Goal: Task Accomplishment & Management: Complete application form

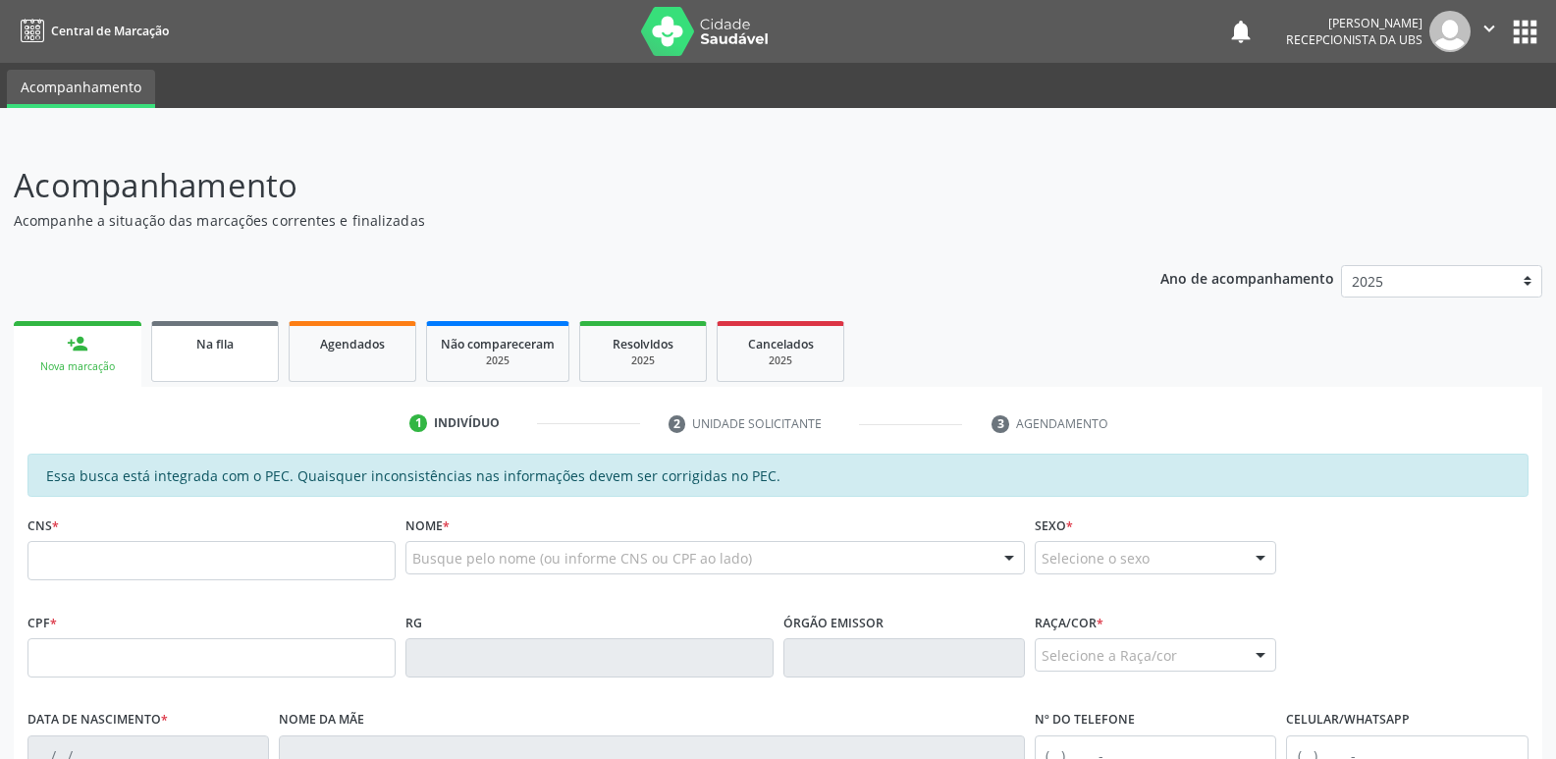
click at [231, 354] on link "Na fila" at bounding box center [215, 351] width 128 height 61
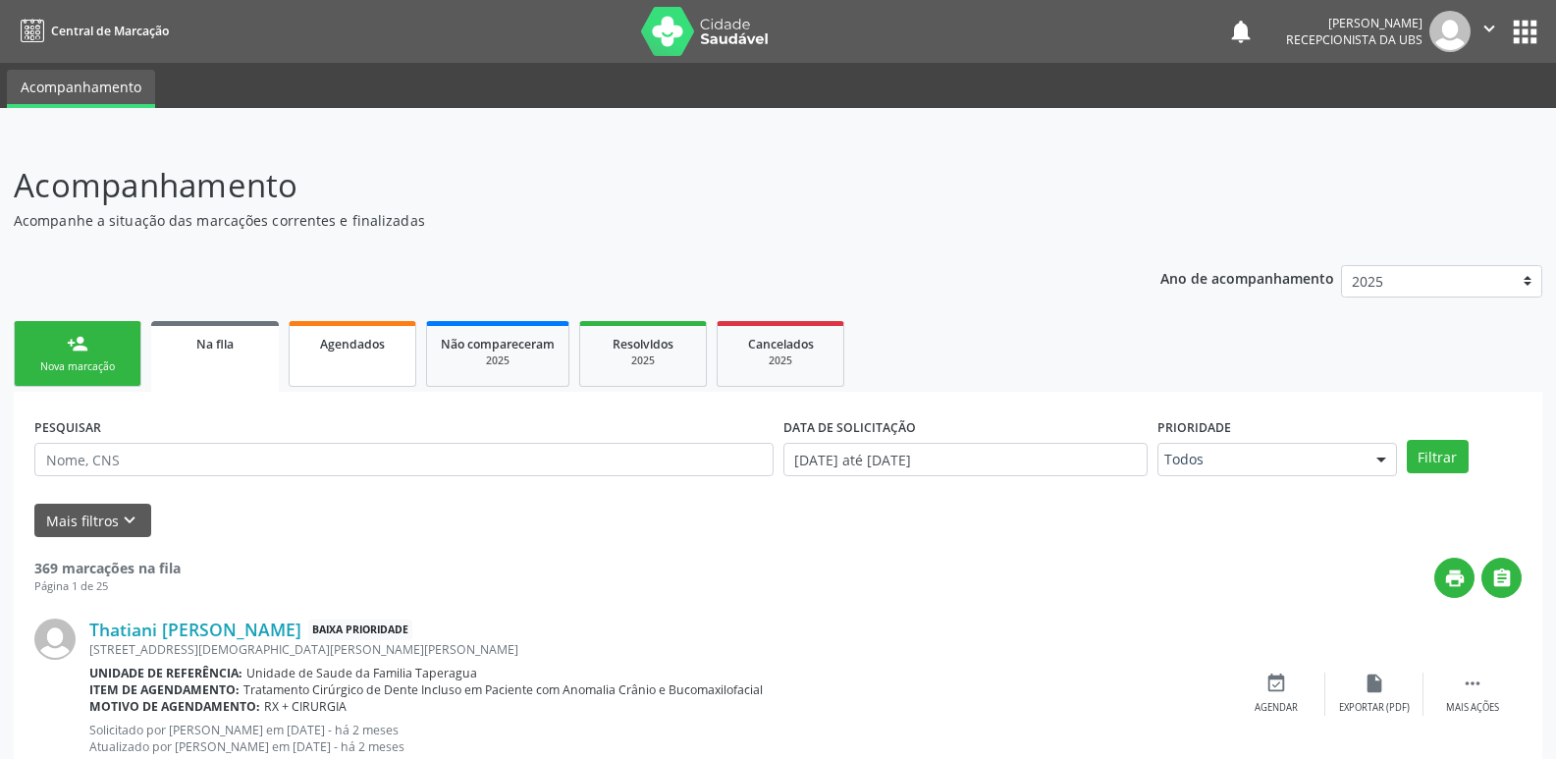
click at [352, 352] on span "Agendados" at bounding box center [352, 344] width 65 height 17
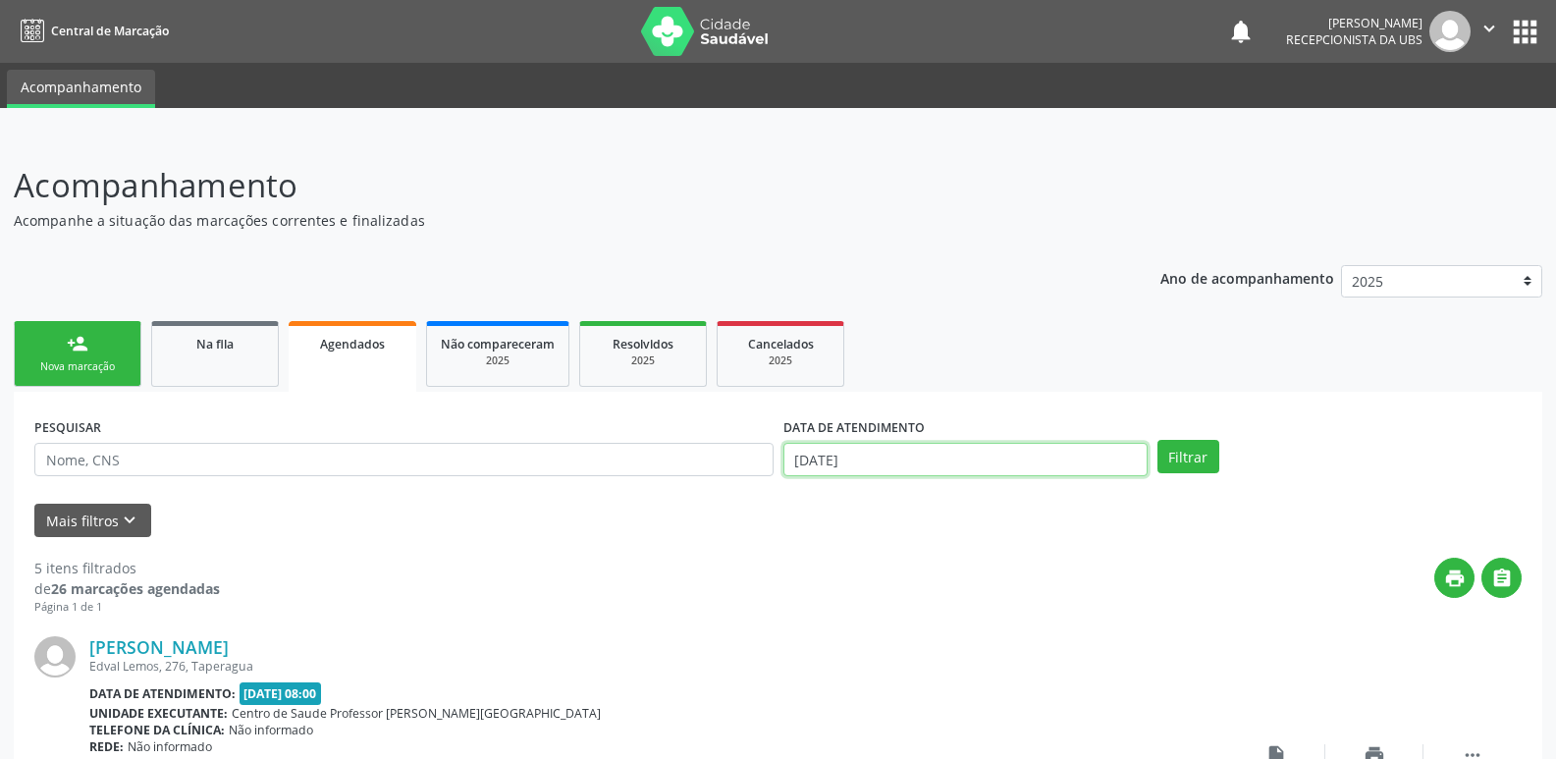
click at [1032, 459] on input "[DATE]" at bounding box center [966, 459] width 364 height 33
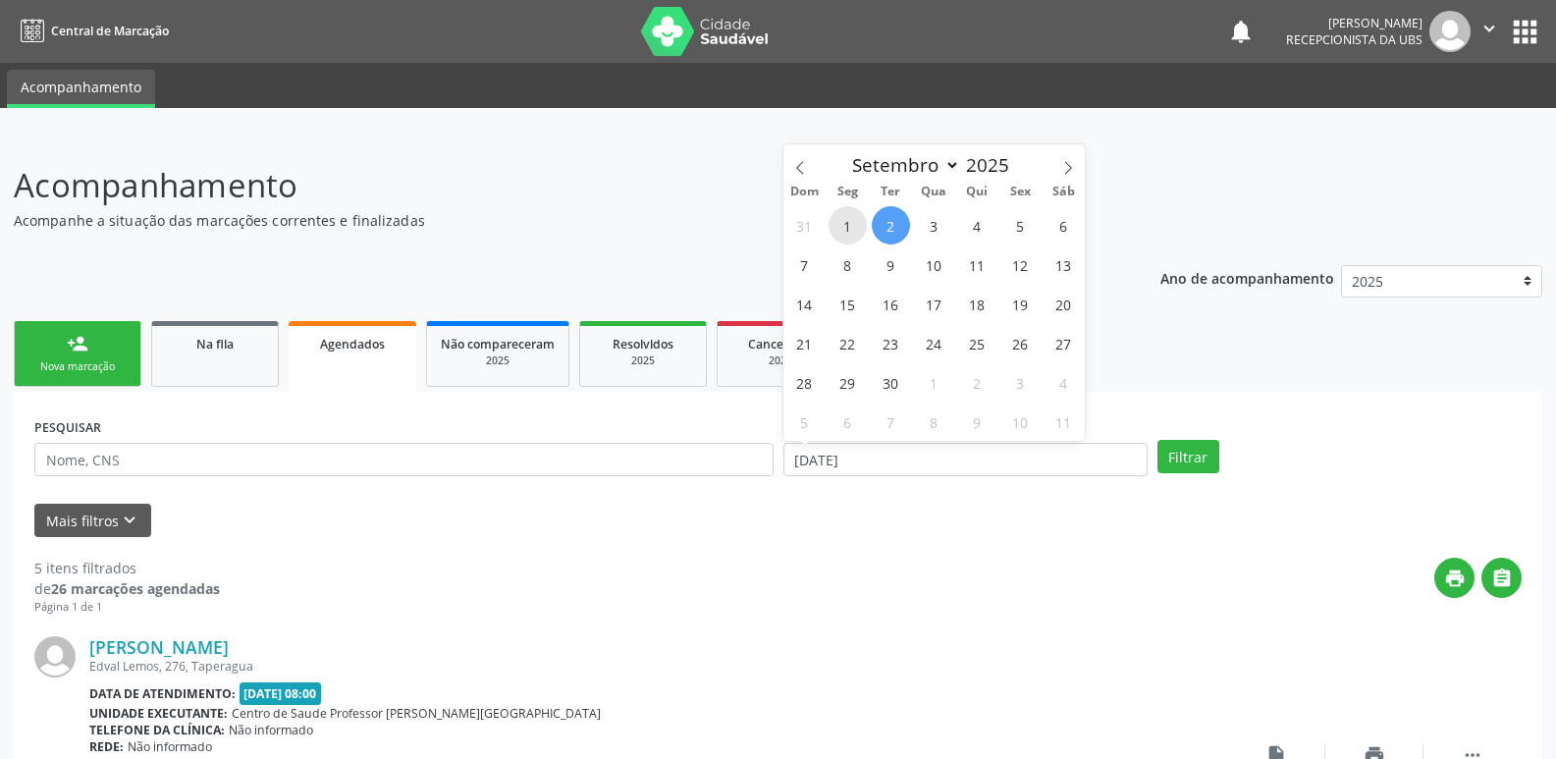
click at [854, 218] on span "1" at bounding box center [848, 225] width 38 height 38
type input "01/09/2025"
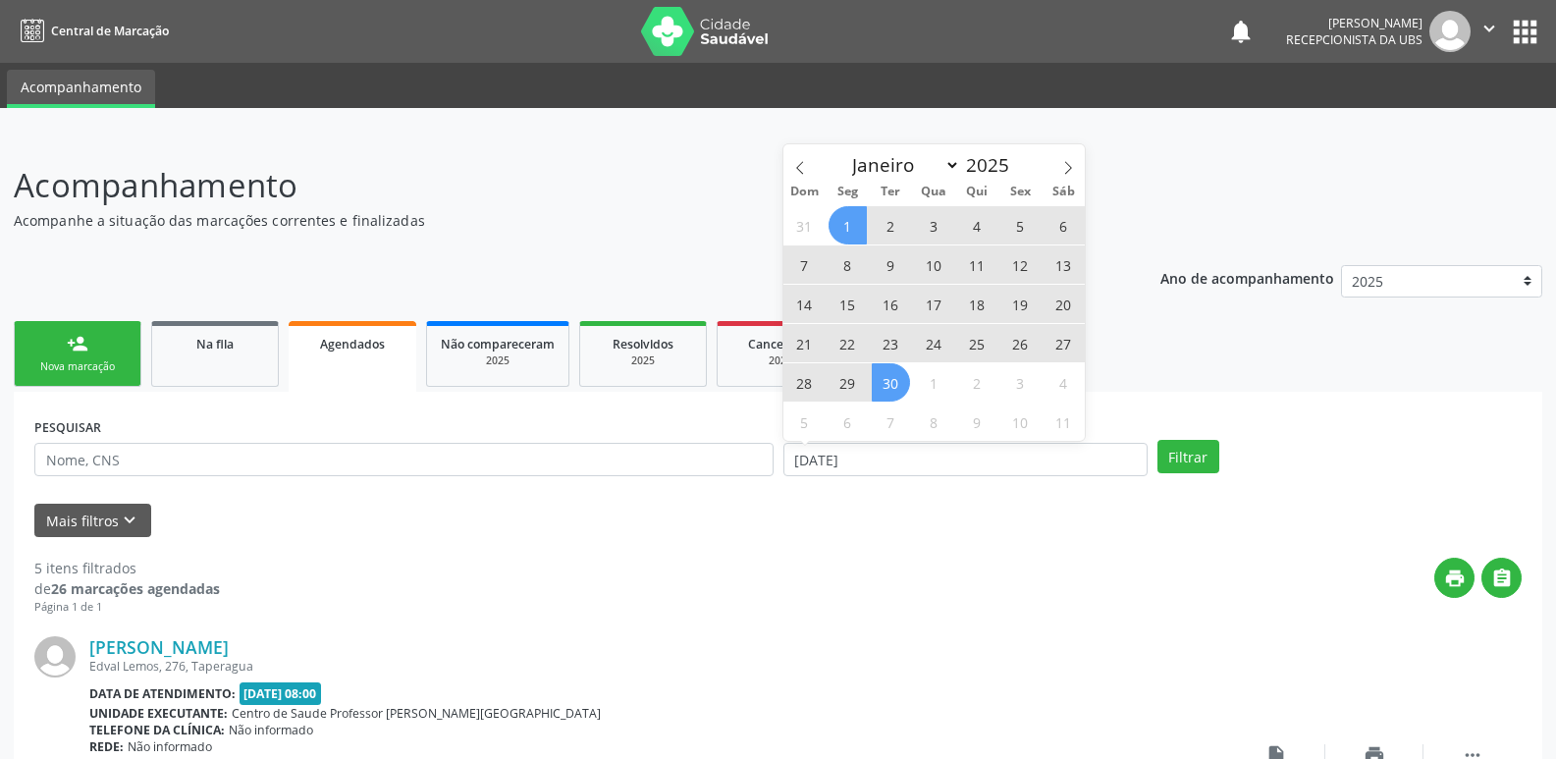
click at [892, 391] on span "30" at bounding box center [891, 382] width 38 height 38
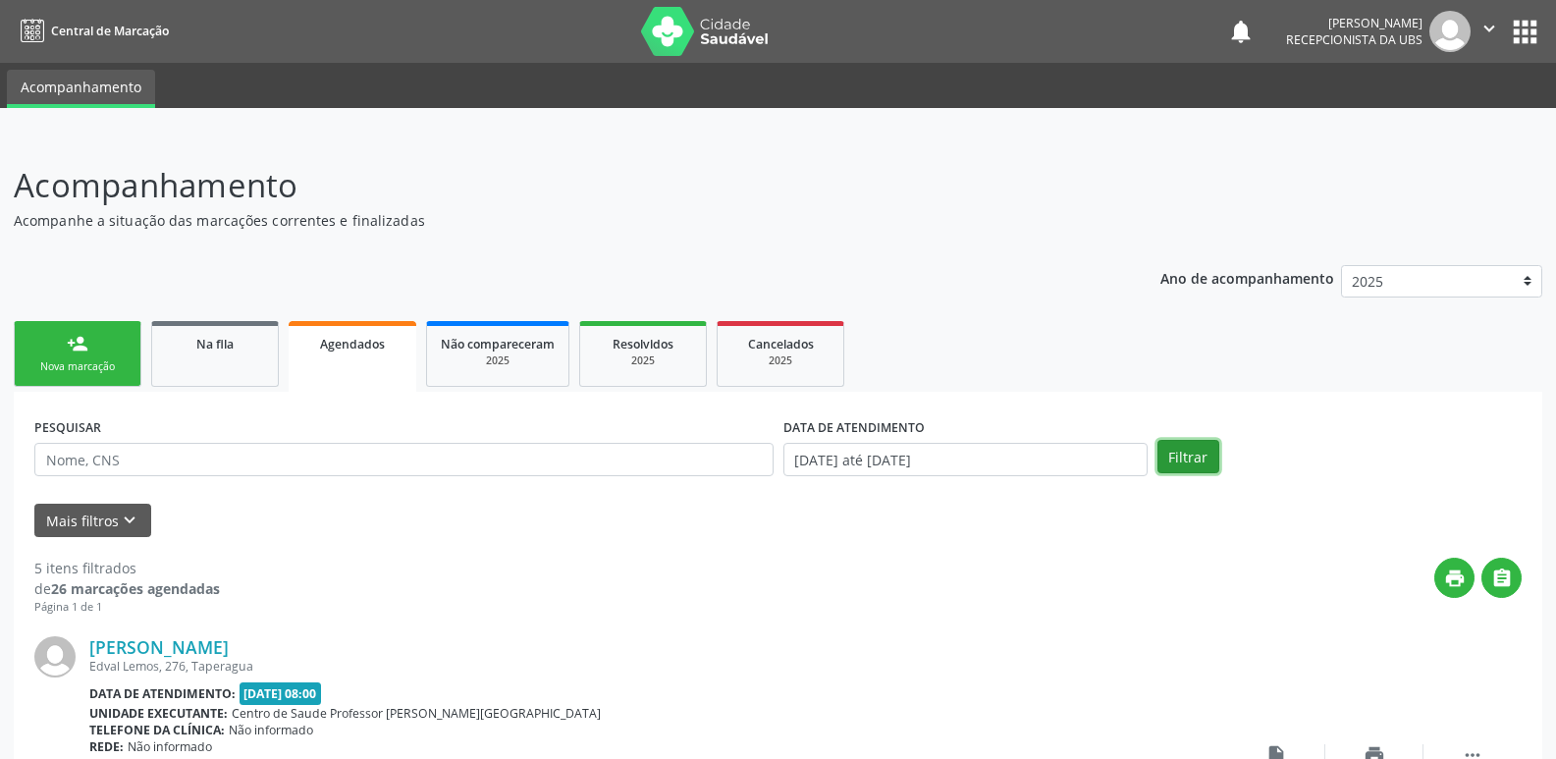
click at [1186, 458] on button "Filtrar" at bounding box center [1189, 456] width 62 height 33
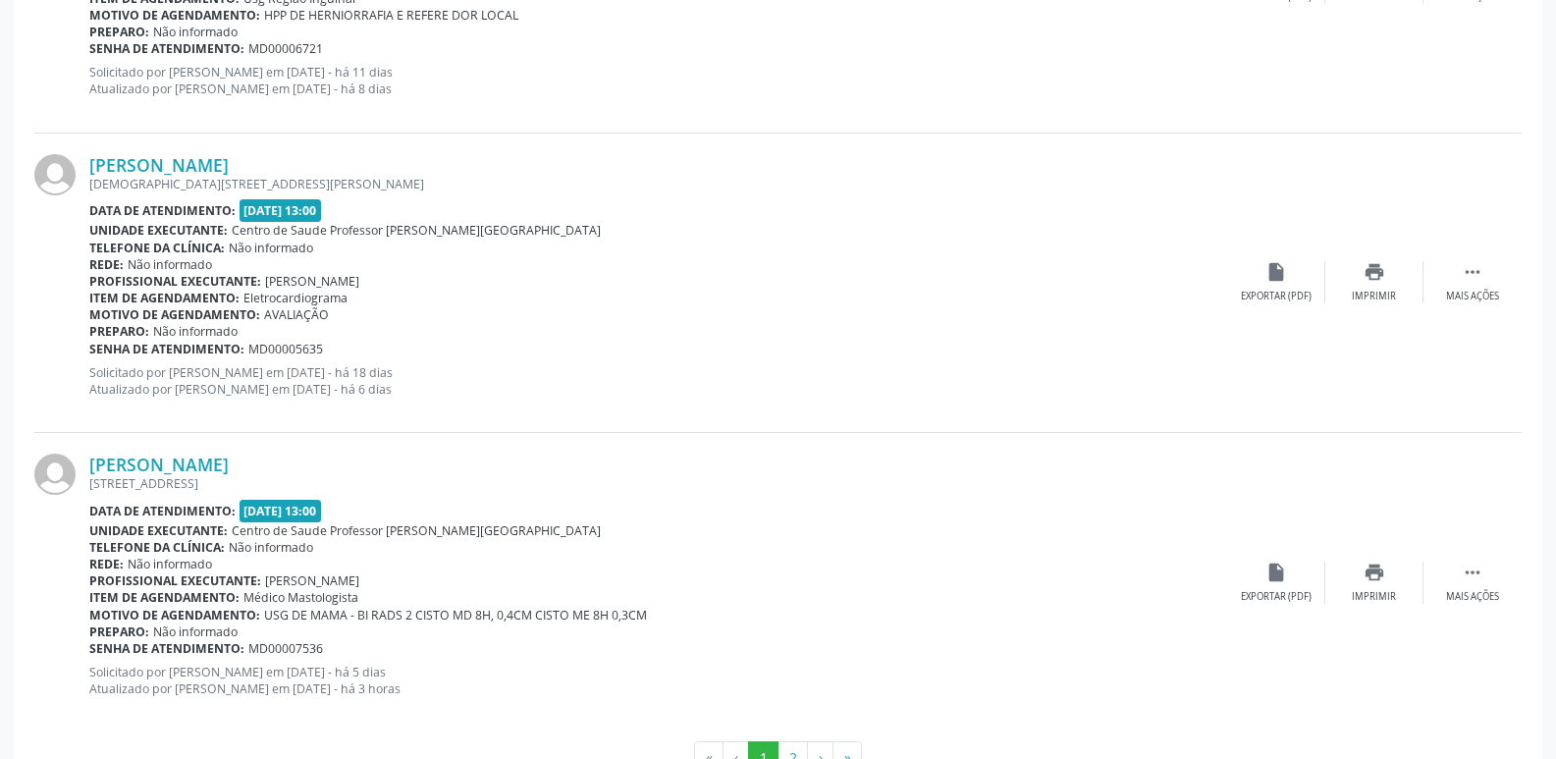
scroll to position [4427, 0]
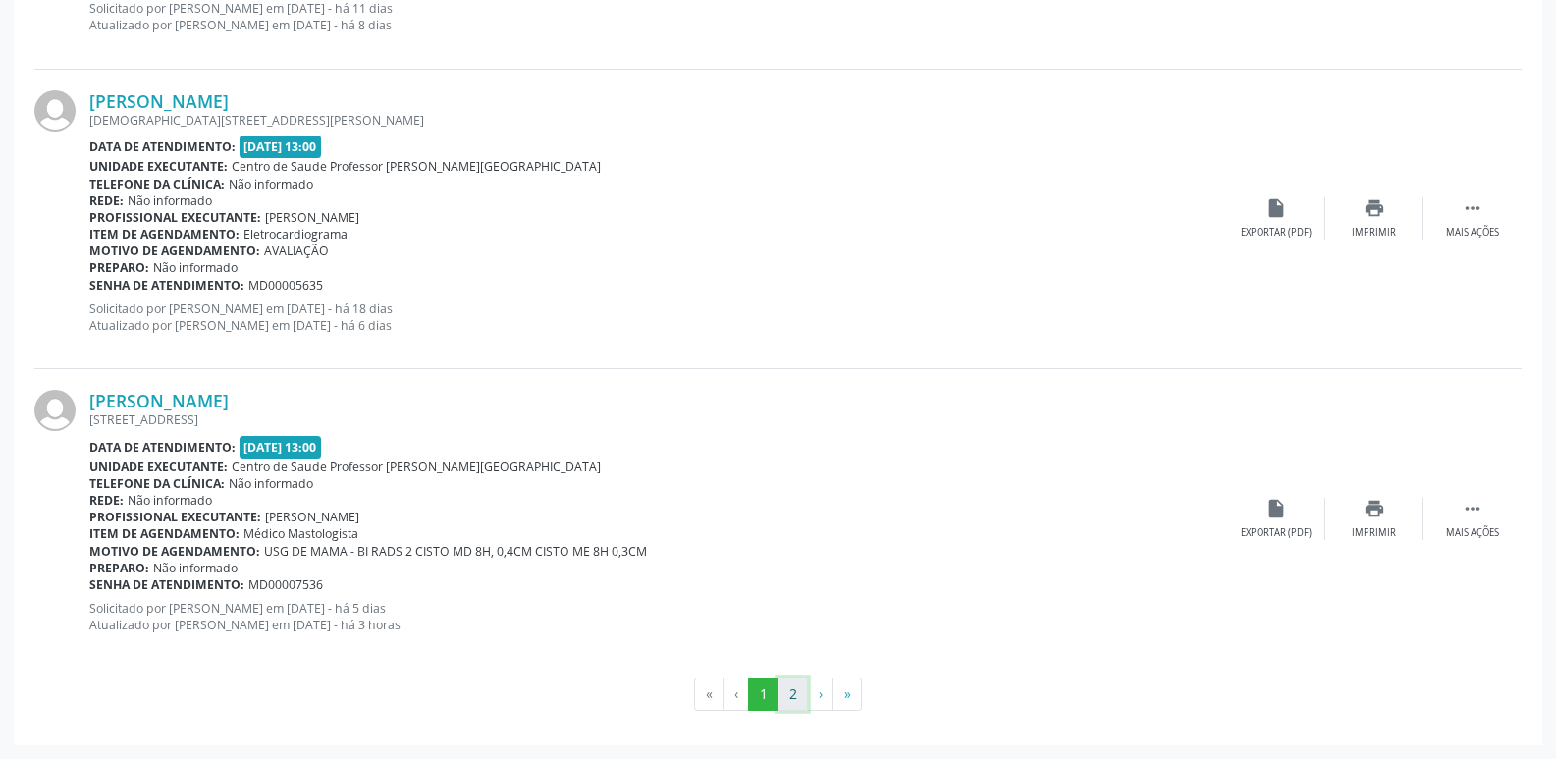
click at [800, 696] on button "2" at bounding box center [793, 693] width 30 height 33
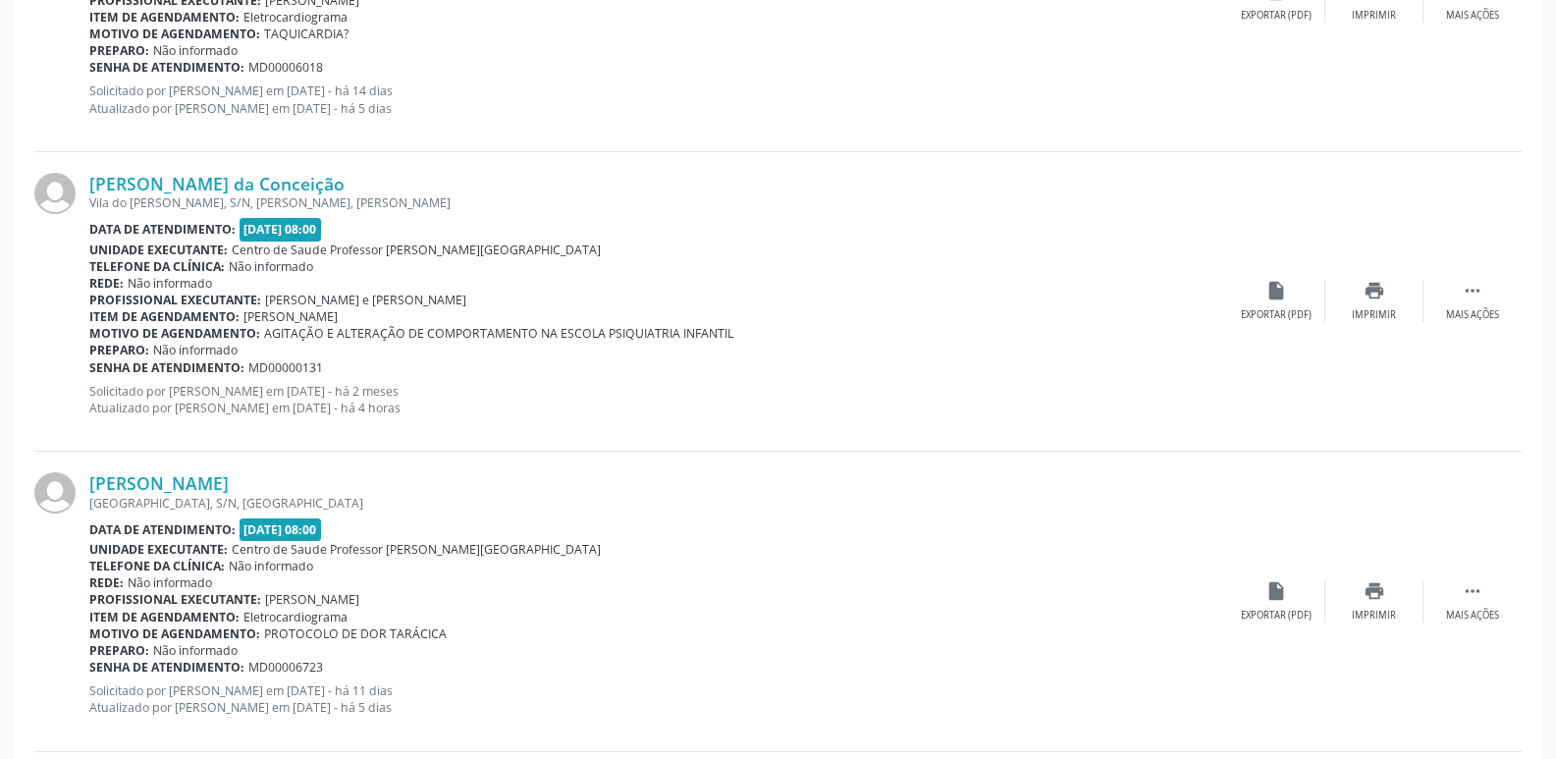
scroll to position [751, 0]
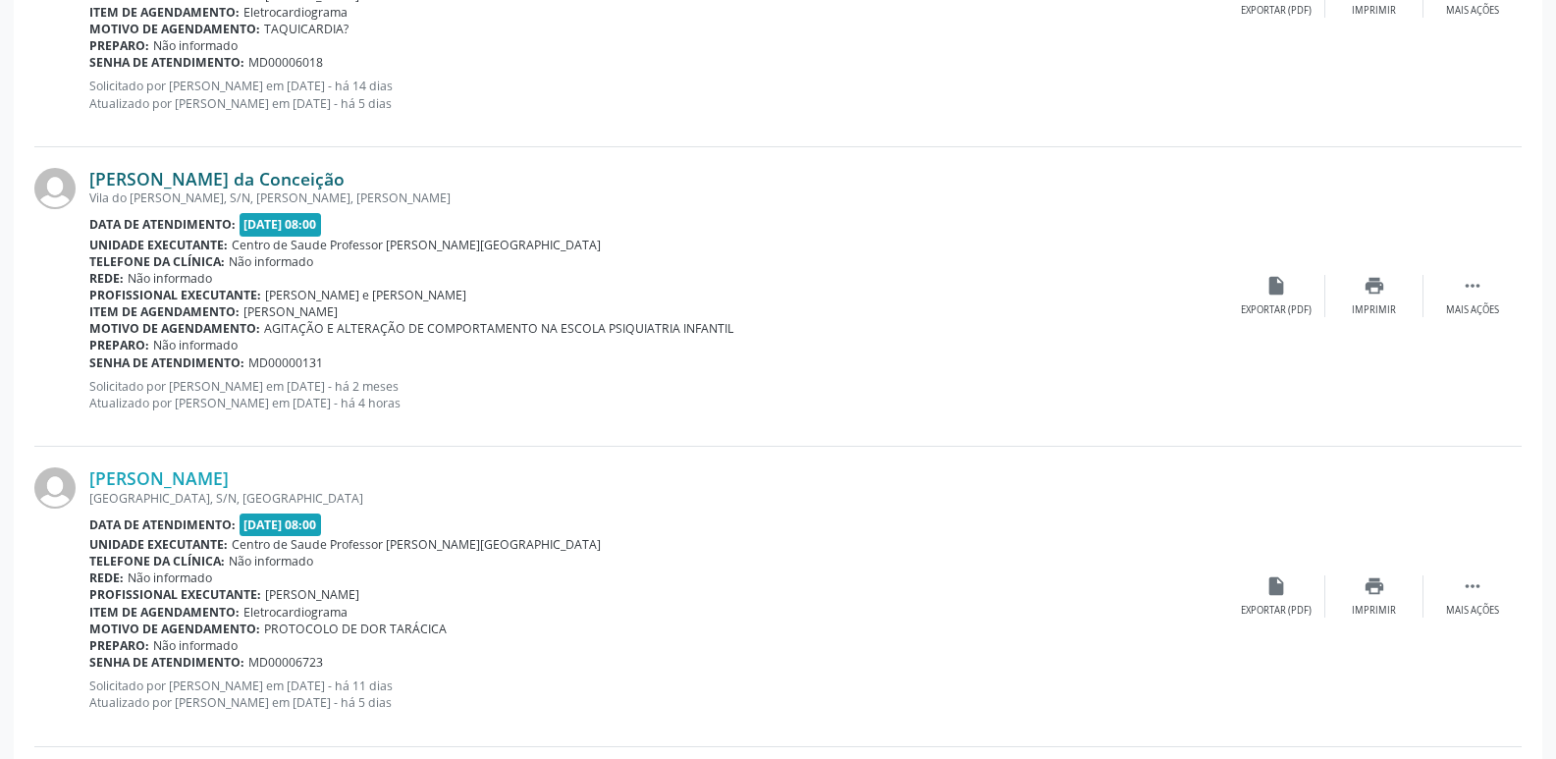
click at [300, 173] on link "Pedro Lourenzo Santos da Conceição" at bounding box center [216, 179] width 255 height 22
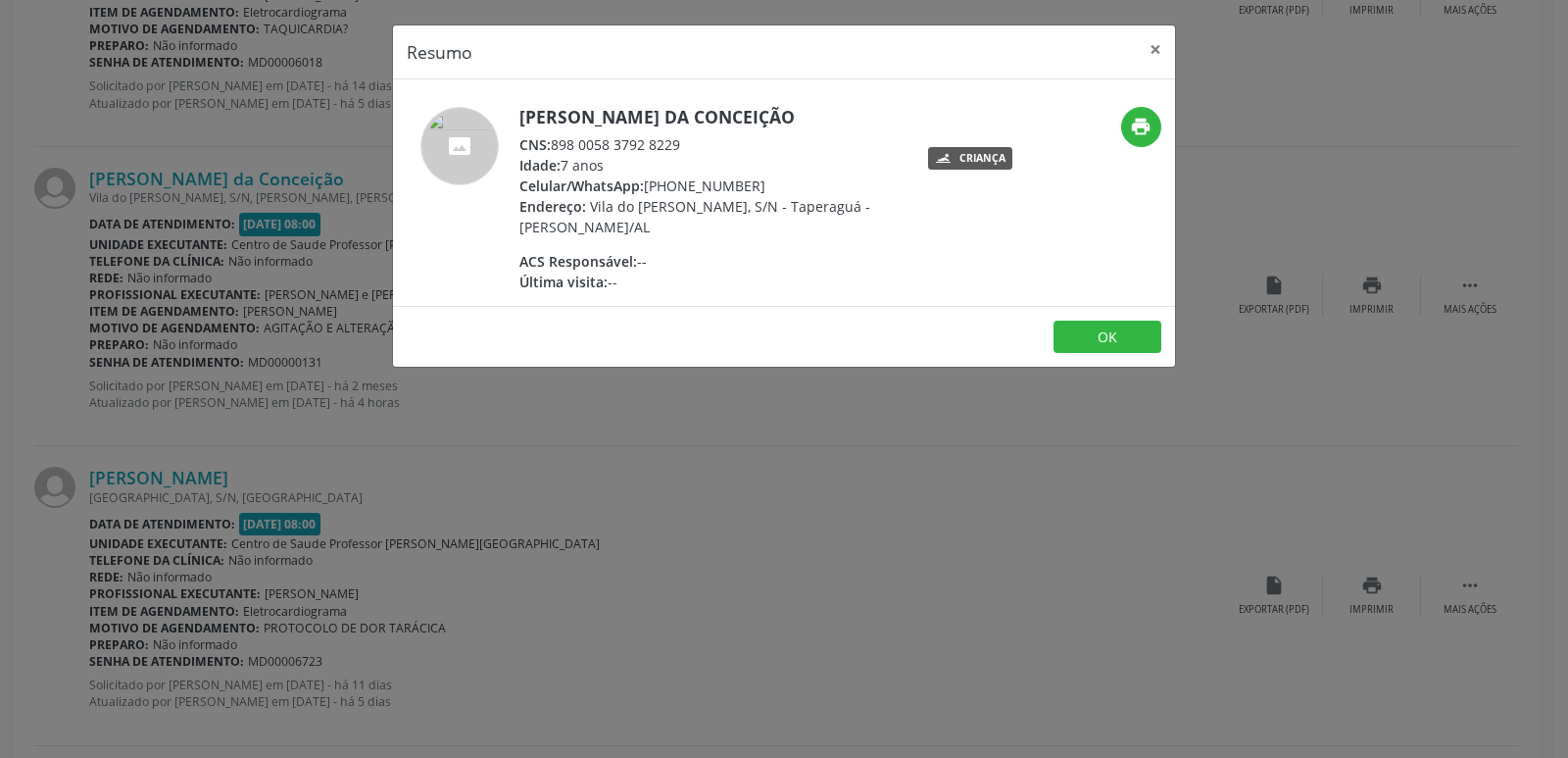
drag, startPoint x: 556, startPoint y: 144, endPoint x: 691, endPoint y: 146, distance: 135.0
click at [691, 146] on div "CNS: 898 0058 3792 8229" at bounding box center [710, 145] width 381 height 21
copy div "898 0058 3792 8229"
click at [740, 450] on div "Resumo × Pedro Lourenzo Santos da Conceição CNS: 898 0058 3792 8229 Idade: 7 an…" at bounding box center [784, 379] width 1568 height 758
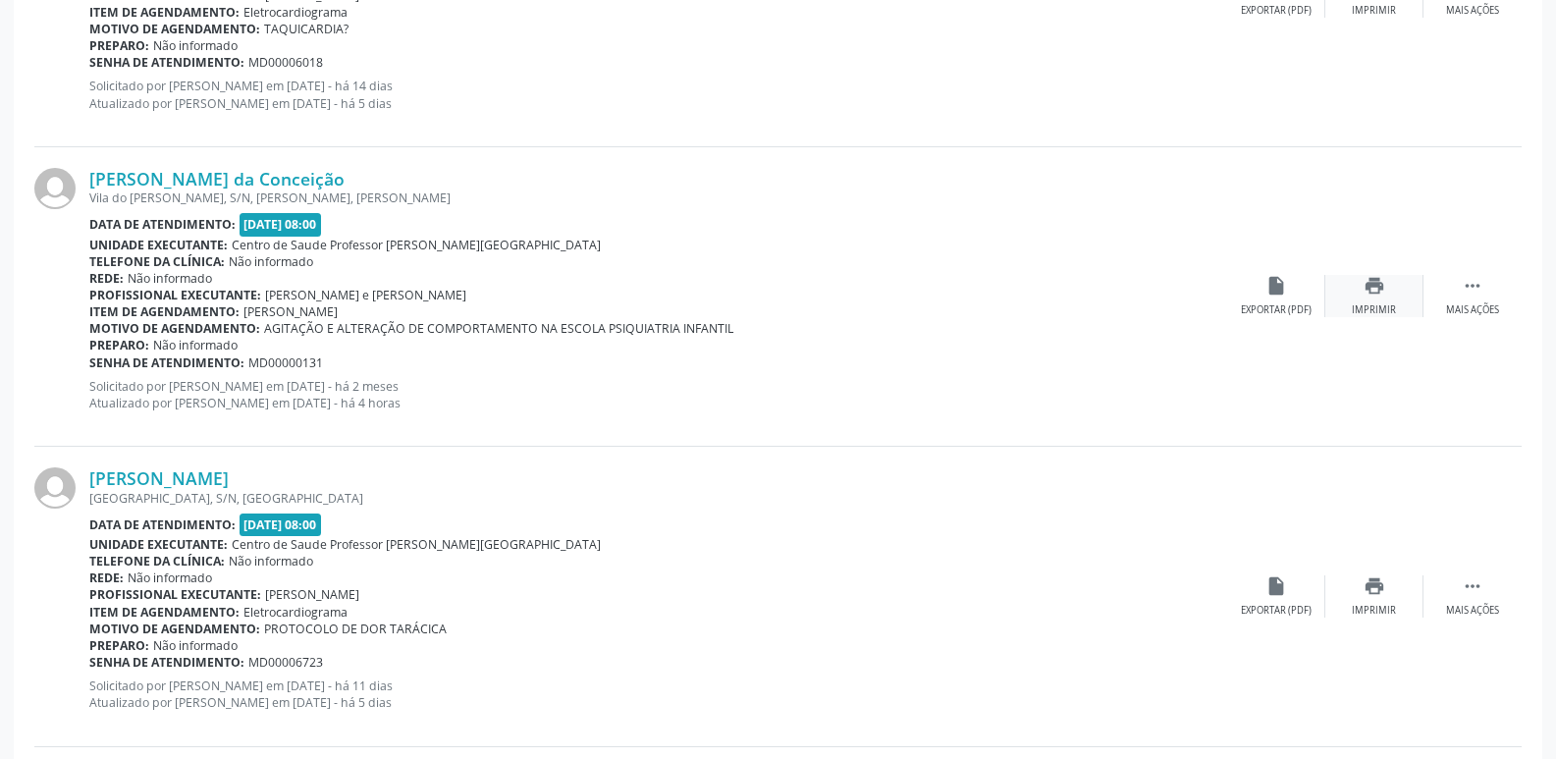
click at [1365, 291] on icon "print" at bounding box center [1375, 286] width 22 height 22
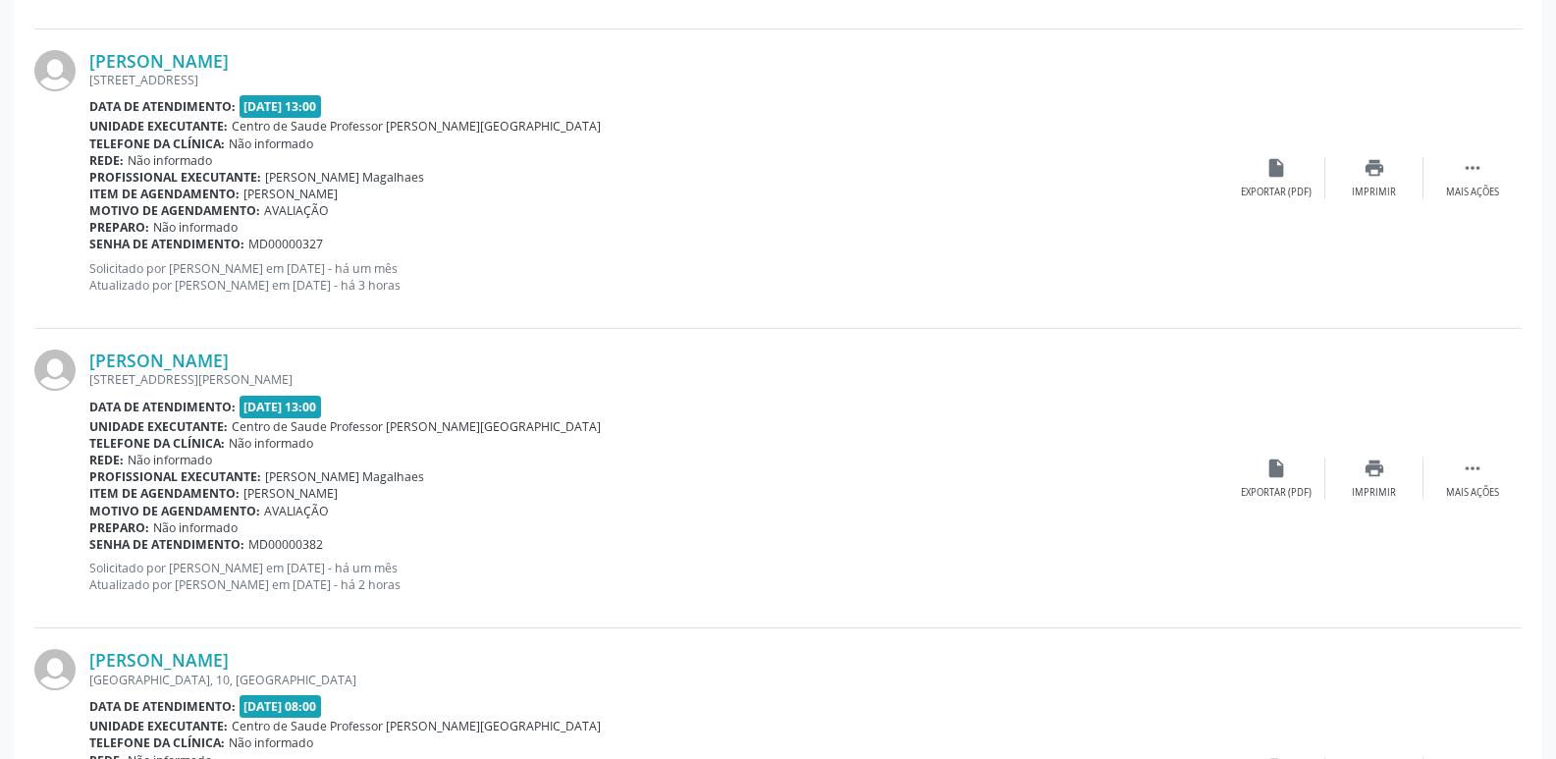
scroll to position [2973, 0]
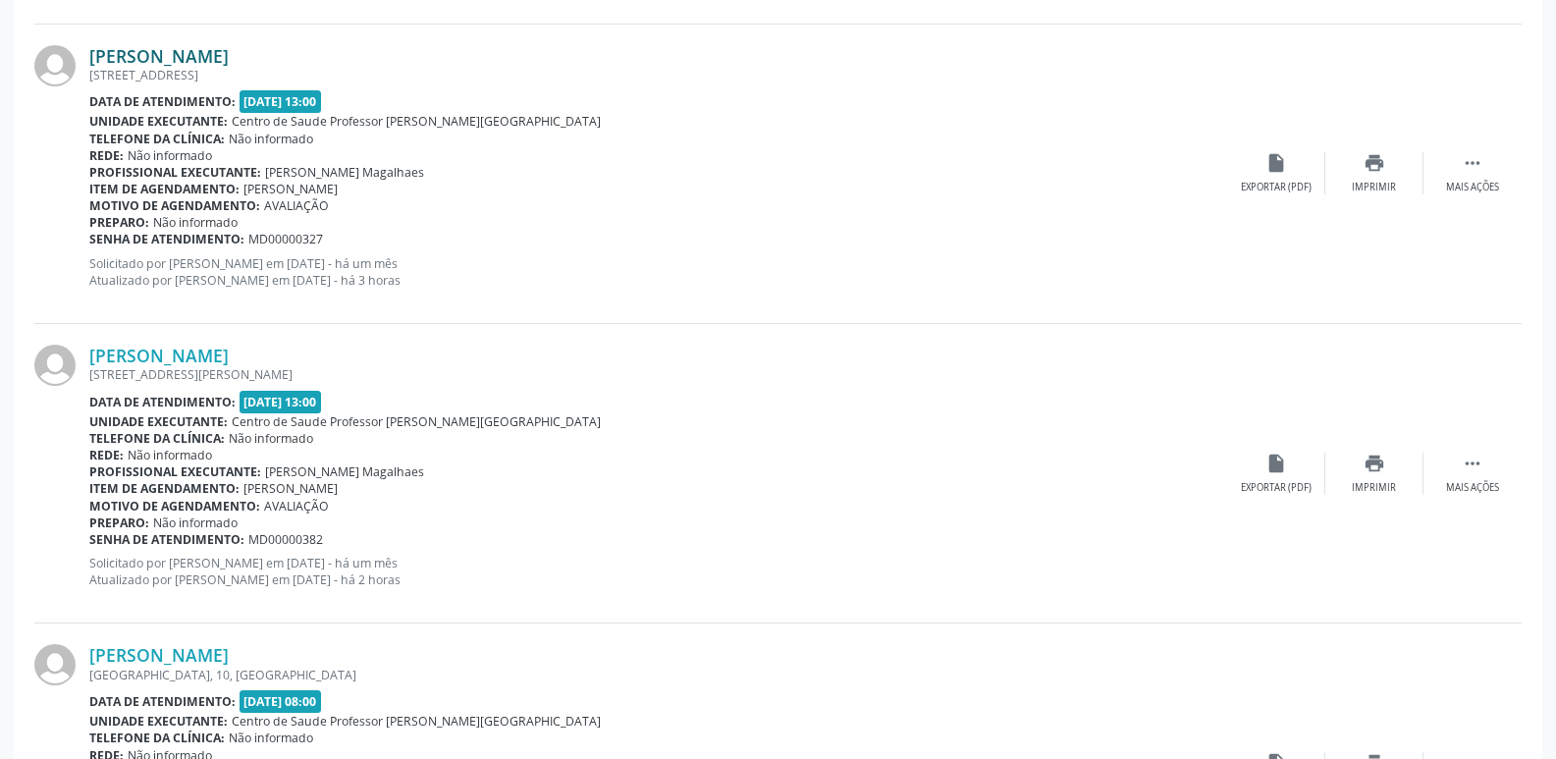
click at [229, 60] on link "Fabricia Santos Espindola" at bounding box center [158, 56] width 139 height 22
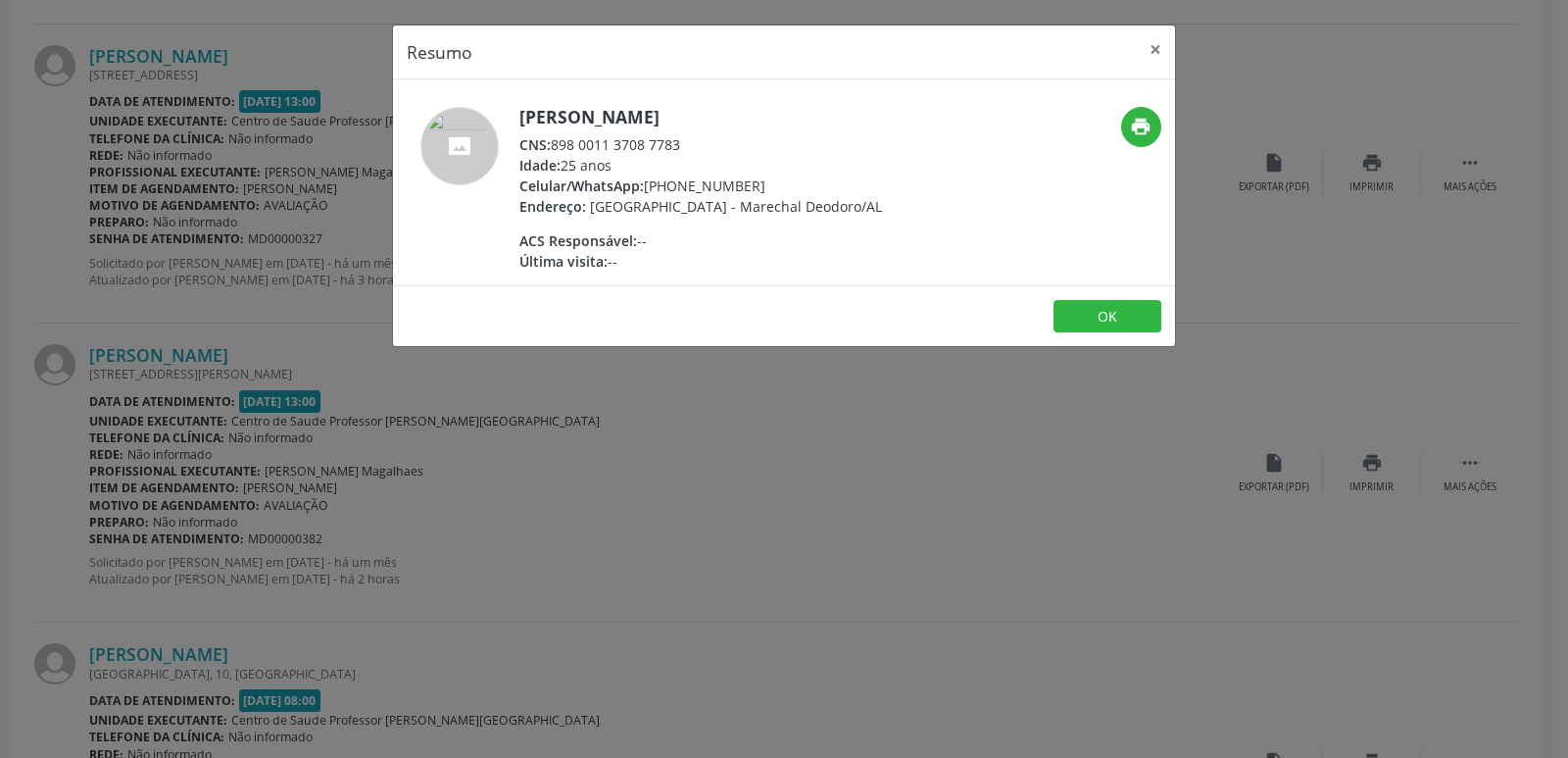
drag, startPoint x: 554, startPoint y: 146, endPoint x: 690, endPoint y: 148, distance: 136.0
click at [690, 148] on div "CNS: 898 0011 3708 7783" at bounding box center [700, 145] width 362 height 21
copy div "898 0011 3708 7783"
click at [1221, 201] on div "Resumo × Fabricia Santos Espindola CNS: 898 0011 3708 7783 Idade: 25 anos Celul…" at bounding box center [784, 379] width 1568 height 758
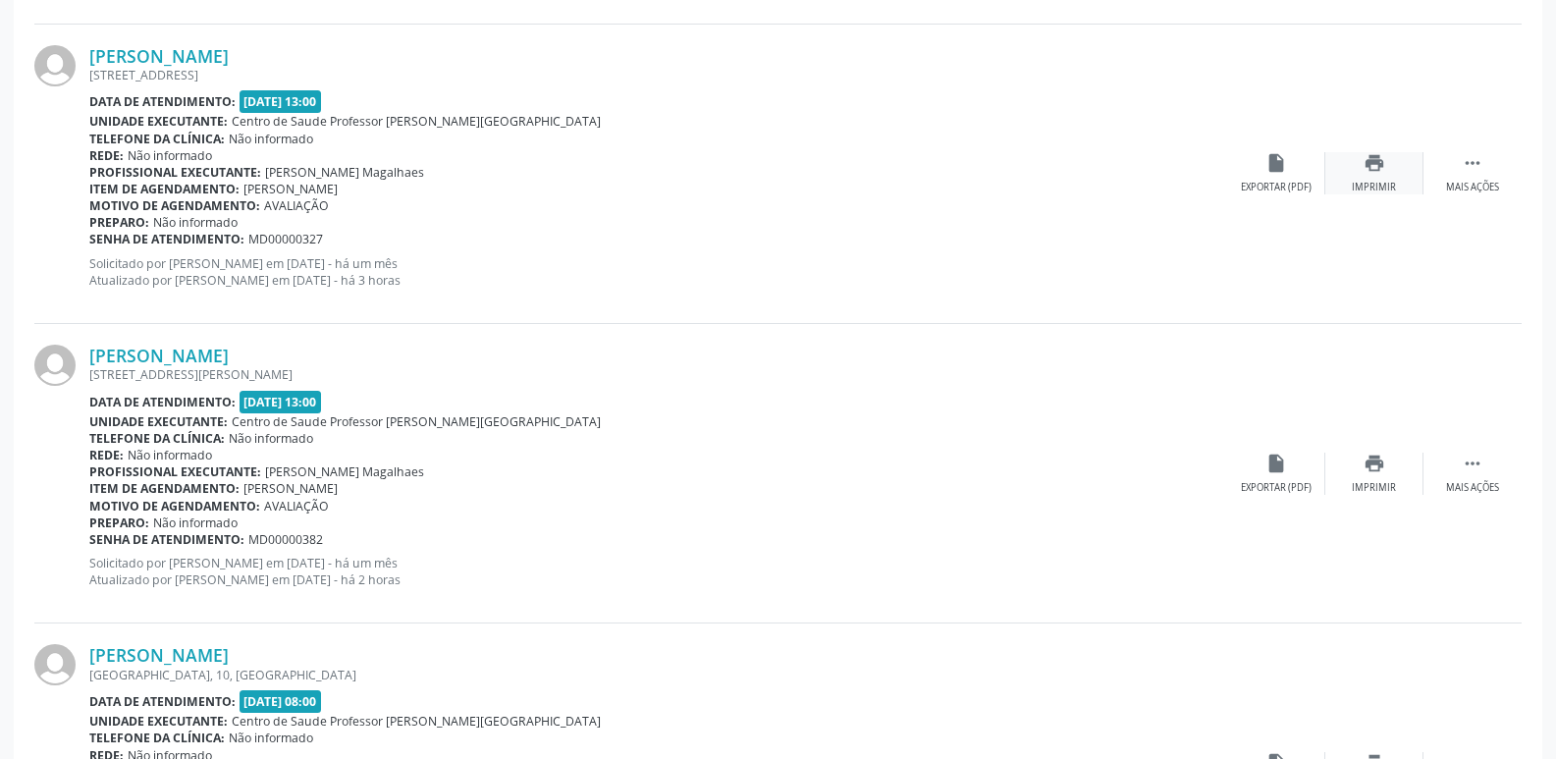
click at [1397, 155] on div "print Imprimir" at bounding box center [1375, 173] width 98 height 42
click at [172, 352] on link "Andre Luiz dos Santos" at bounding box center [158, 356] width 139 height 22
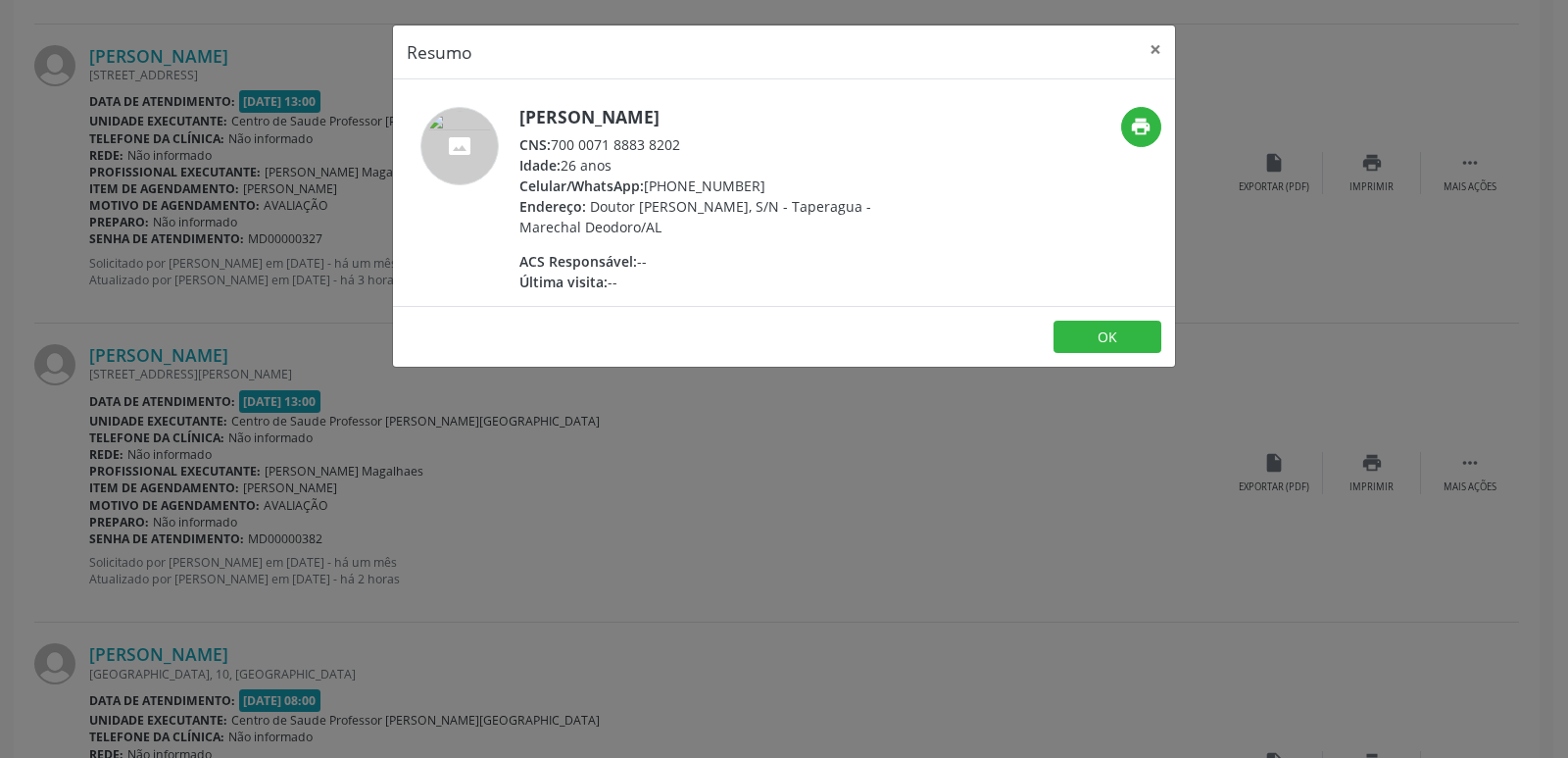
drag, startPoint x: 555, startPoint y: 138, endPoint x: 715, endPoint y: 138, distance: 160.0
click at [715, 138] on div "CNS: 700 0071 8883 8202" at bounding box center [710, 145] width 381 height 21
copy div "700 0071 8883 8202"
click at [1325, 242] on div "Resumo × Andre Luiz dos Santos CNS: 700 0071 8883 8202 Idade: 26 anos Celular/W…" at bounding box center [784, 379] width 1568 height 758
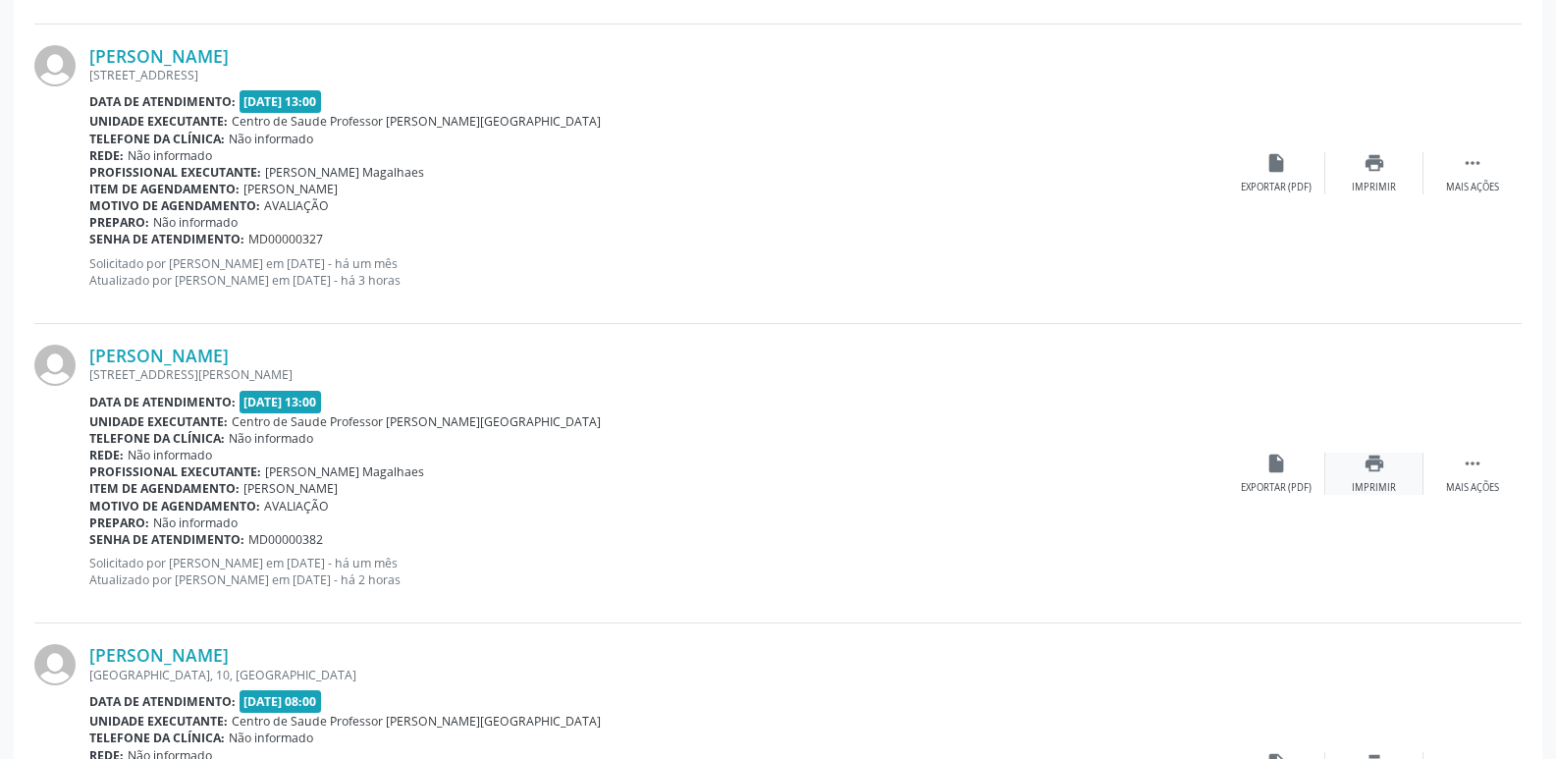
click at [1371, 483] on div "Imprimir" at bounding box center [1374, 488] width 44 height 14
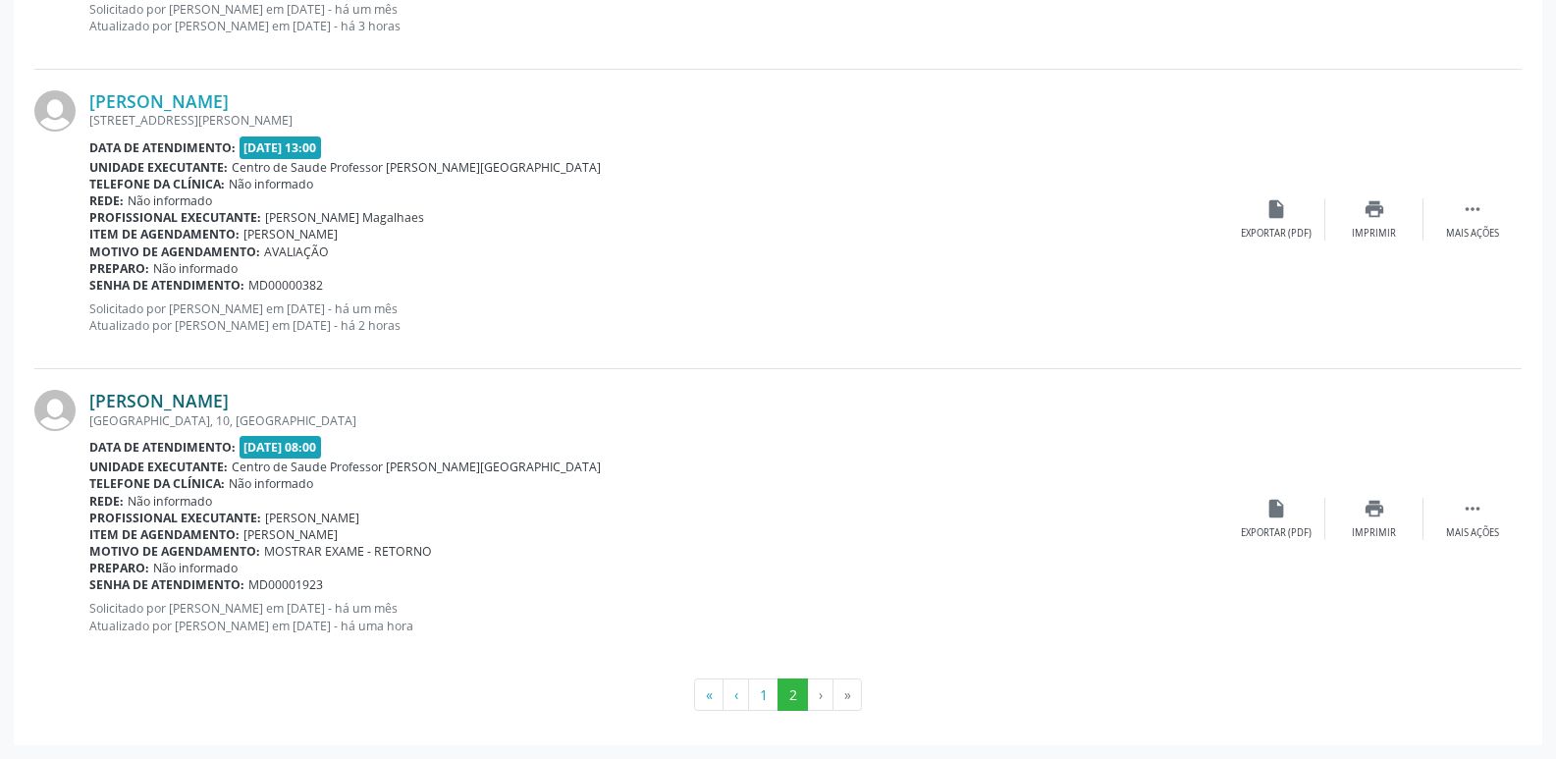
click at [229, 391] on link "Genilda da Silva Oliveira" at bounding box center [158, 401] width 139 height 22
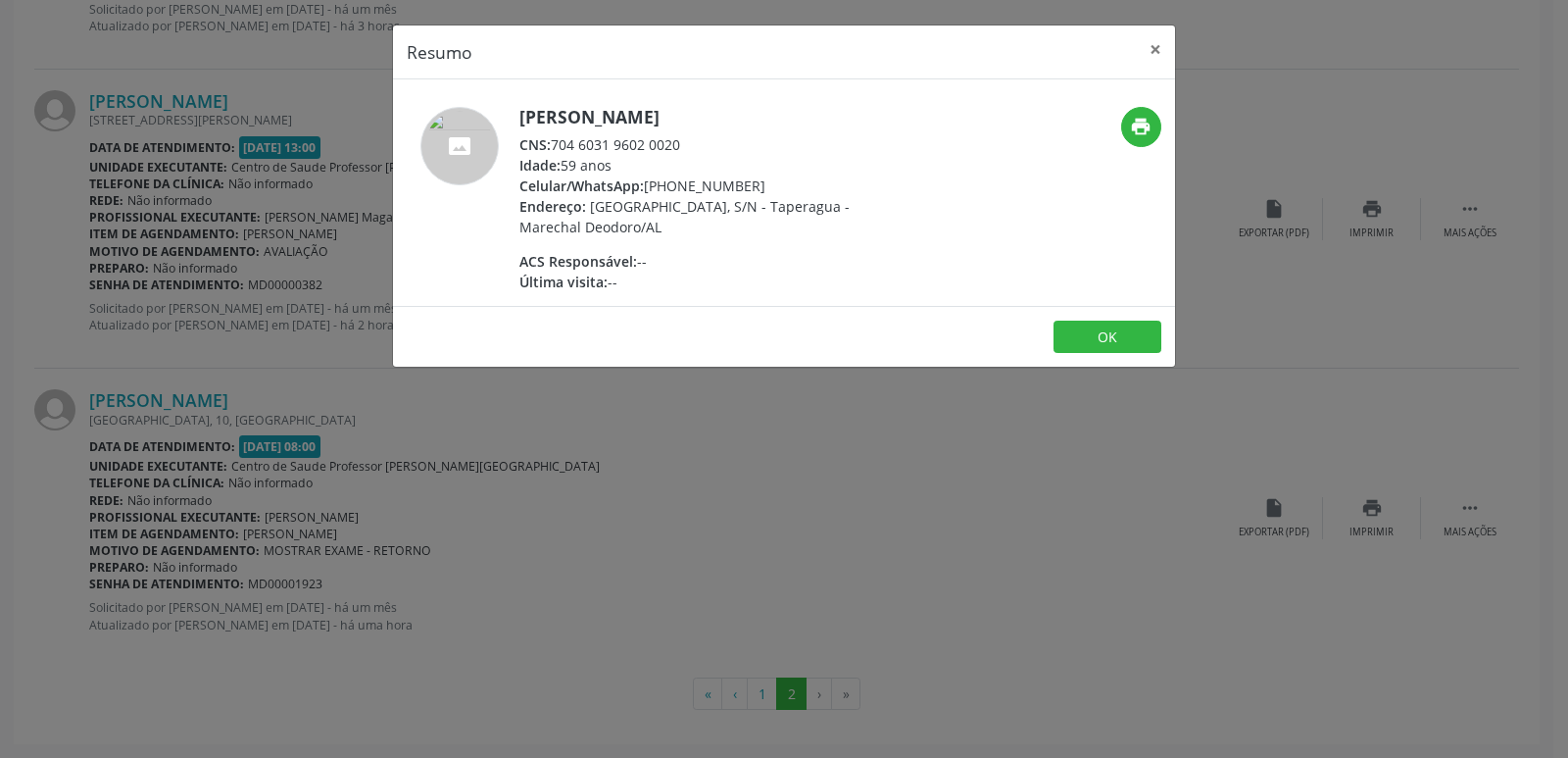
drag, startPoint x: 554, startPoint y: 151, endPoint x: 748, endPoint y: 144, distance: 194.1
click at [748, 144] on div "CNS: 704 6031 9602 0020" at bounding box center [710, 145] width 381 height 21
copy div "704 6031 9602 0020"
click at [300, 176] on div "Resumo × Genilda da Silva Oliveira CNS: 704 6031 9602 0020 Idade: 59 anos Celul…" at bounding box center [784, 379] width 1568 height 758
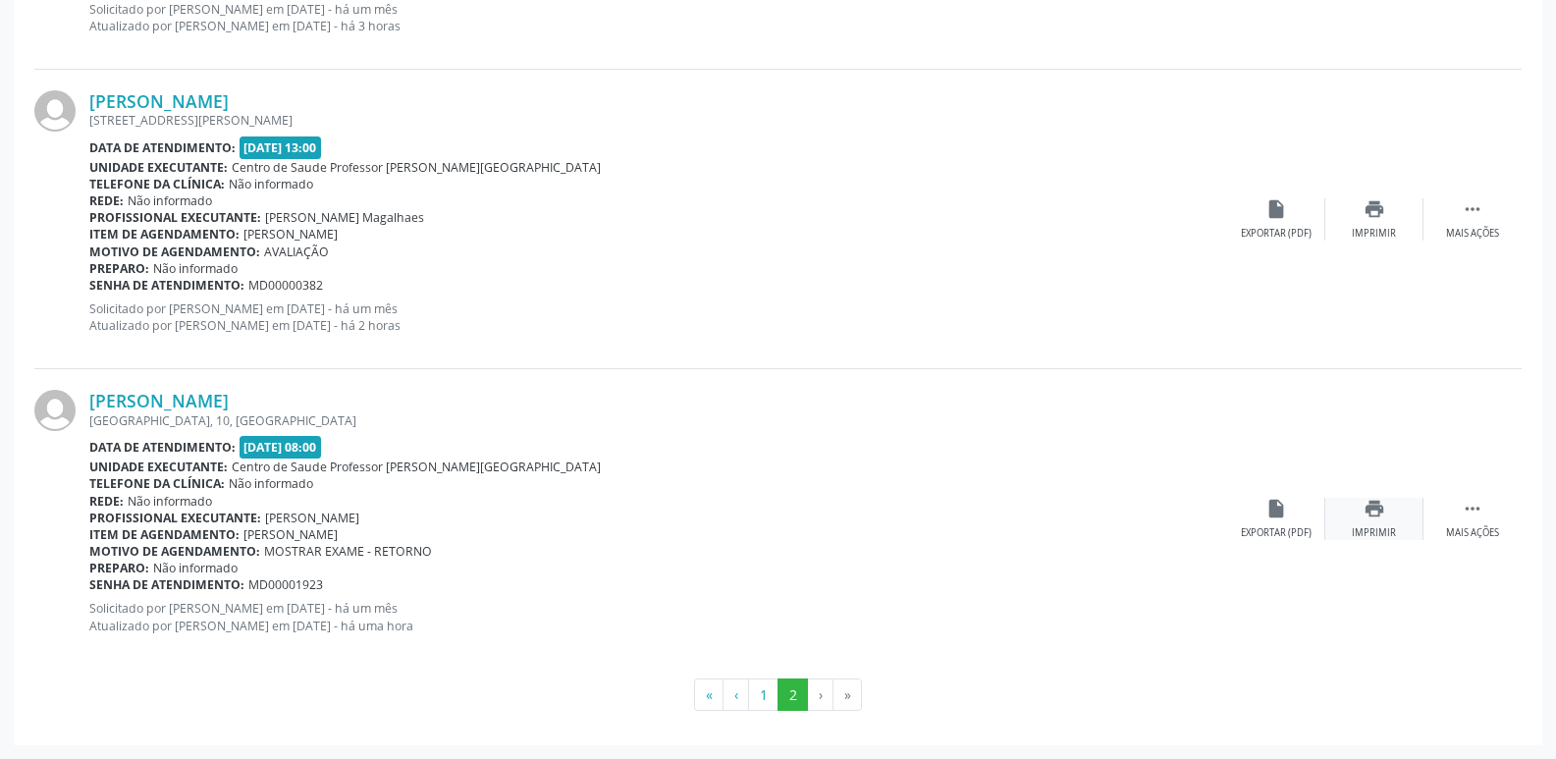
click at [1377, 498] on icon "print" at bounding box center [1375, 509] width 22 height 22
click at [771, 686] on button "1" at bounding box center [763, 694] width 30 height 33
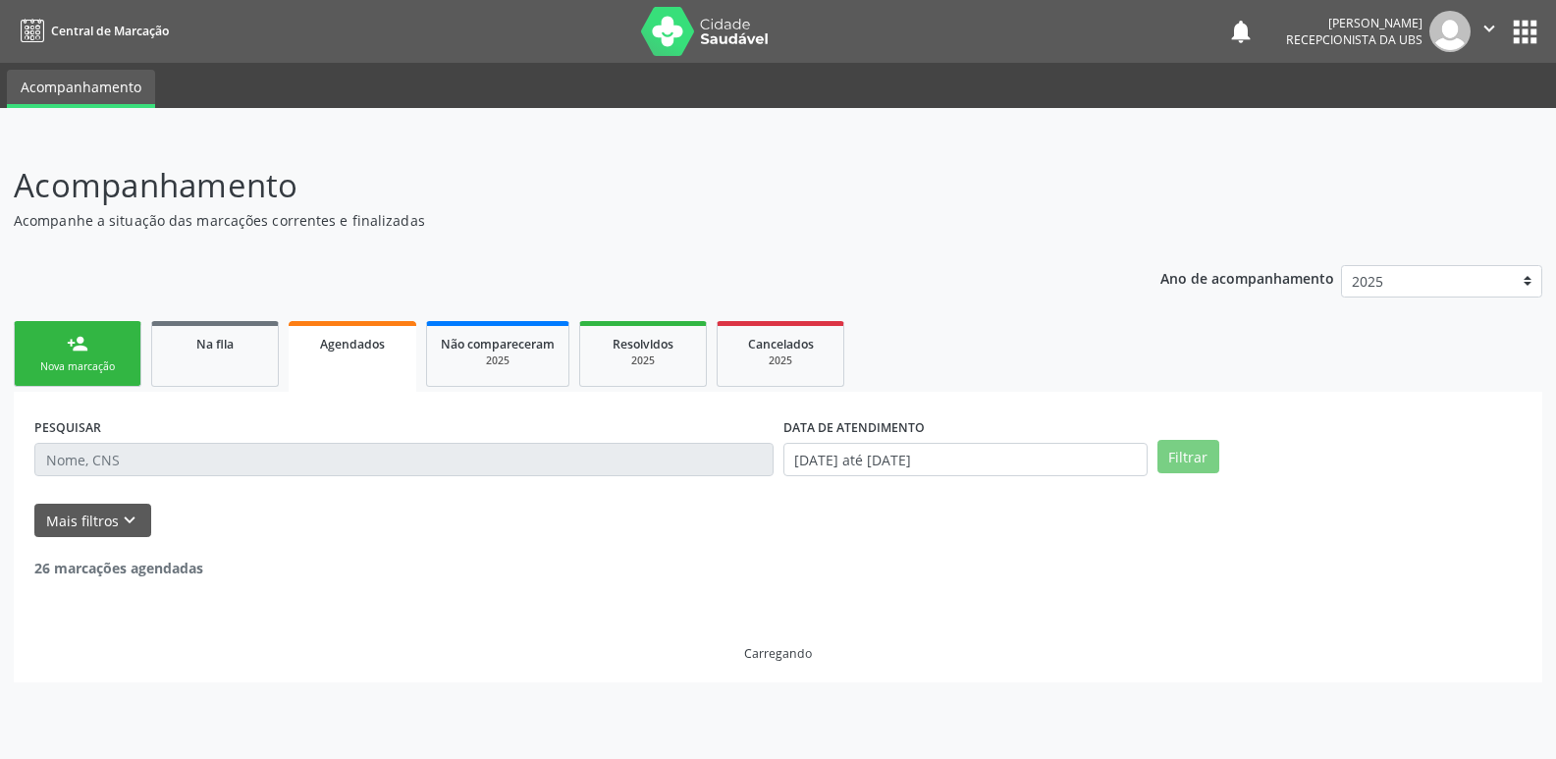
scroll to position [0, 0]
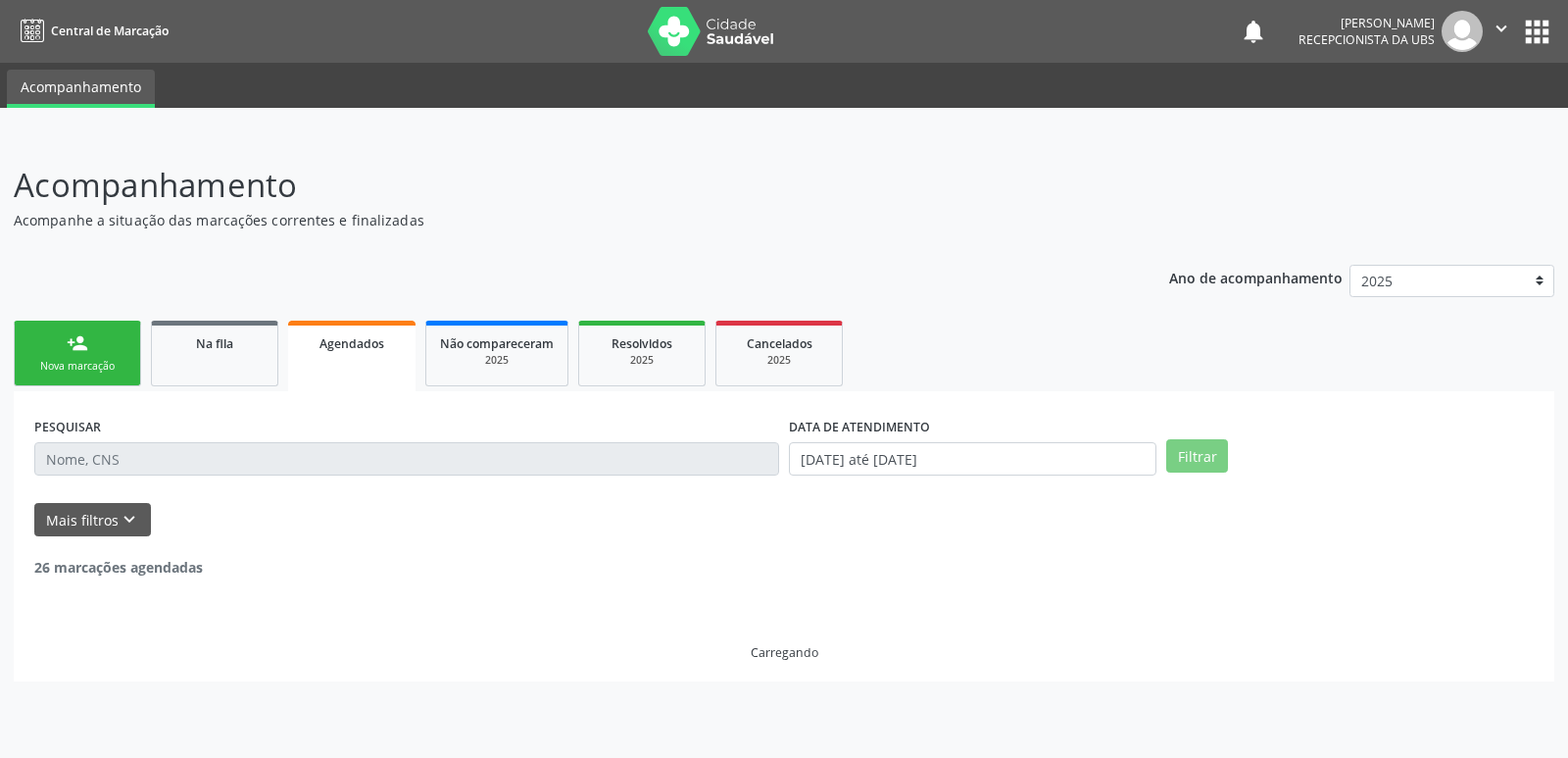
click at [1043, 344] on ul "person_add Nova marcação Na fila Agendados Não compareceram 2025 Resolvidos 202…" at bounding box center [784, 354] width 1540 height 76
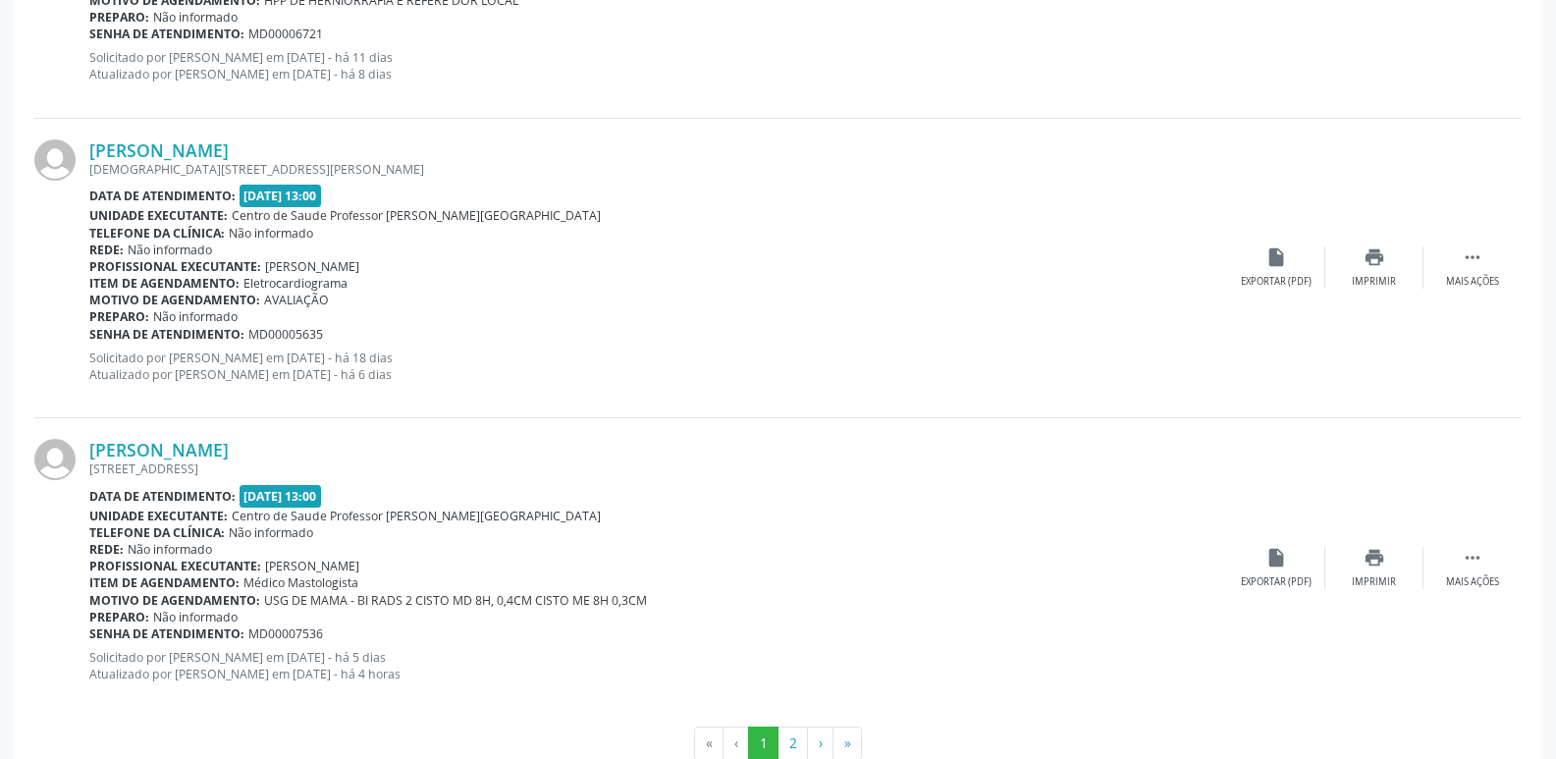
scroll to position [4399, 0]
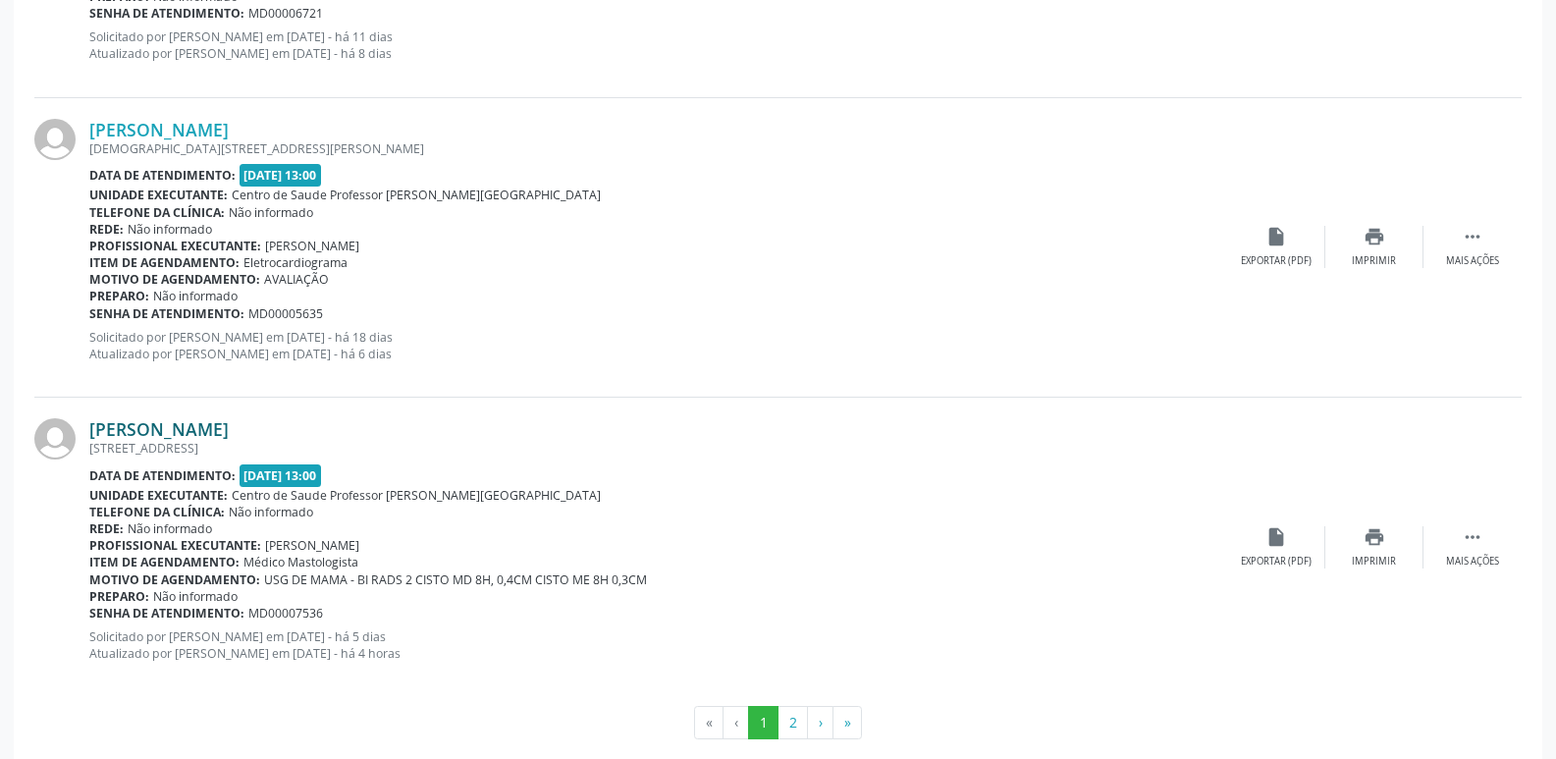
click at [229, 428] on link "Maria Severina dos Santos Silva" at bounding box center [158, 429] width 139 height 22
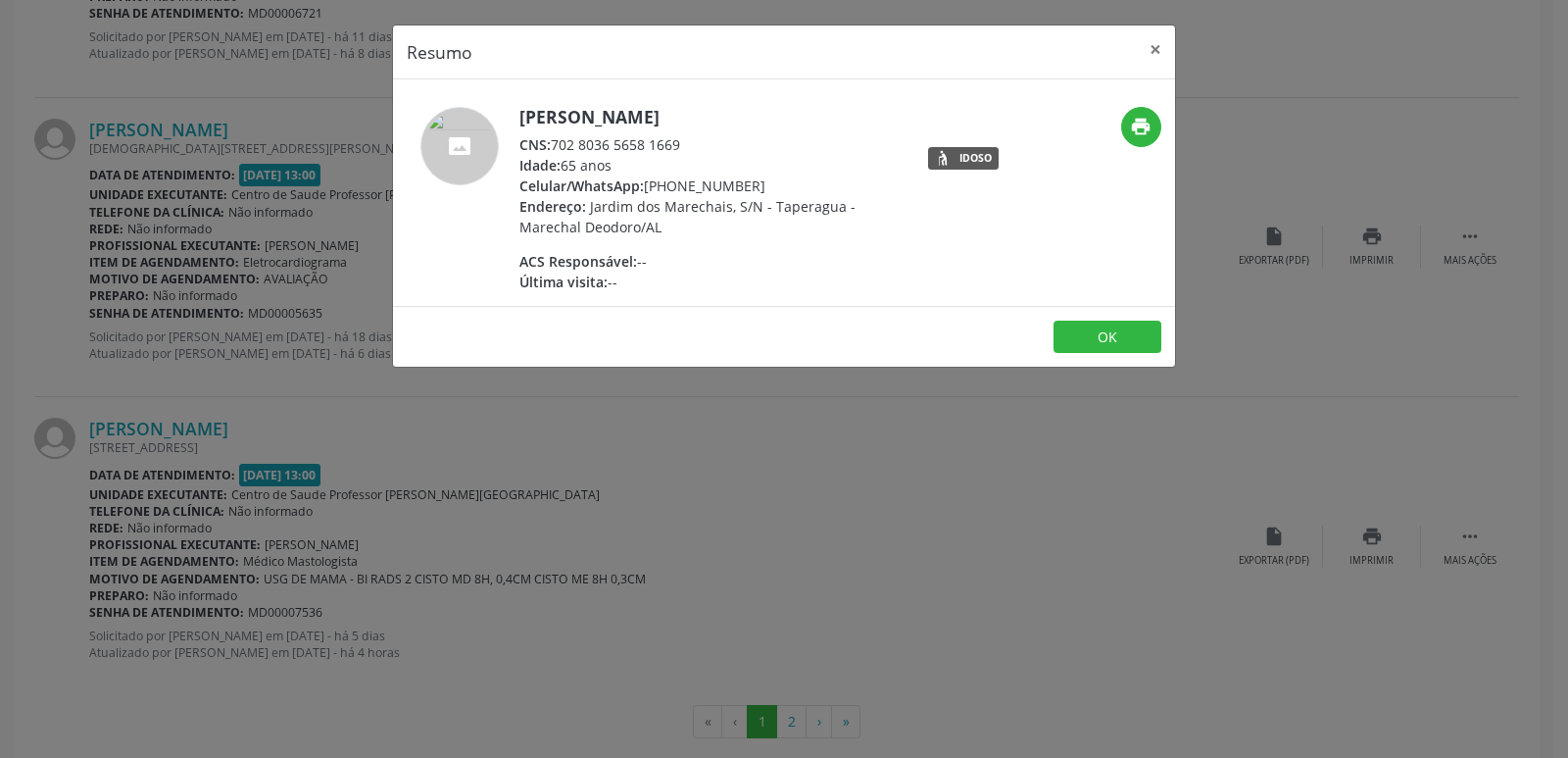
drag, startPoint x: 554, startPoint y: 142, endPoint x: 725, endPoint y: 145, distance: 171.0
click at [725, 145] on div "CNS: 702 8036 5658 1669" at bounding box center [710, 145] width 381 height 21
copy div "702 8036 5658 1669"
click at [1336, 530] on div "Resumo × Maria Severina dos Santos Silva CNS: 702 8036 5658 1669 Idade: 65 anos…" at bounding box center [784, 379] width 1568 height 758
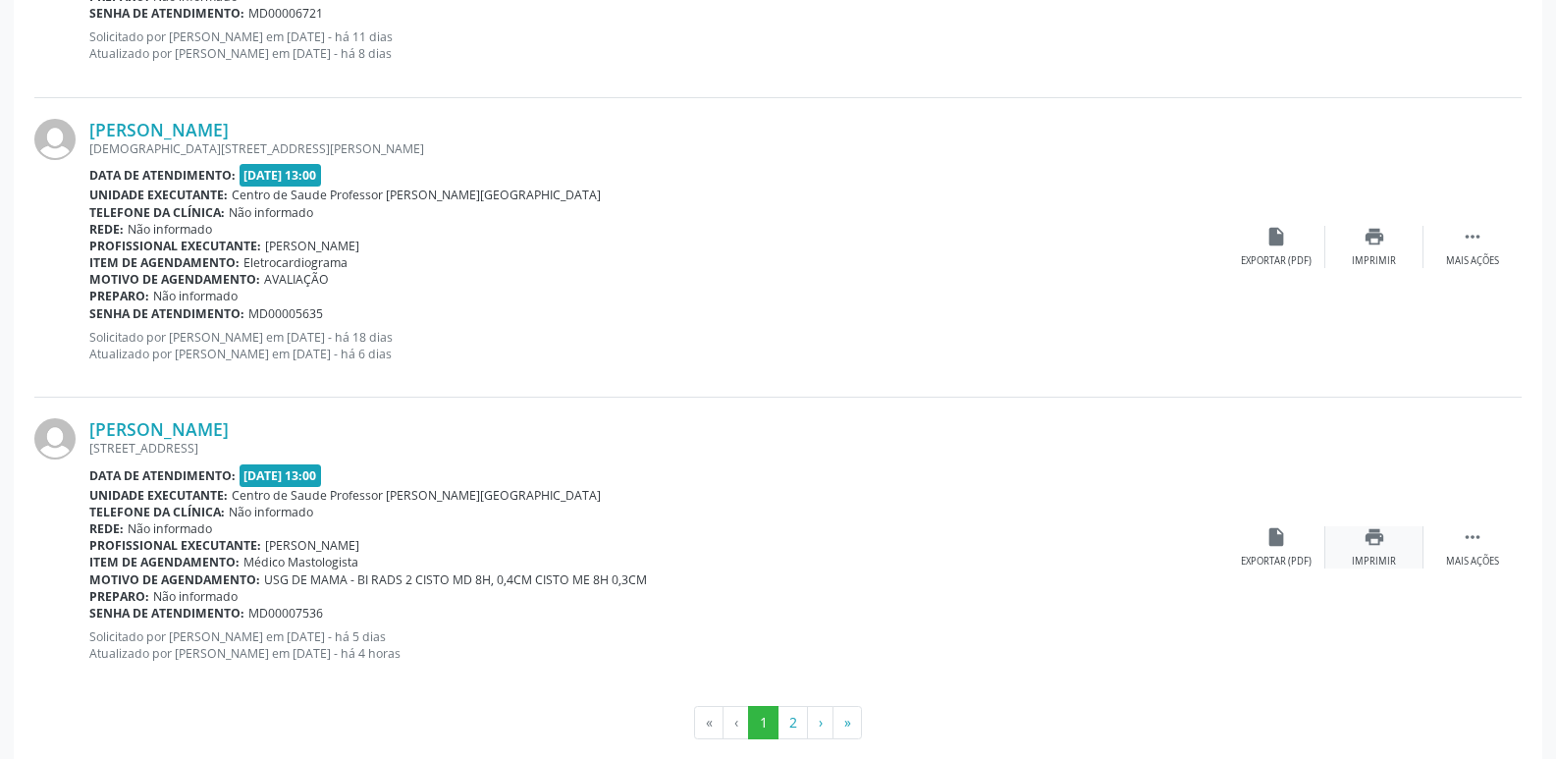
click at [1365, 547] on icon "print" at bounding box center [1375, 537] width 22 height 22
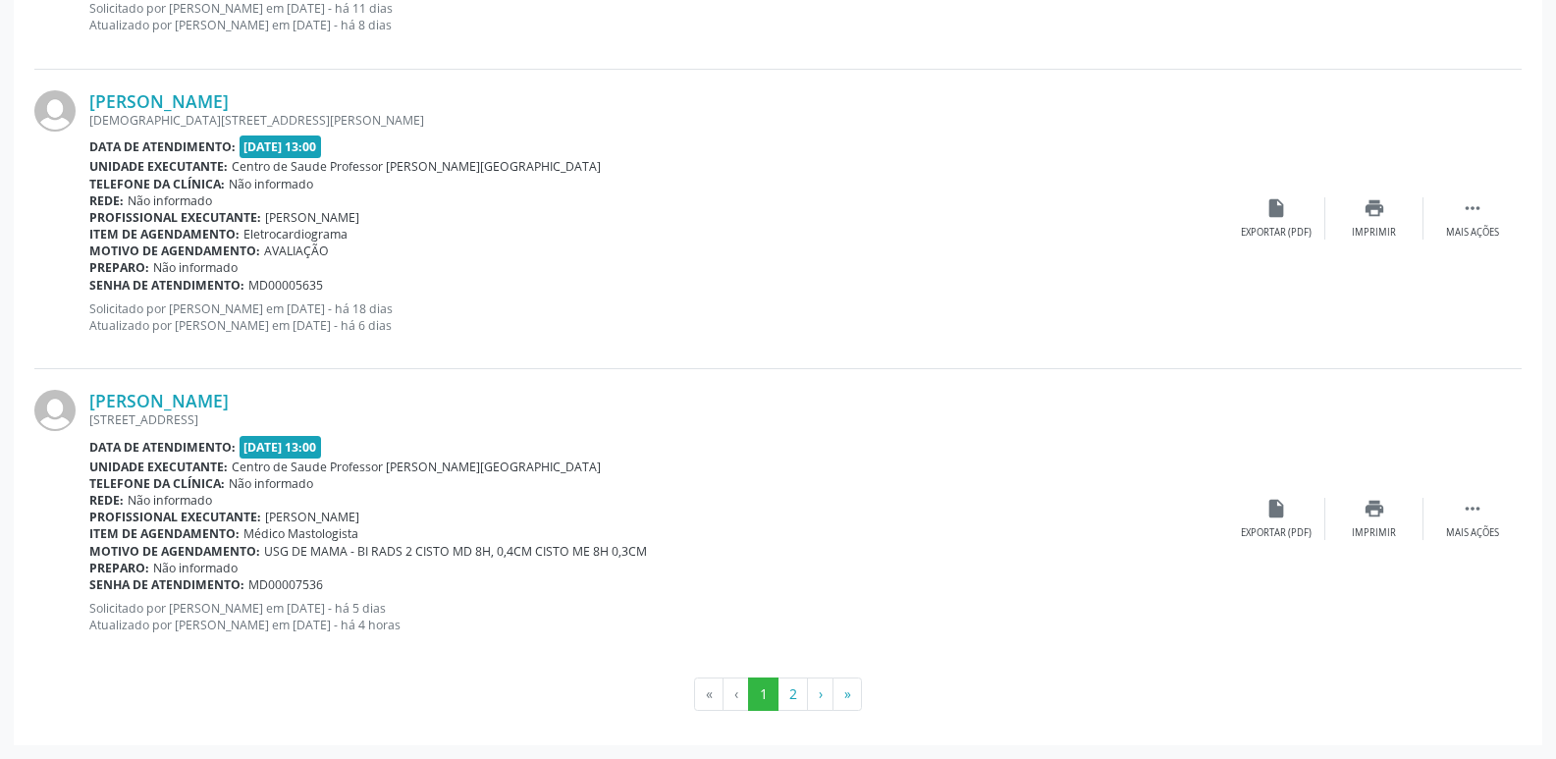
drag, startPoint x: 809, startPoint y: 715, endPoint x: 786, endPoint y: 709, distance: 23.3
click at [786, 709] on button "2" at bounding box center [793, 693] width 30 height 33
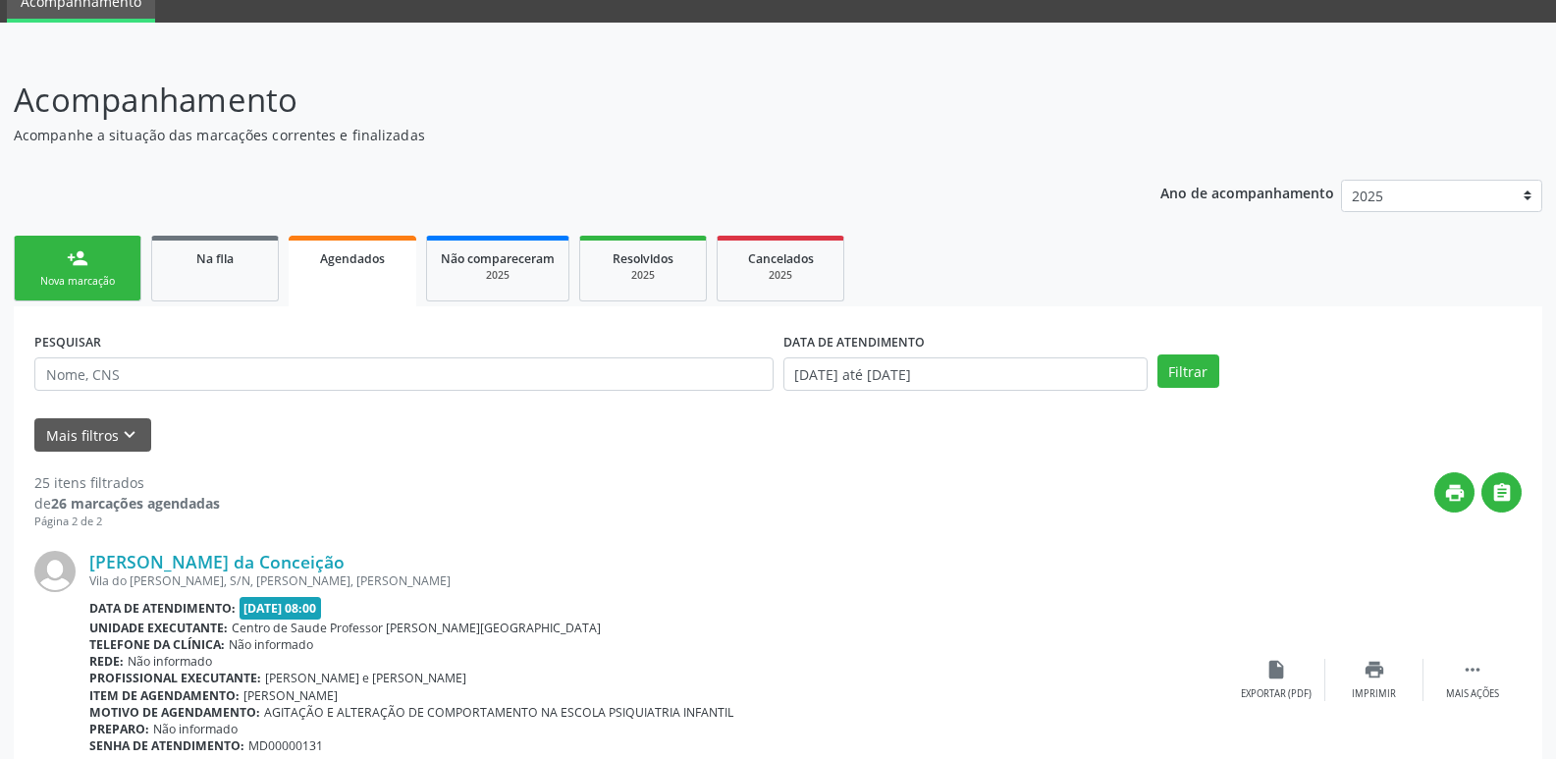
scroll to position [60, 0]
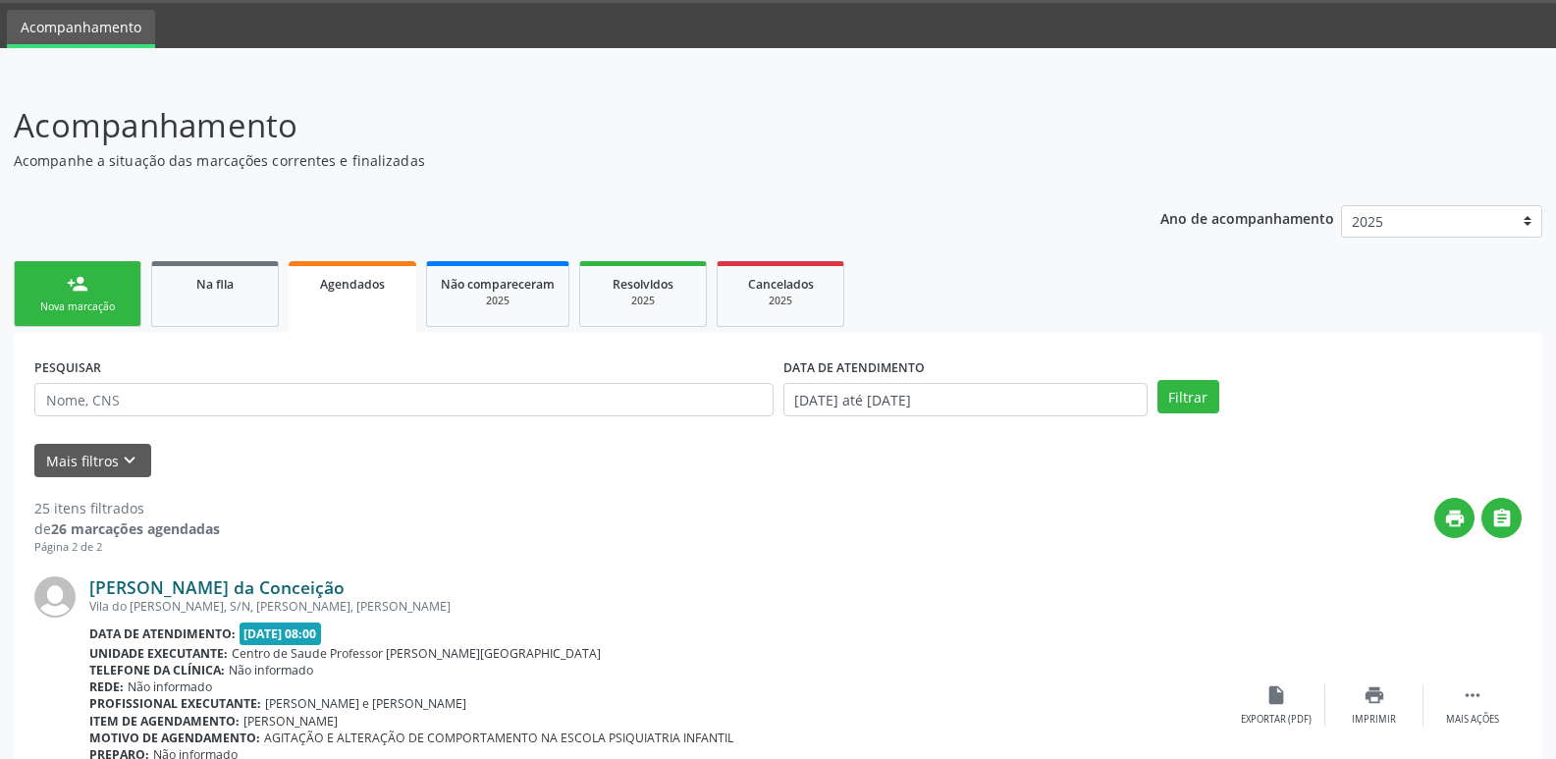
click at [261, 581] on link "Pedro Lourenzo Santos da Conceição" at bounding box center [216, 587] width 255 height 22
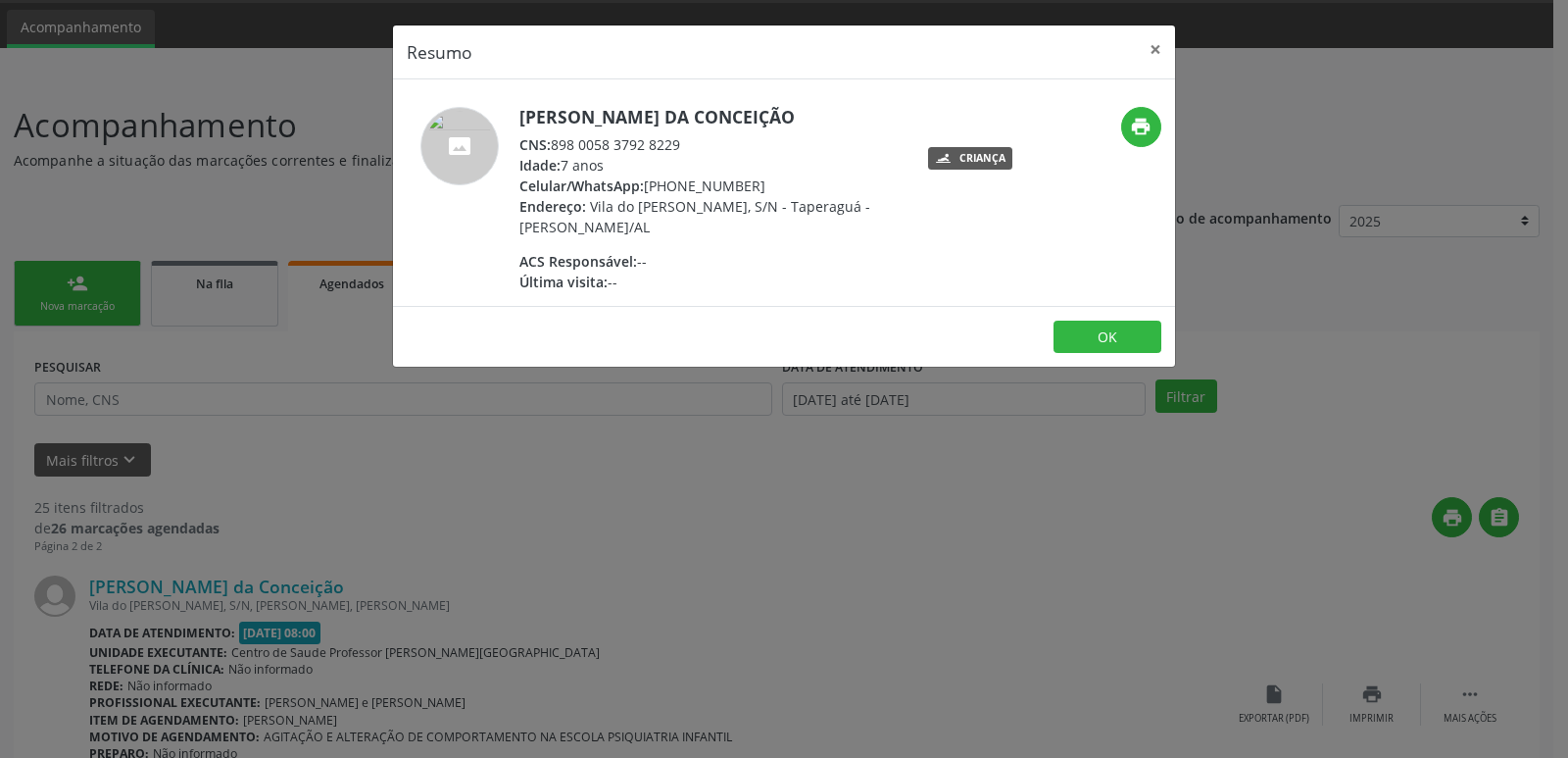
drag, startPoint x: 551, startPoint y: 139, endPoint x: 687, endPoint y: 148, distance: 136.3
click at [687, 148] on div "CNS: 898 0058 3792 8229" at bounding box center [710, 145] width 381 height 21
copy div "898 0058 3792 8229"
click at [1468, 261] on div "Resumo × Pedro Lourenzo Santos da Conceição CNS: 898 0058 3792 8229 Idade: 7 an…" at bounding box center [784, 379] width 1568 height 758
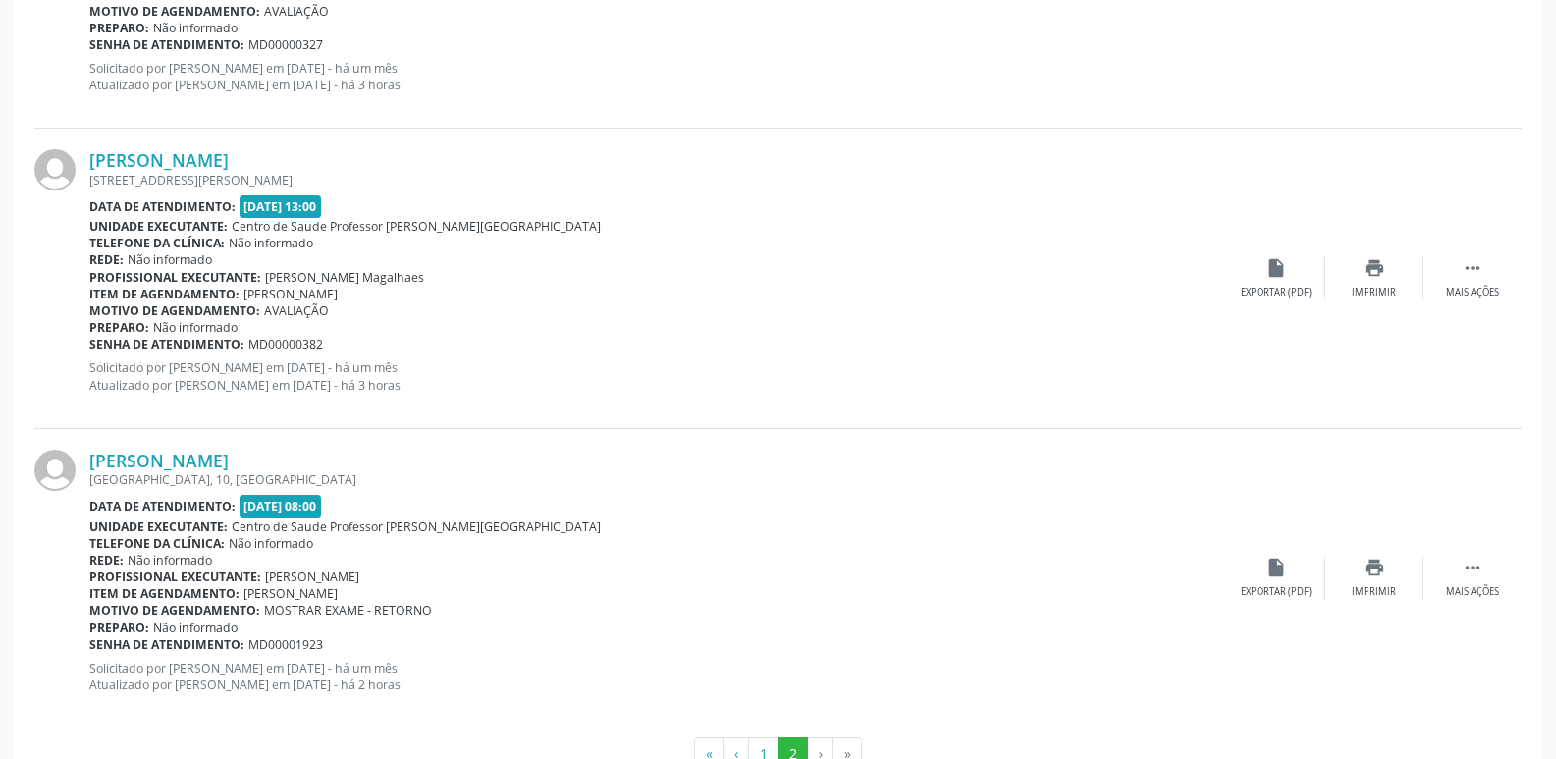
scroll to position [2946, 0]
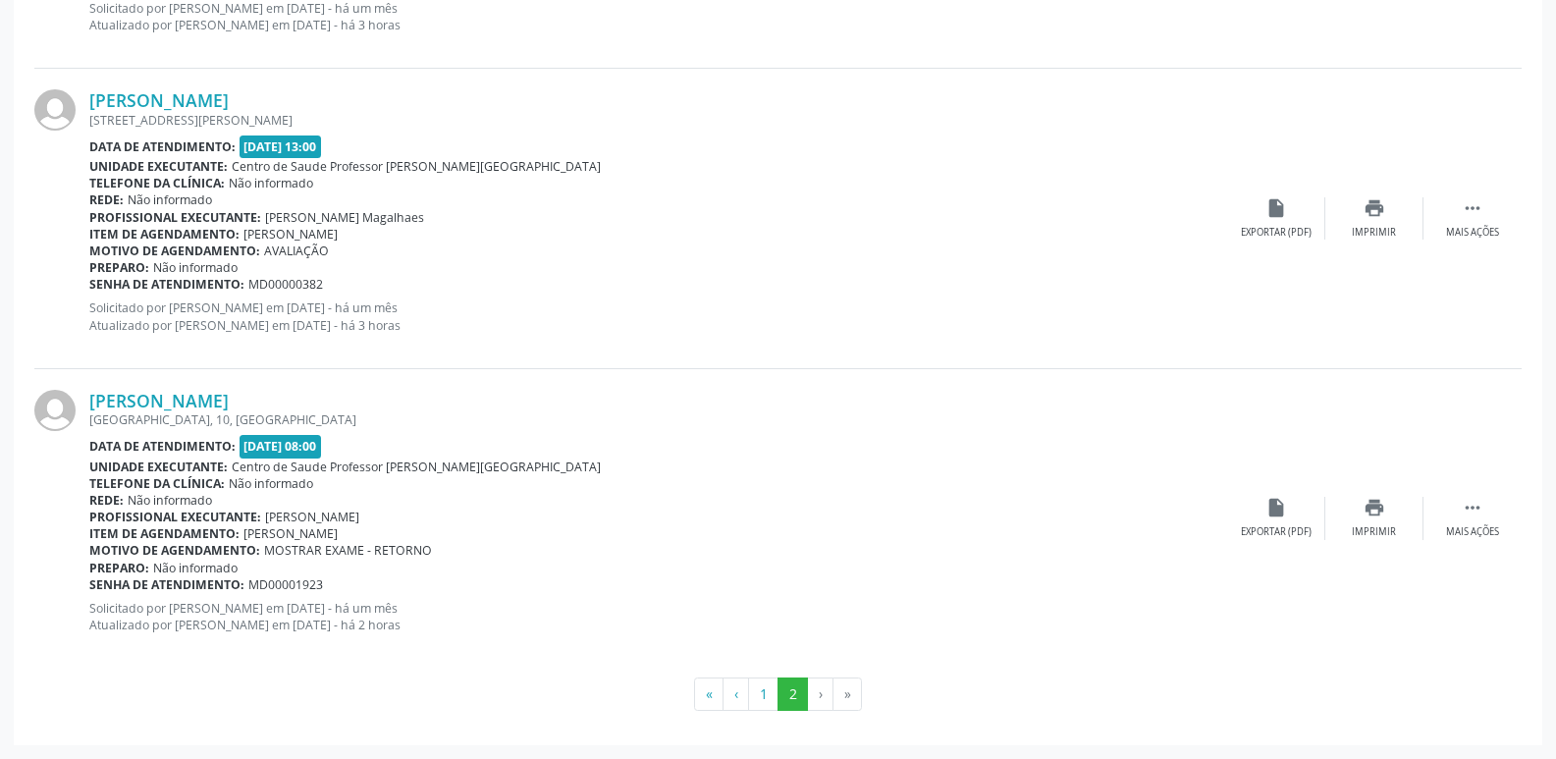
click at [813, 697] on li "›" at bounding box center [821, 693] width 26 height 33
click at [229, 403] on link "Genilda da Silva Oliveira" at bounding box center [158, 401] width 139 height 22
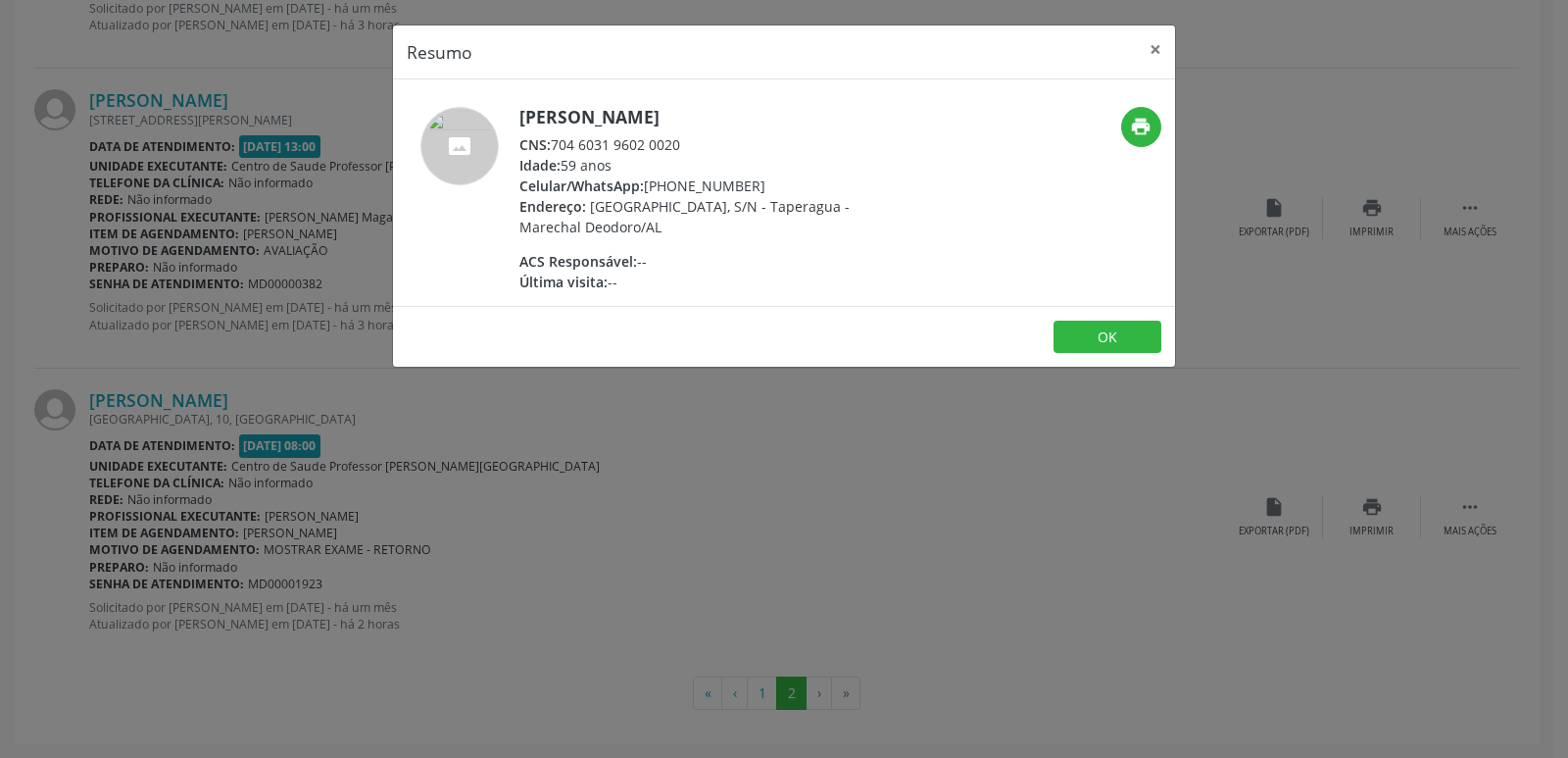
click at [307, 329] on div "Resumo × Genilda da Silva Oliveira CNS: 704 6031 9602 0020 Idade: 59 anos Celul…" at bounding box center [784, 379] width 1568 height 758
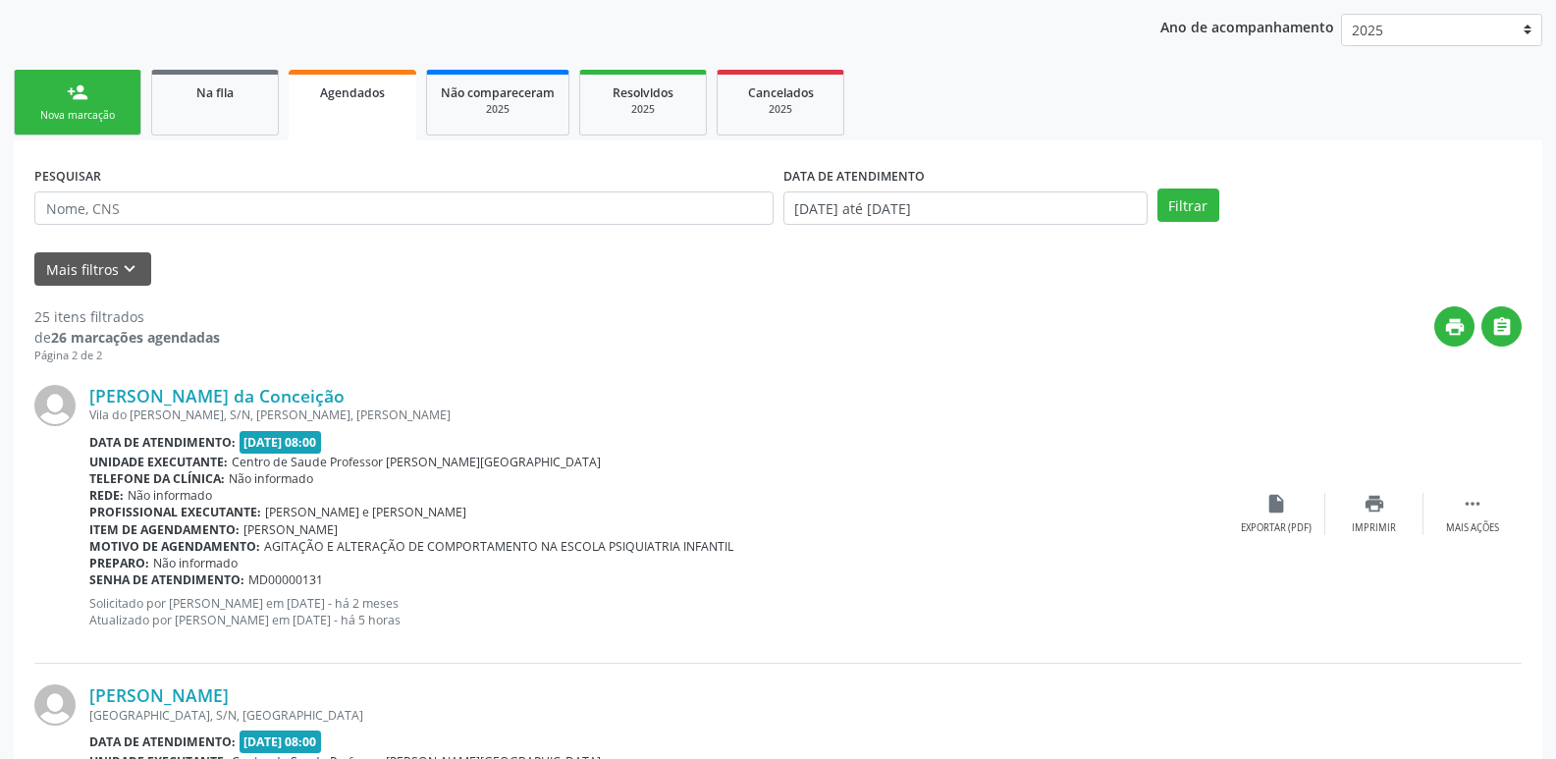
scroll to position [0, 0]
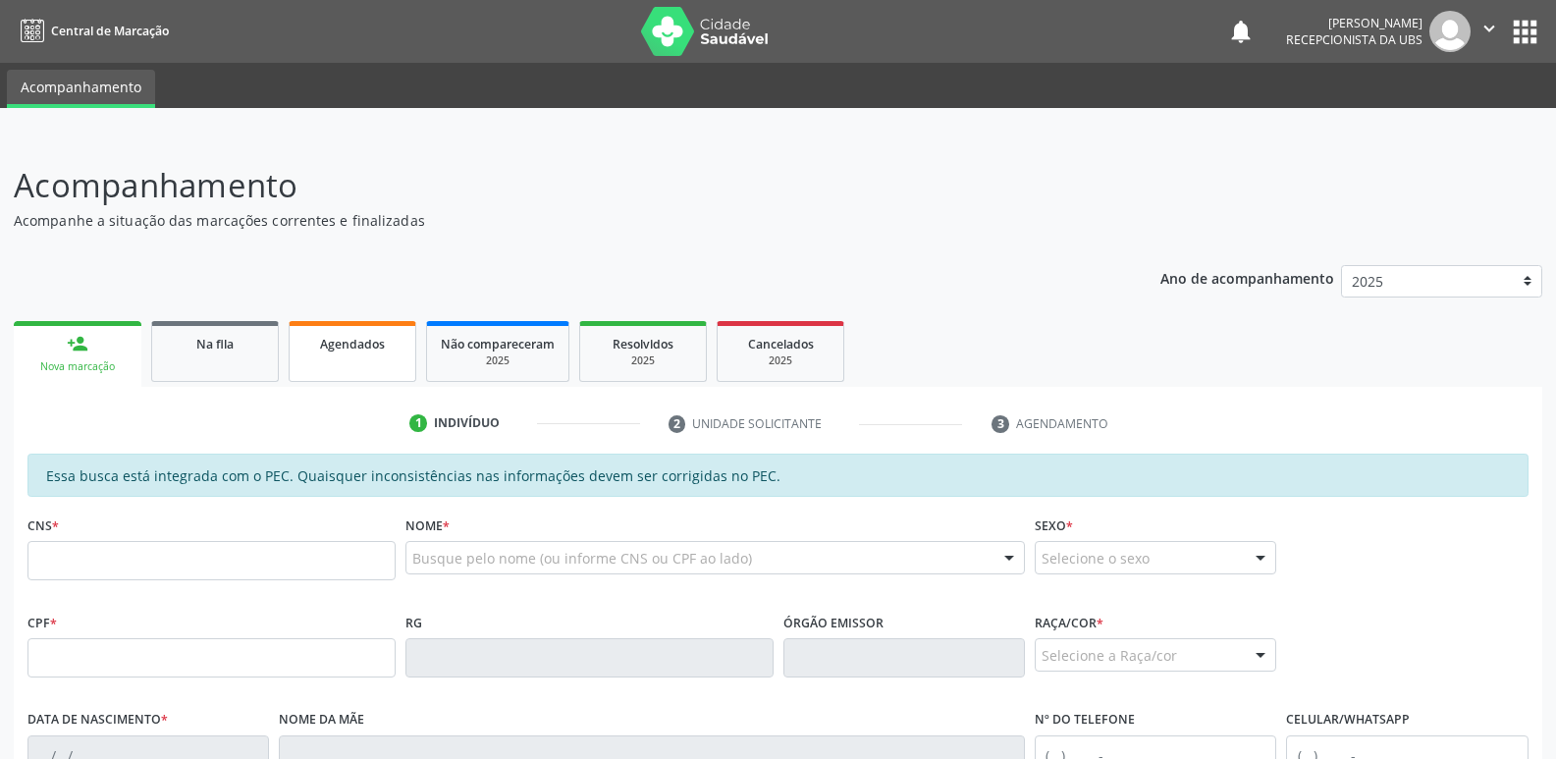
click at [352, 352] on div "Agendados" at bounding box center [352, 343] width 98 height 21
click at [333, 323] on link "Agendados" at bounding box center [353, 351] width 128 height 61
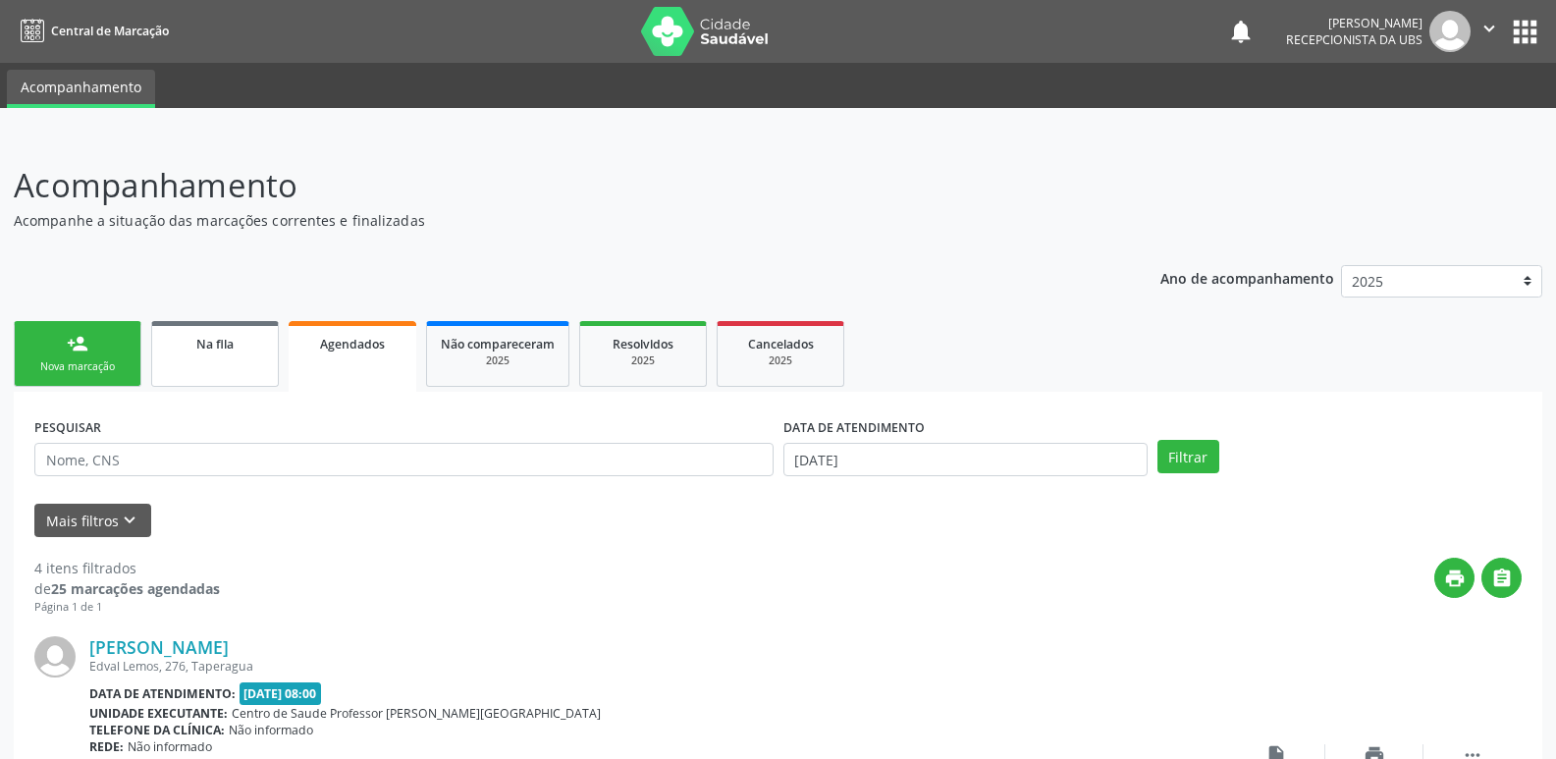
click at [255, 354] on link "Na fila" at bounding box center [215, 354] width 128 height 66
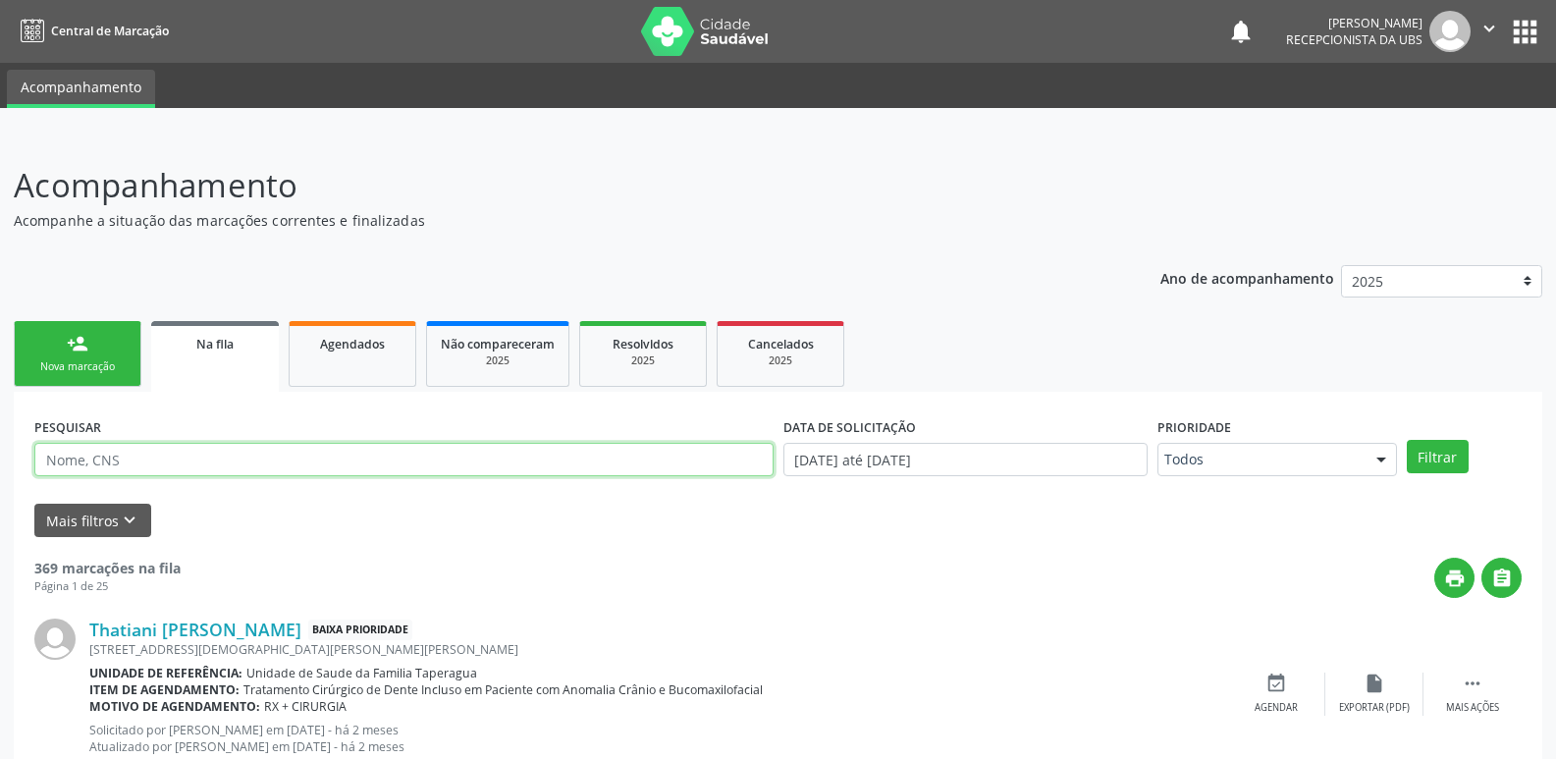
click at [290, 461] on input "text" at bounding box center [403, 459] width 739 height 33
paste input "704806558203944"
type input "704806558203944"
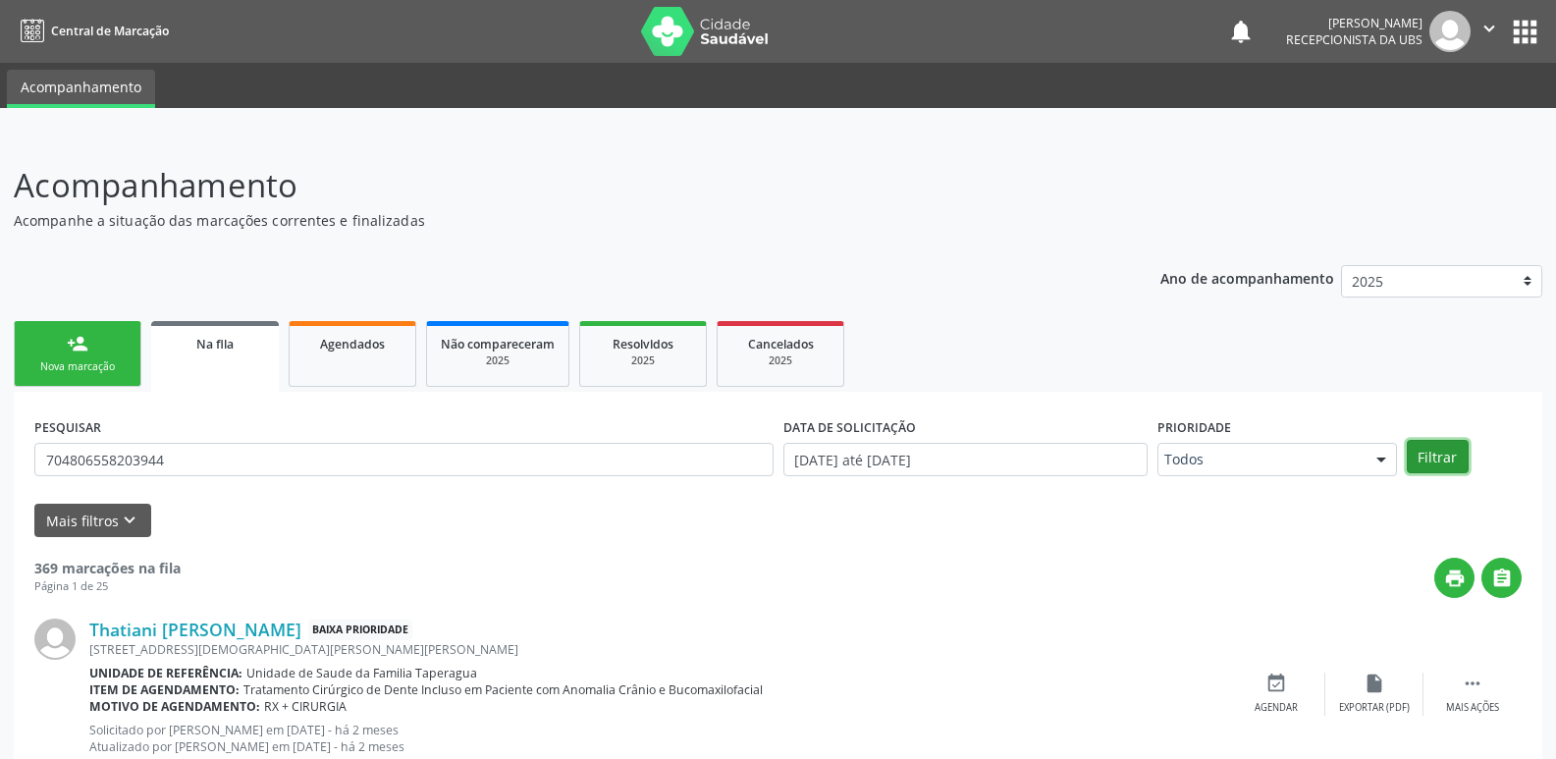
click at [1447, 445] on button "Filtrar" at bounding box center [1438, 456] width 62 height 33
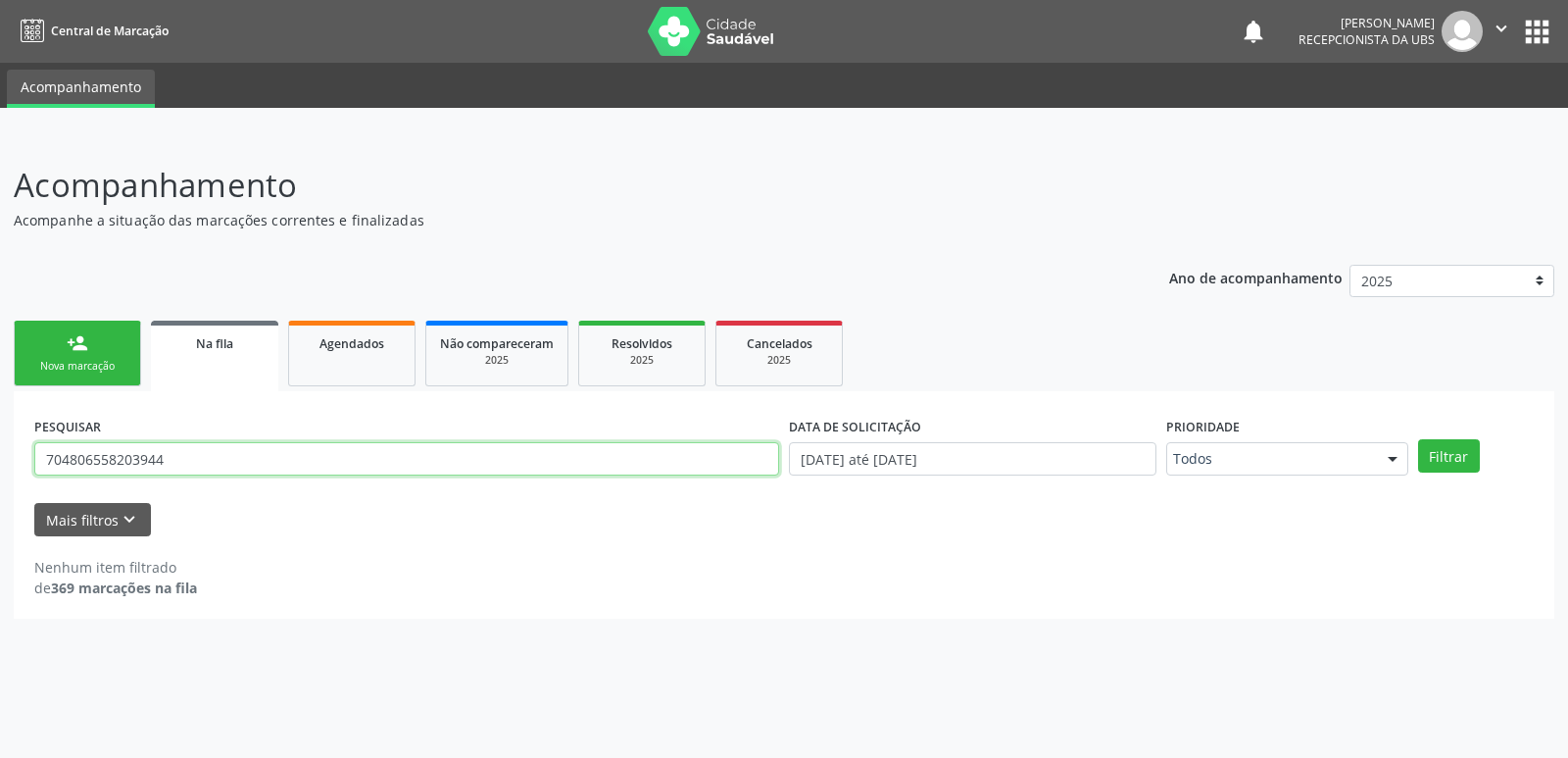
click at [444, 467] on input "704806558203944" at bounding box center [406, 458] width 745 height 33
click at [1418, 439] on button "Filtrar" at bounding box center [1449, 455] width 62 height 33
click at [278, 448] on input "704806558203944" at bounding box center [406, 458] width 745 height 33
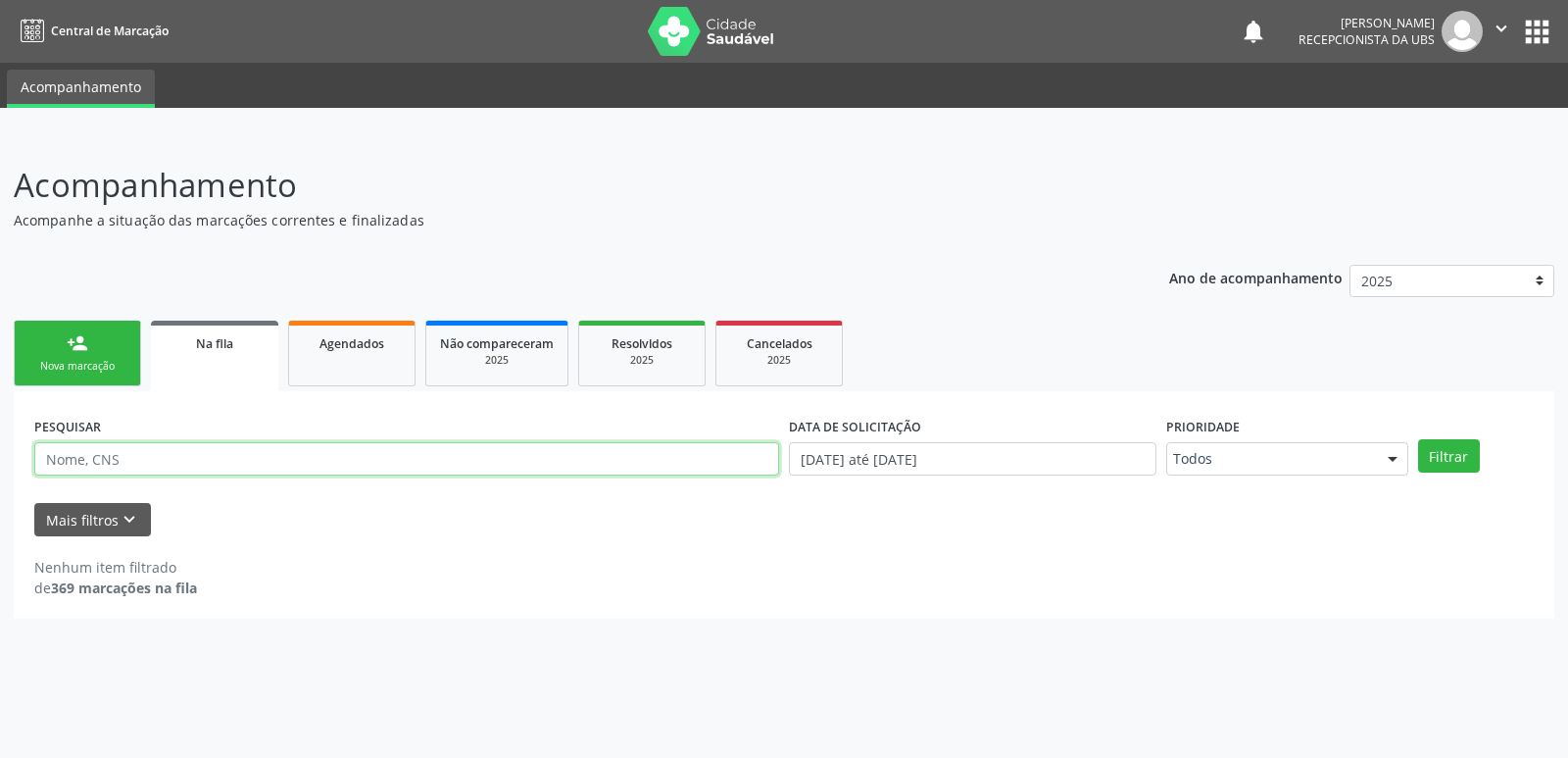
paste input "704806558203944"
click at [1418, 439] on button "Filtrar" at bounding box center [1449, 455] width 62 height 33
click at [319, 470] on input "704806558203944" at bounding box center [406, 458] width 745 height 33
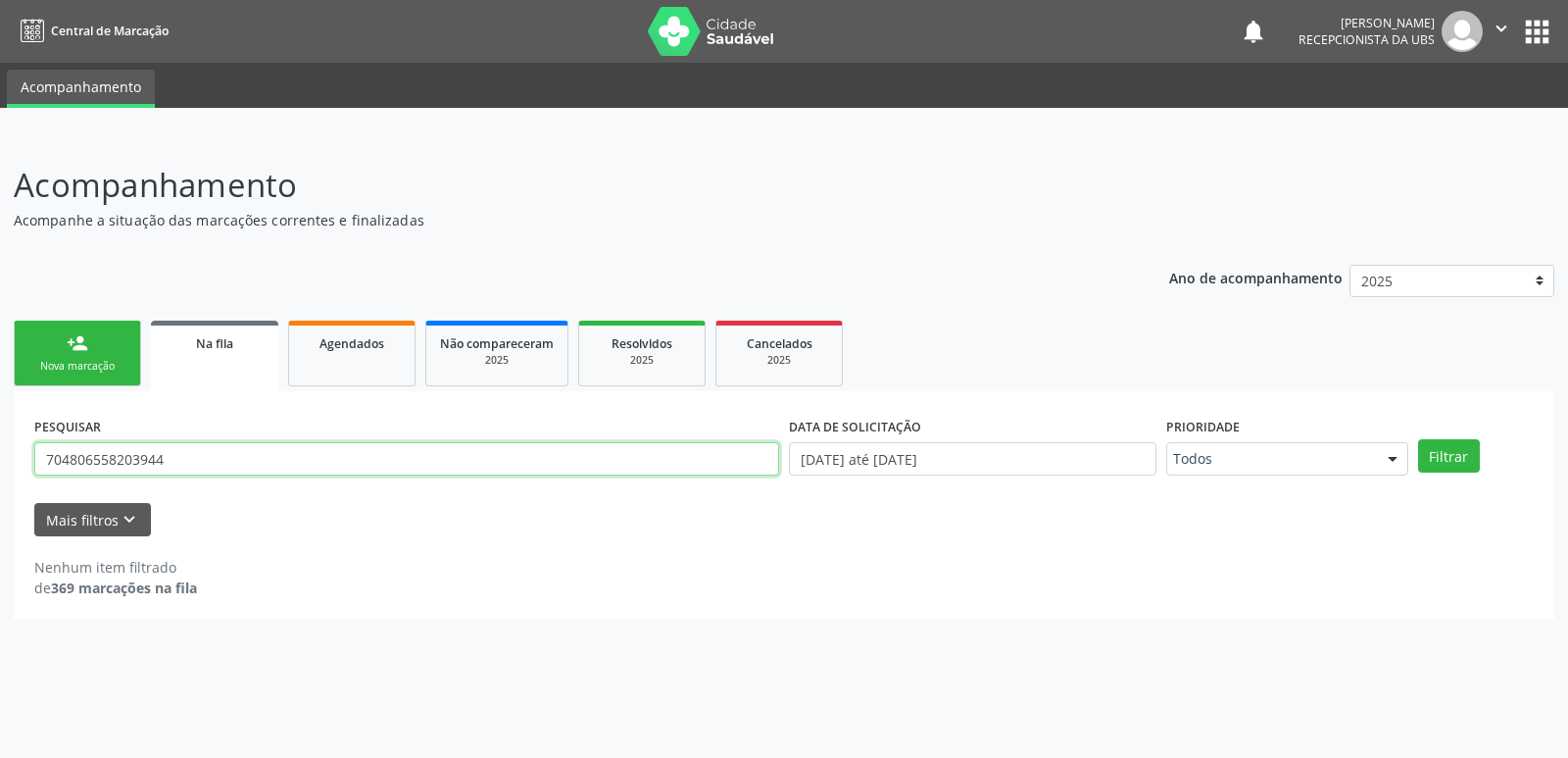
paste input "044.024.974-00"
type input "044.024.974-00"
click at [1418, 439] on button "Filtrar" at bounding box center [1449, 455] width 62 height 33
click at [374, 354] on link "Agendados" at bounding box center [352, 354] width 128 height 66
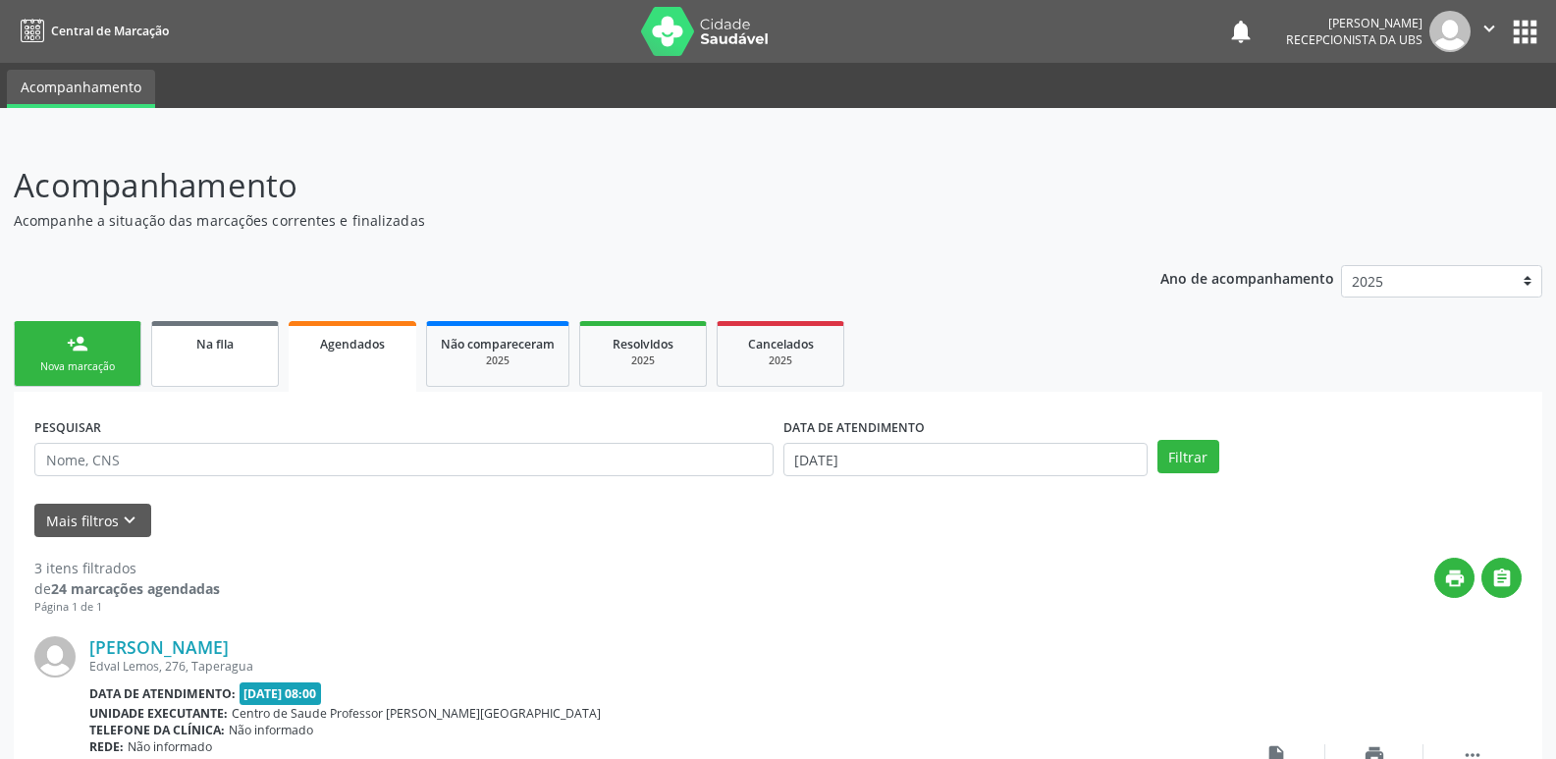
click at [234, 367] on link "Na fila" at bounding box center [215, 354] width 128 height 66
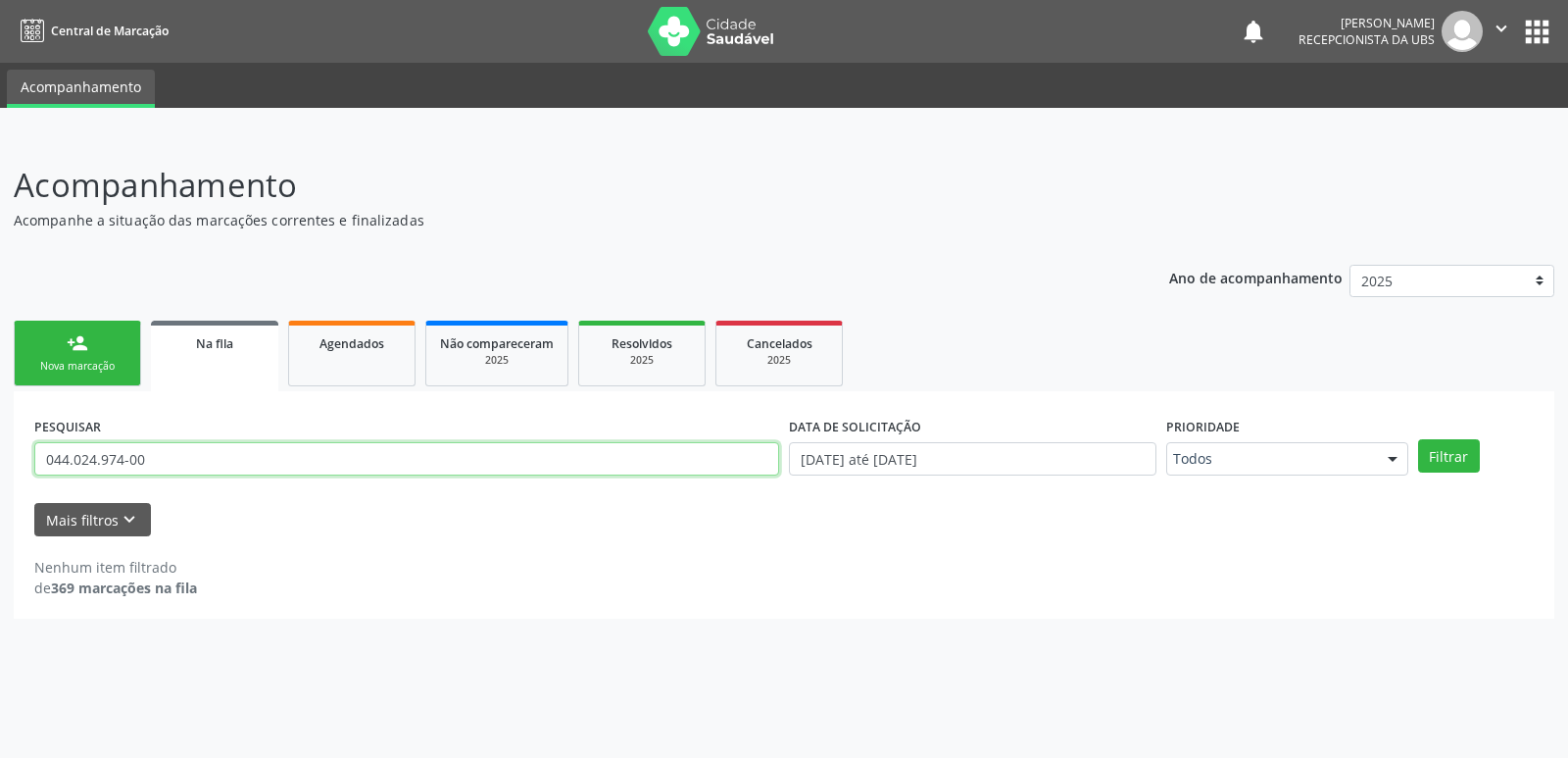
click at [245, 460] on input "044.024.974-00" at bounding box center [406, 458] width 745 height 33
click at [1447, 451] on button "Filtrar" at bounding box center [1449, 455] width 62 height 33
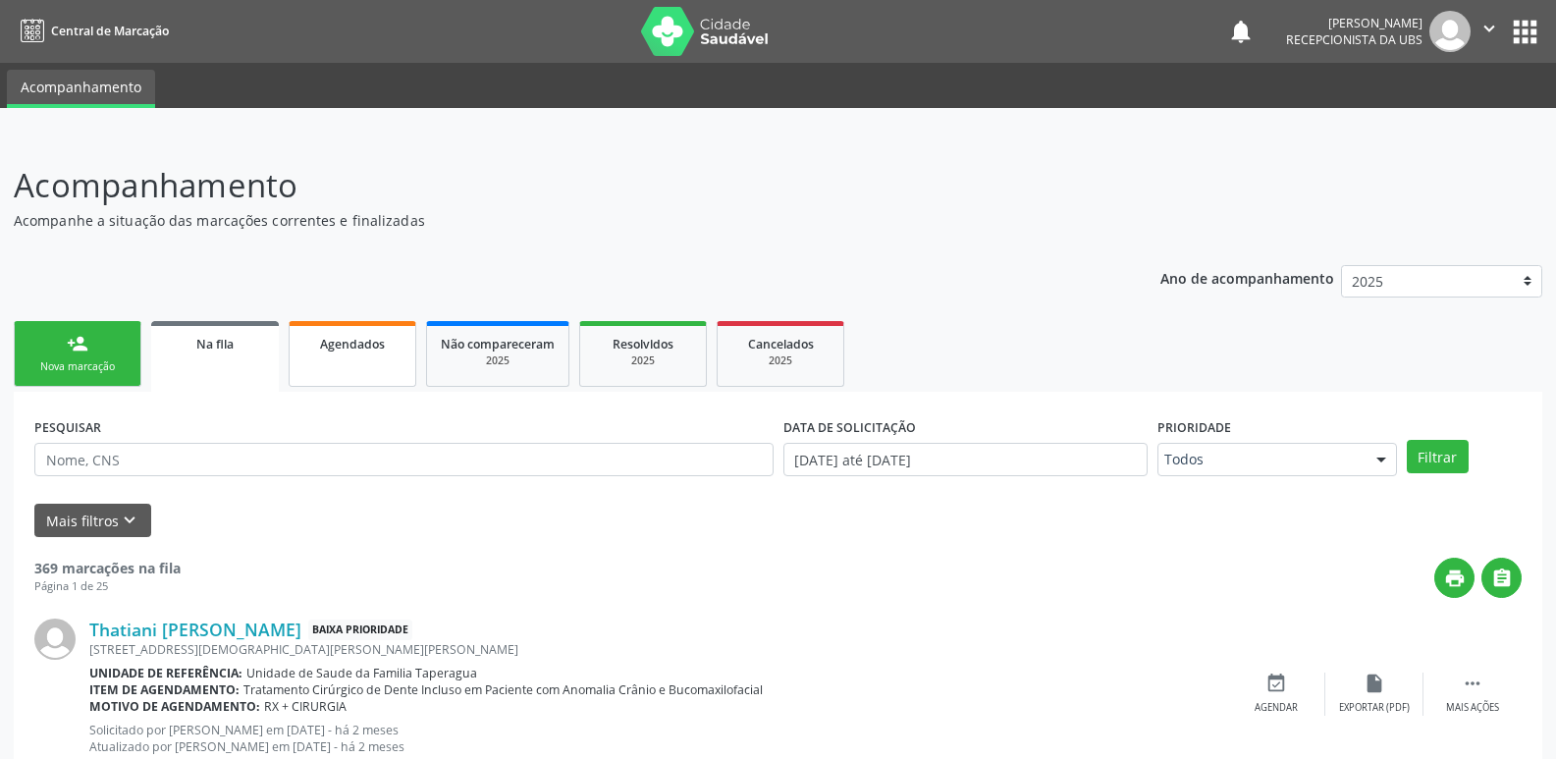
click at [348, 332] on link "Agendados" at bounding box center [353, 354] width 128 height 66
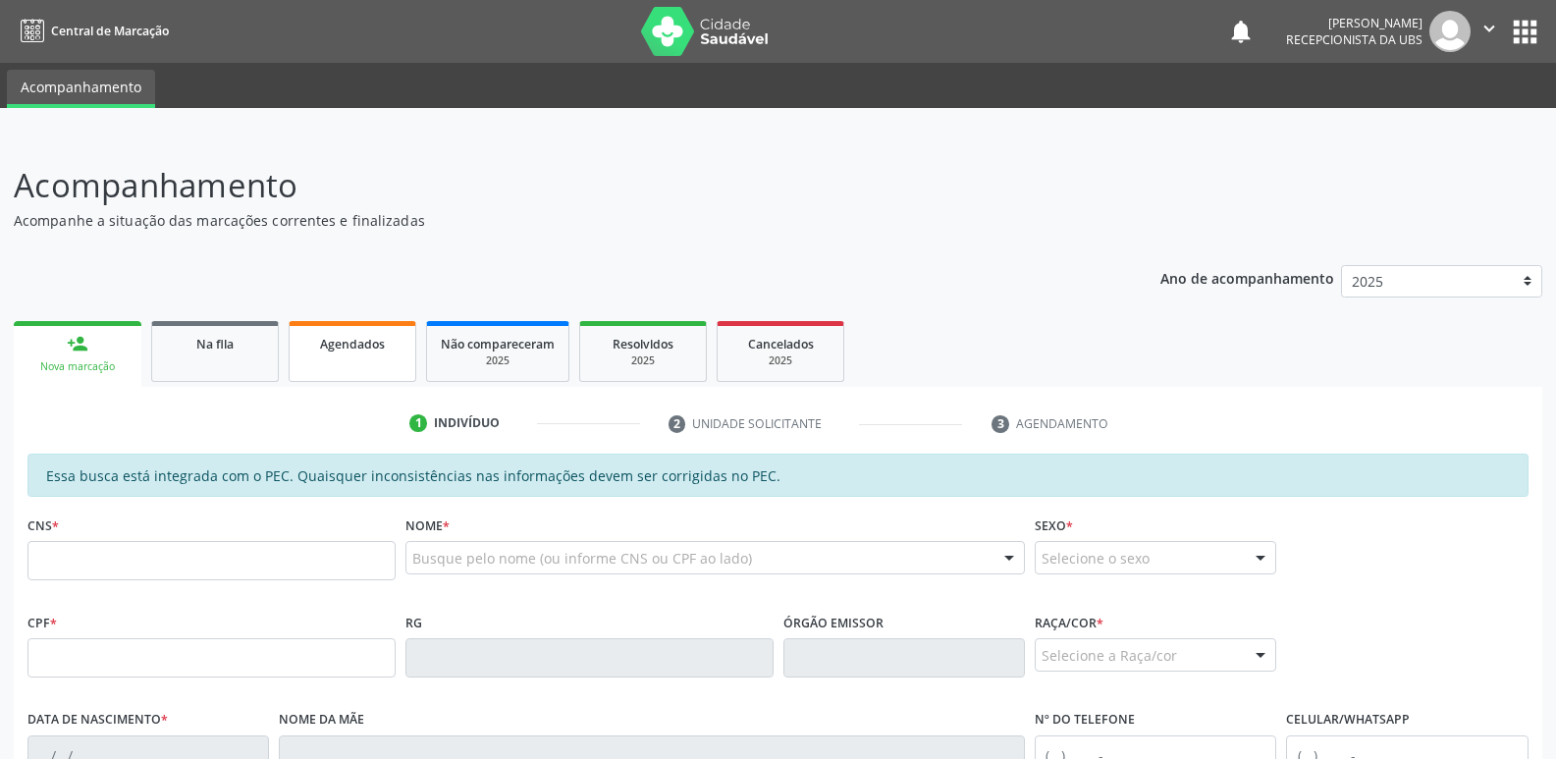
click at [355, 355] on link "Agendados" at bounding box center [353, 351] width 128 height 61
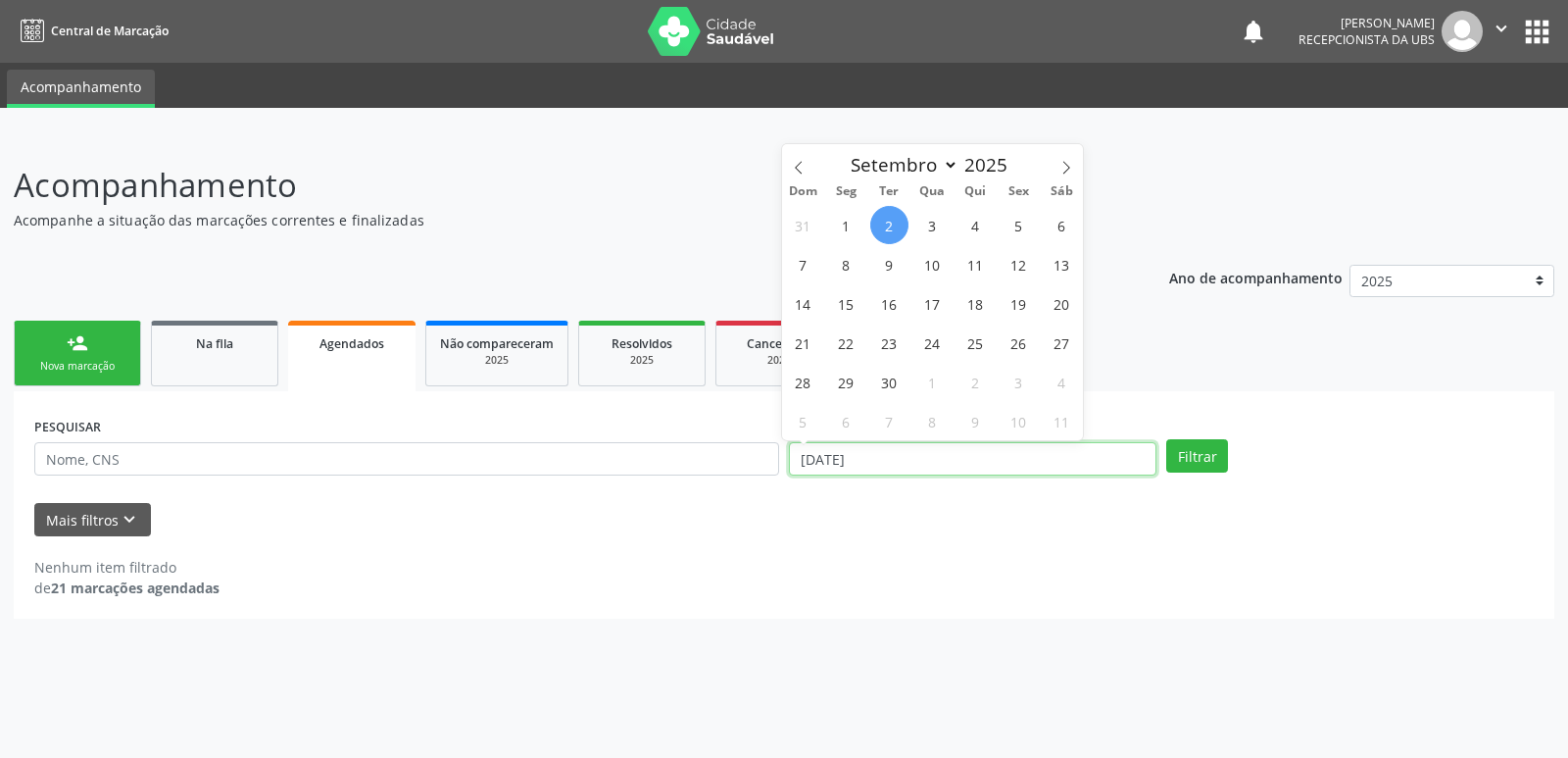
click at [937, 457] on input "[DATE]" at bounding box center [972, 458] width 367 height 33
click at [886, 226] on span "2" at bounding box center [889, 225] width 38 height 38
type input "[DATE]"
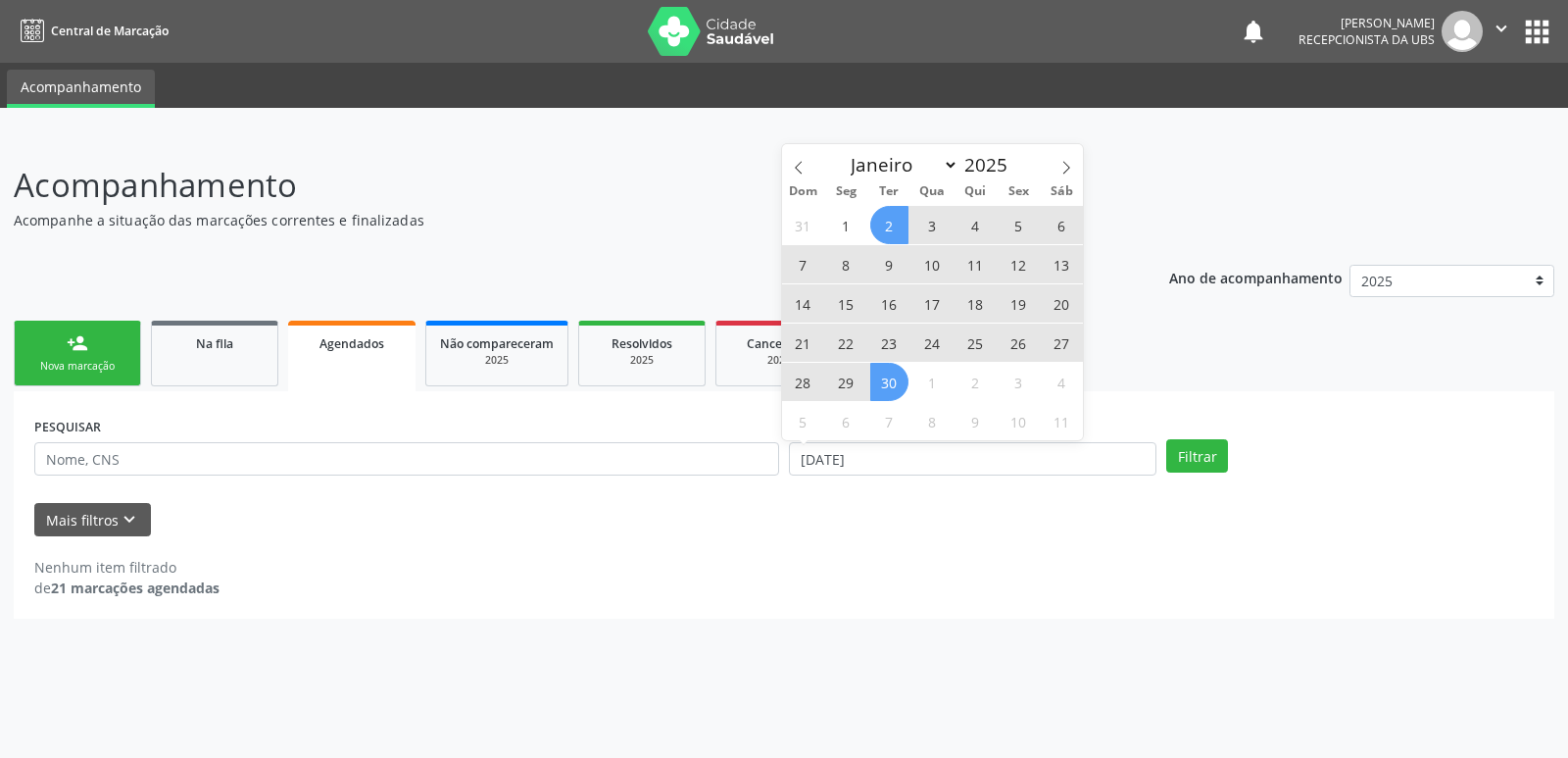
click at [888, 377] on span "30" at bounding box center [889, 381] width 38 height 38
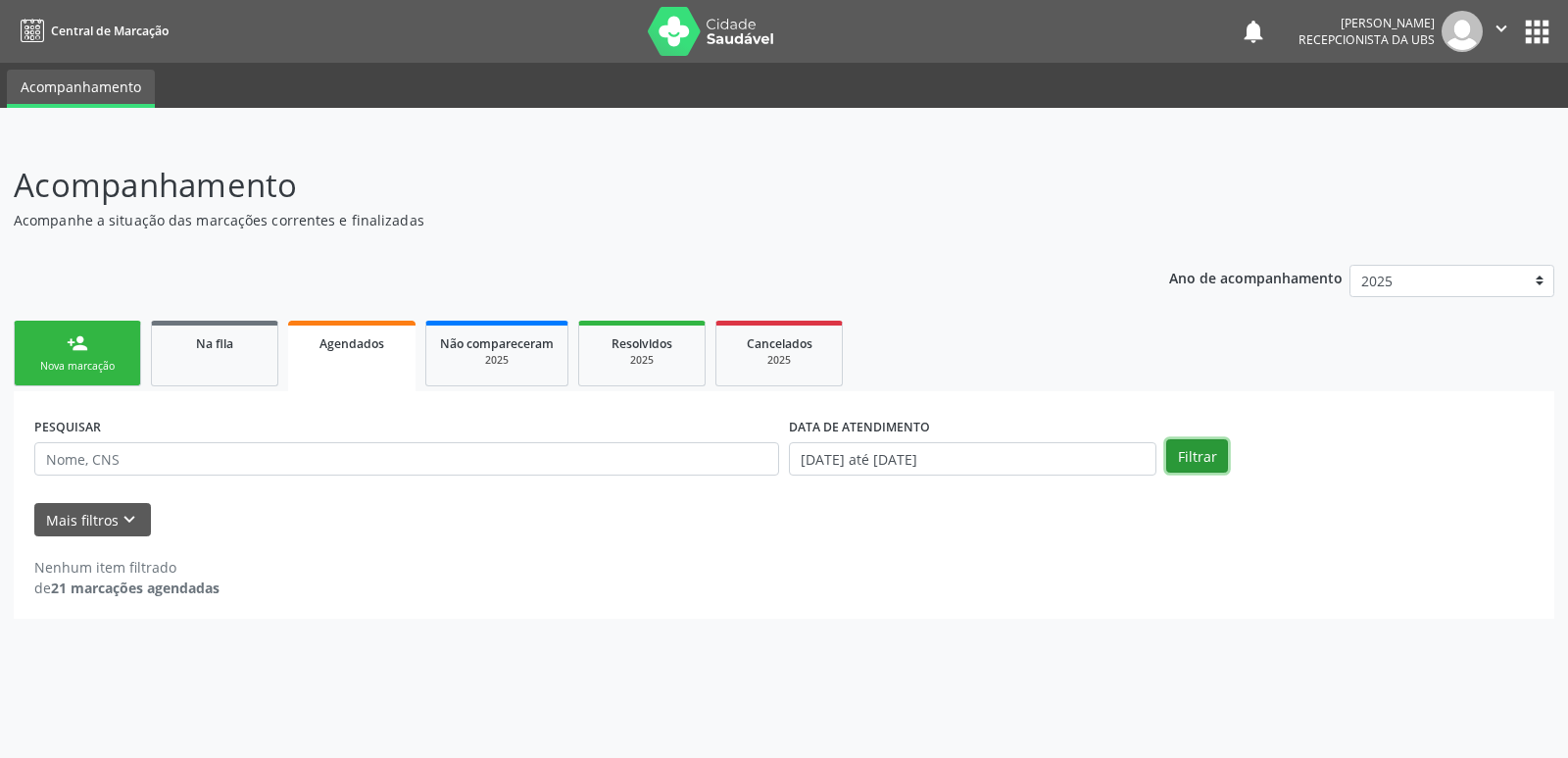
click at [1205, 445] on button "Filtrar" at bounding box center [1197, 455] width 62 height 33
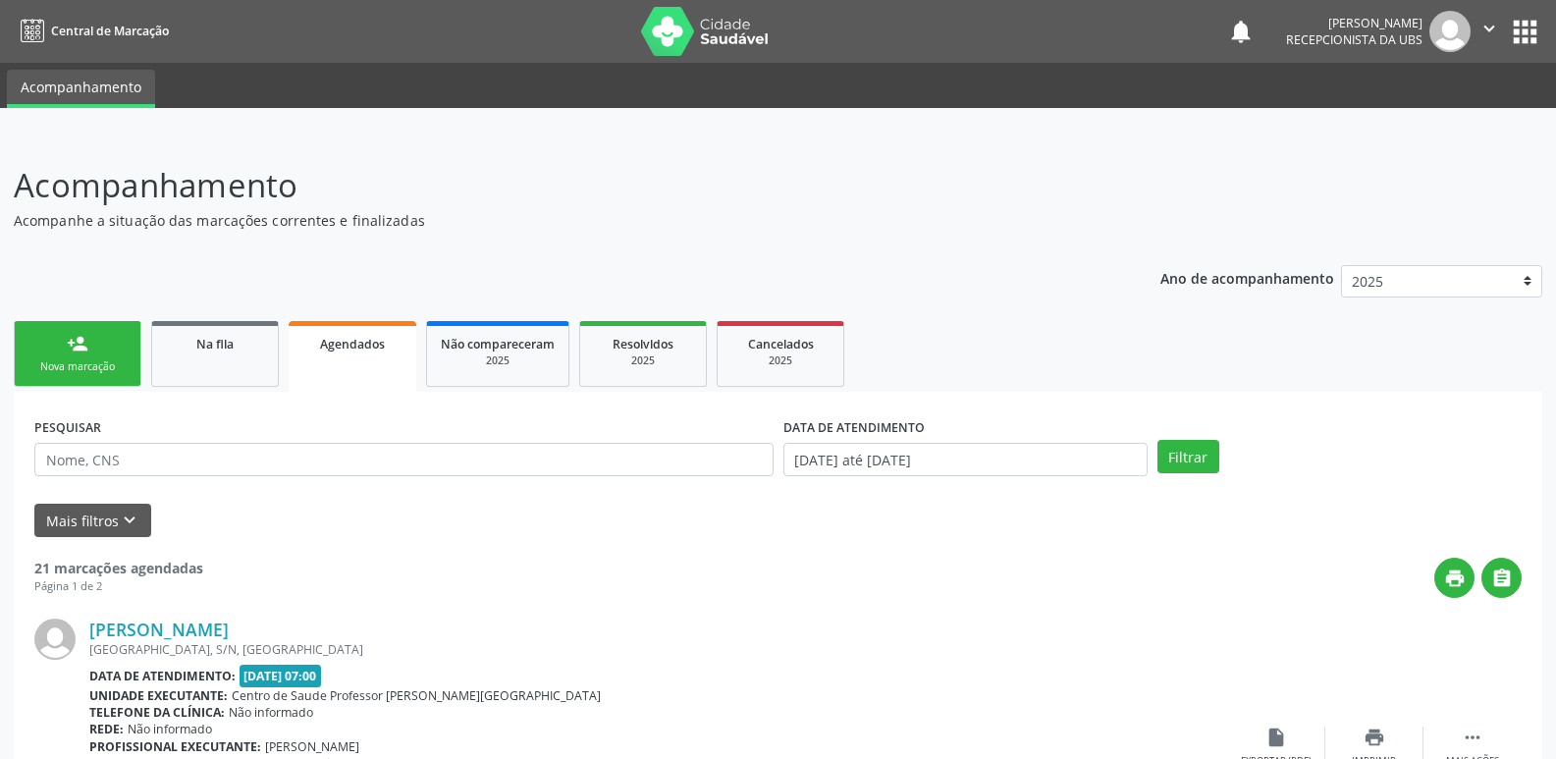
click at [97, 357] on link "person_add Nova marcação" at bounding box center [78, 354] width 128 height 66
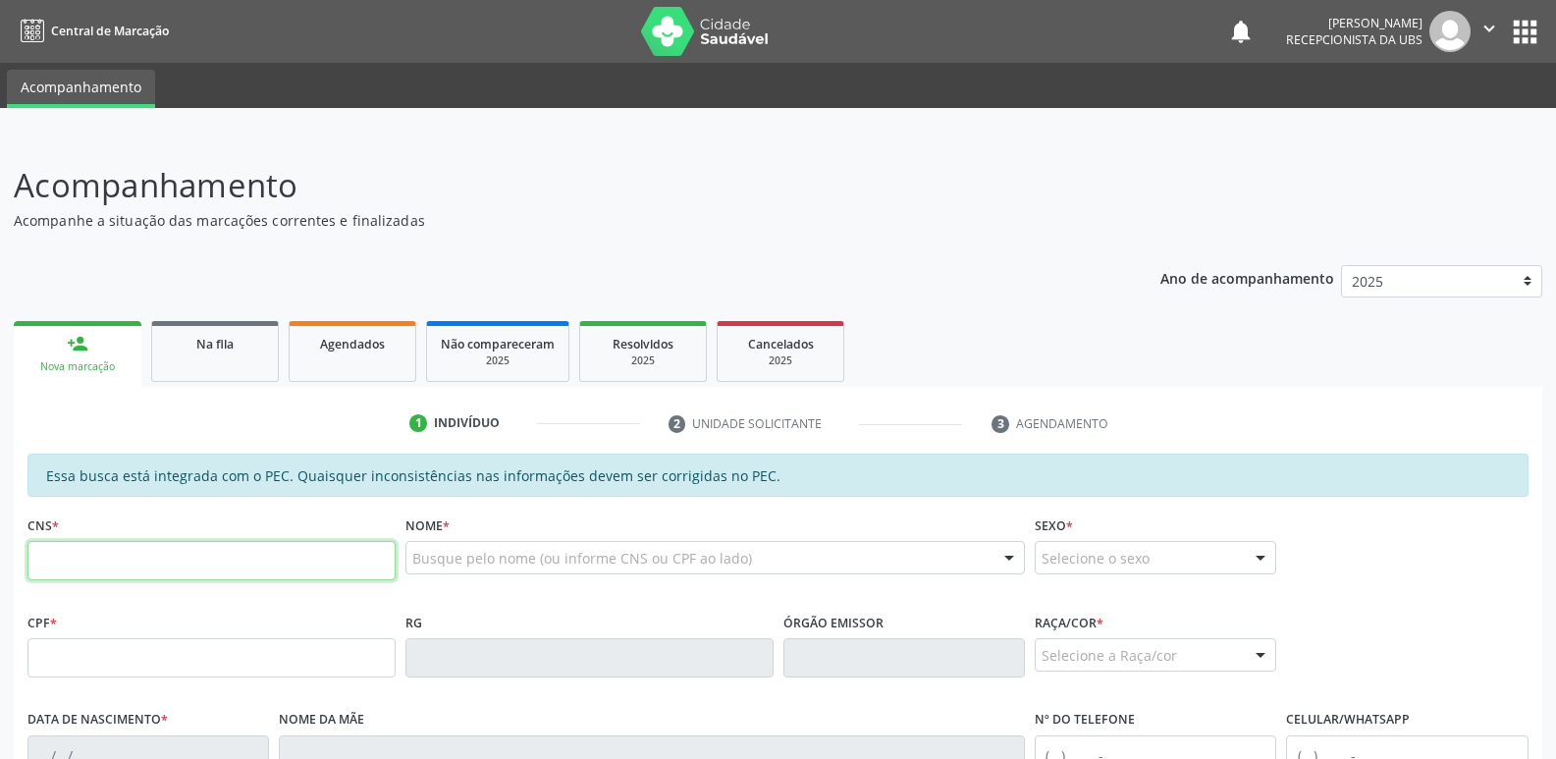
click at [127, 566] on input "text" at bounding box center [211, 560] width 368 height 39
paste input "708 5075 8593 3180"
type input "708 5075 8593 3180"
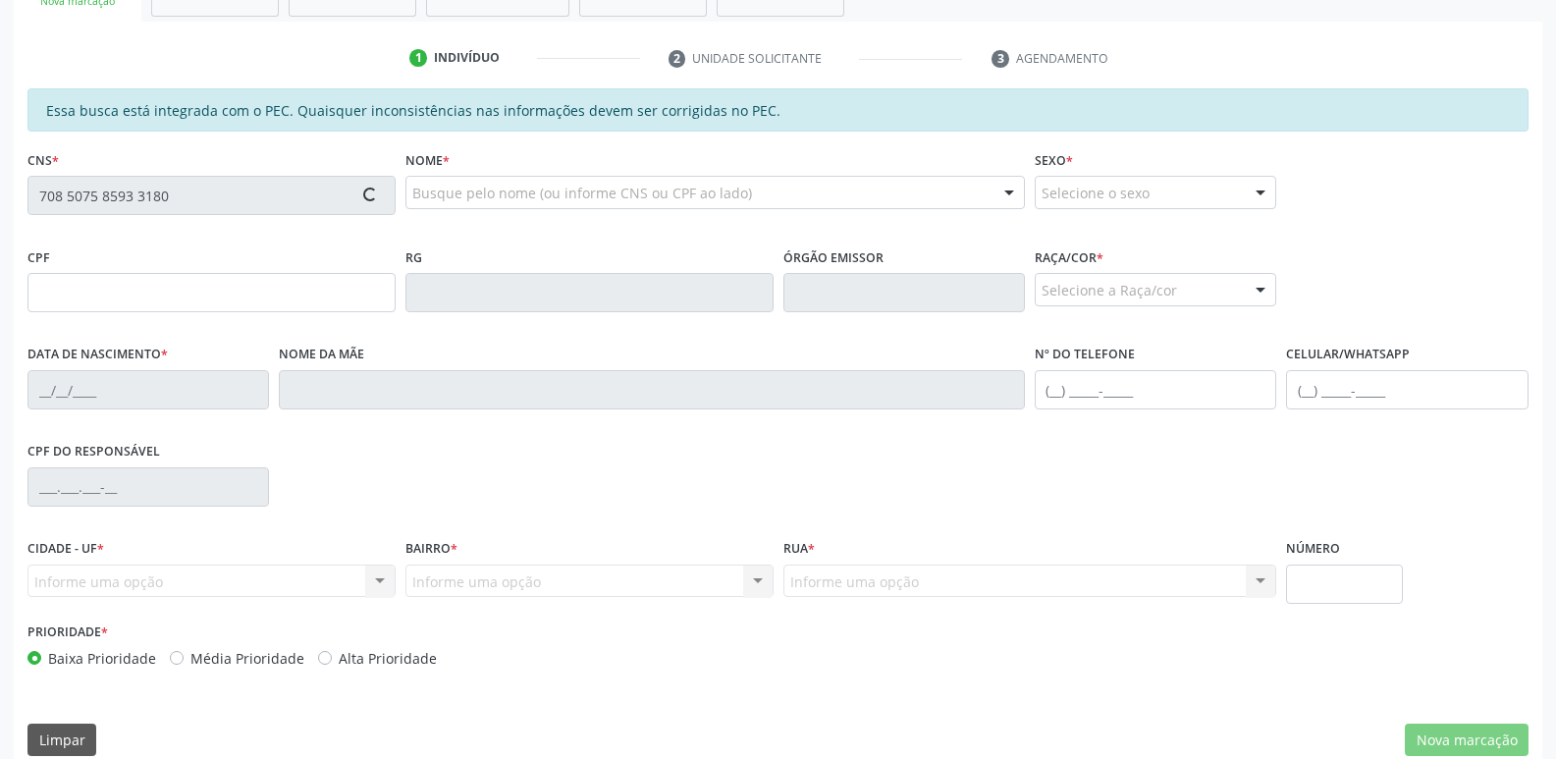
type input "902.642.744-15"
type input "06/11/1962"
type input "Hosana Olimpia de Melo"
type input "(82) 98722-5136"
type input "S/N"
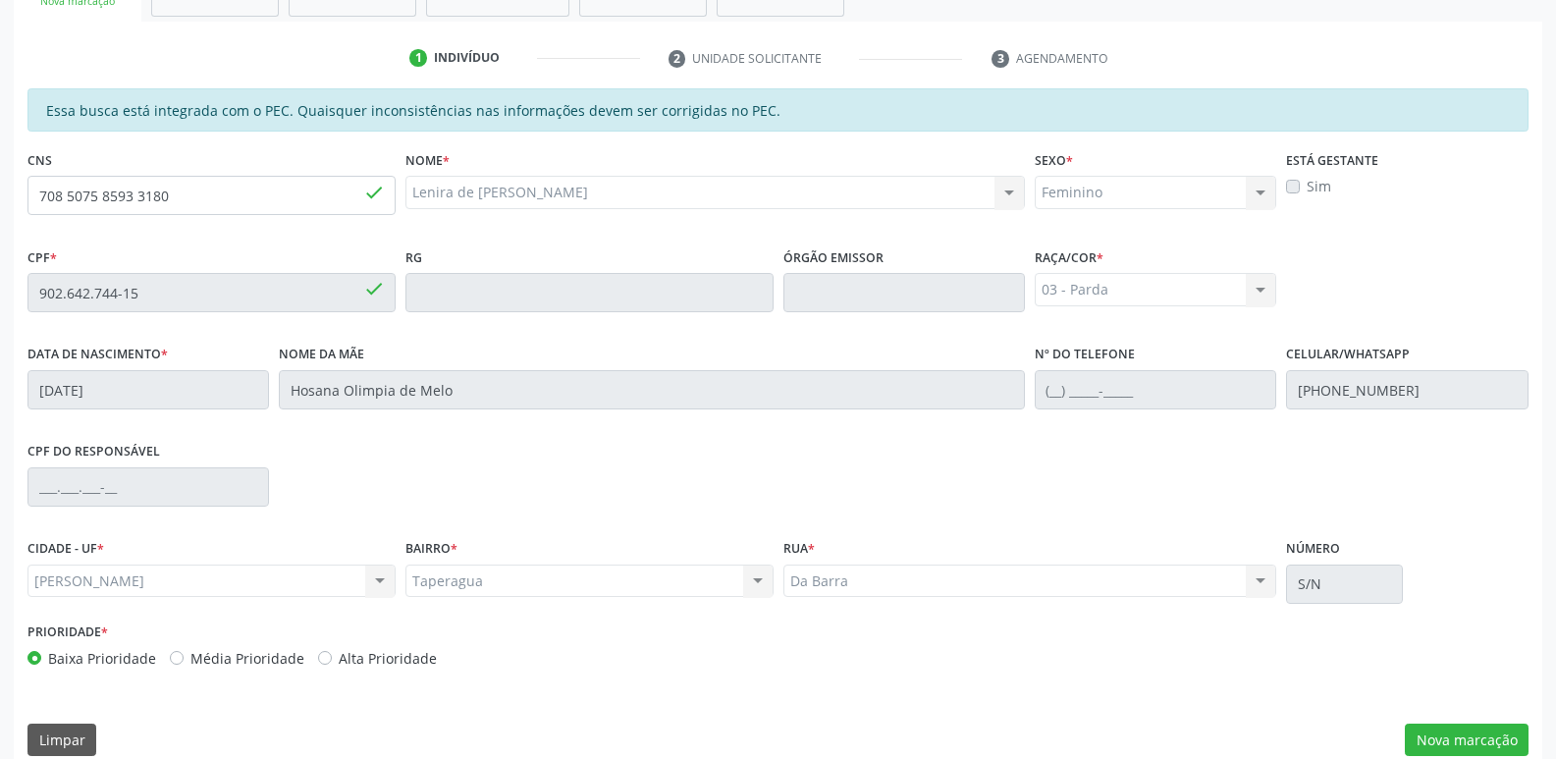
scroll to position [390, 0]
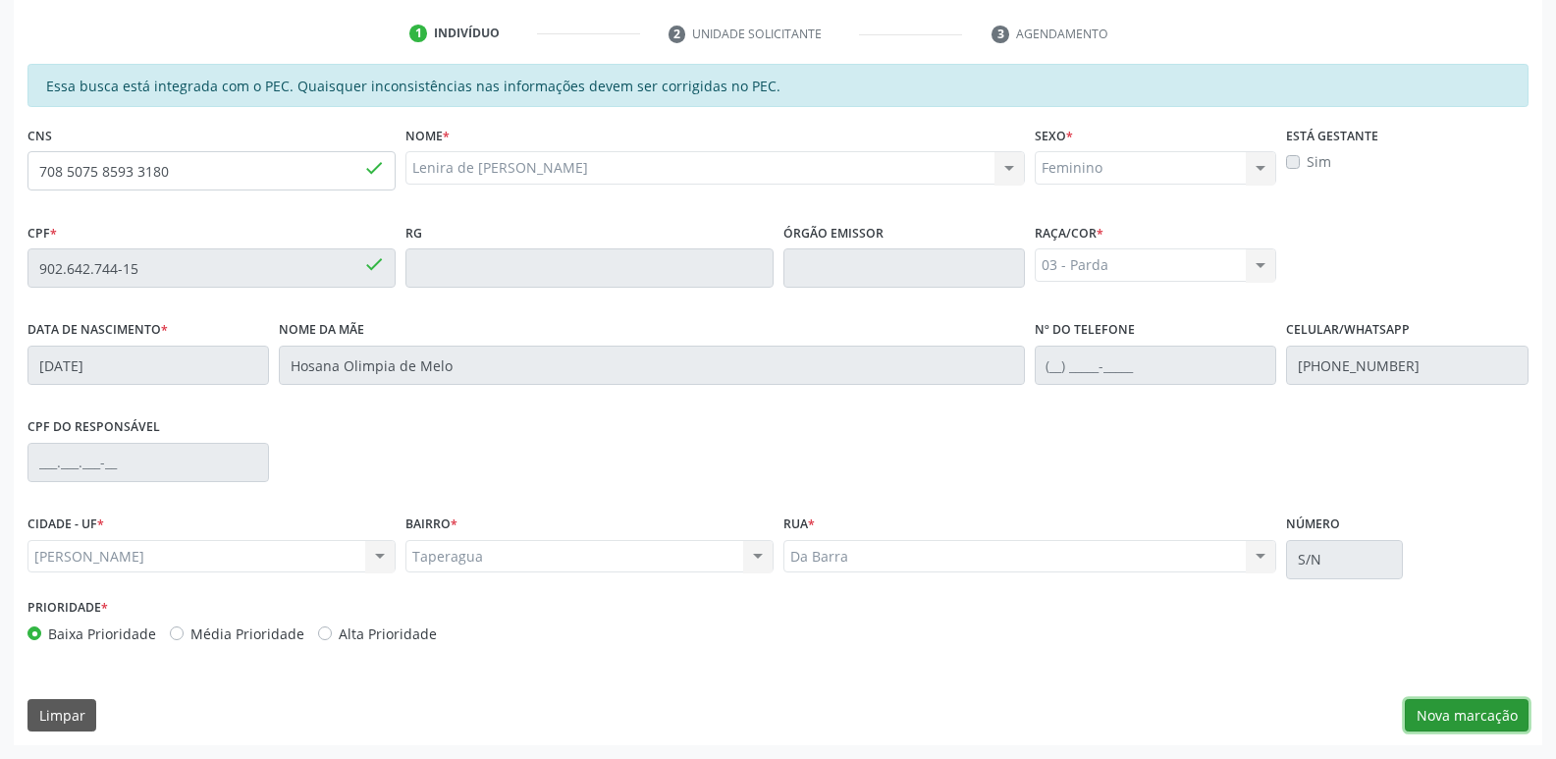
click at [1489, 714] on button "Nova marcação" at bounding box center [1467, 715] width 124 height 33
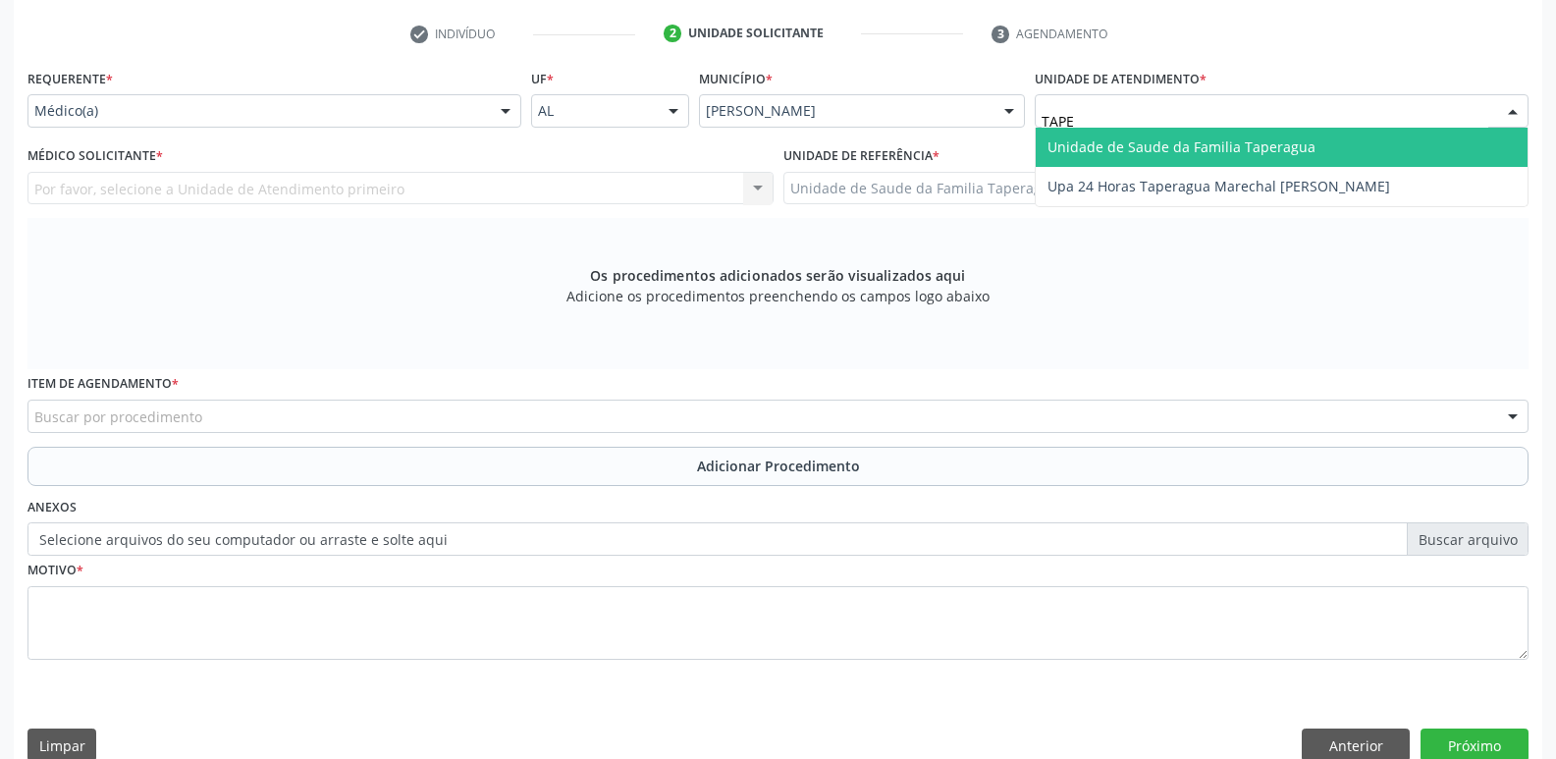
type input "TAPER"
click at [1159, 150] on span "Unidade de Saude da Familia Taperagua" at bounding box center [1182, 146] width 268 height 19
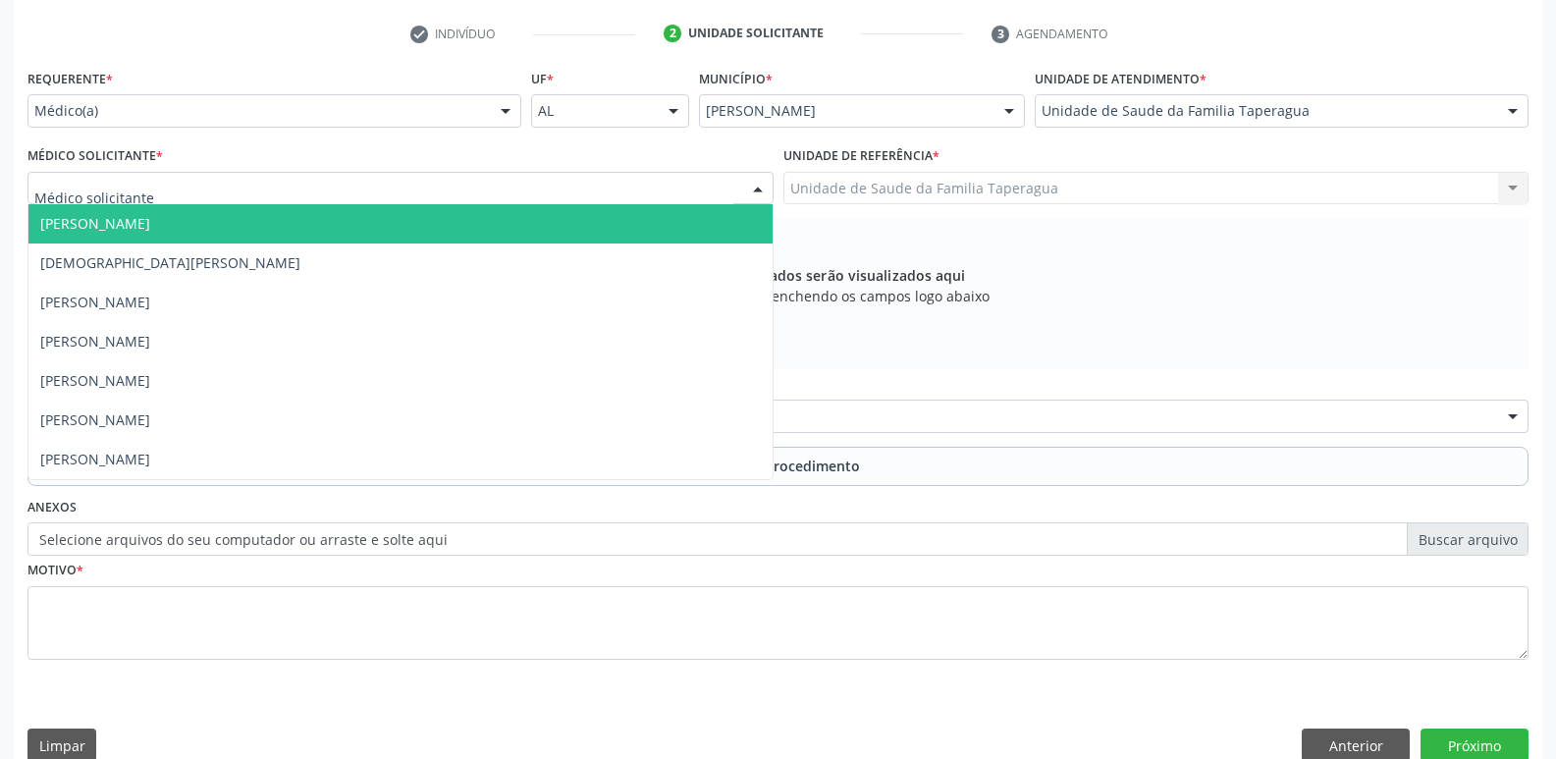
click at [482, 189] on div at bounding box center [400, 188] width 746 height 33
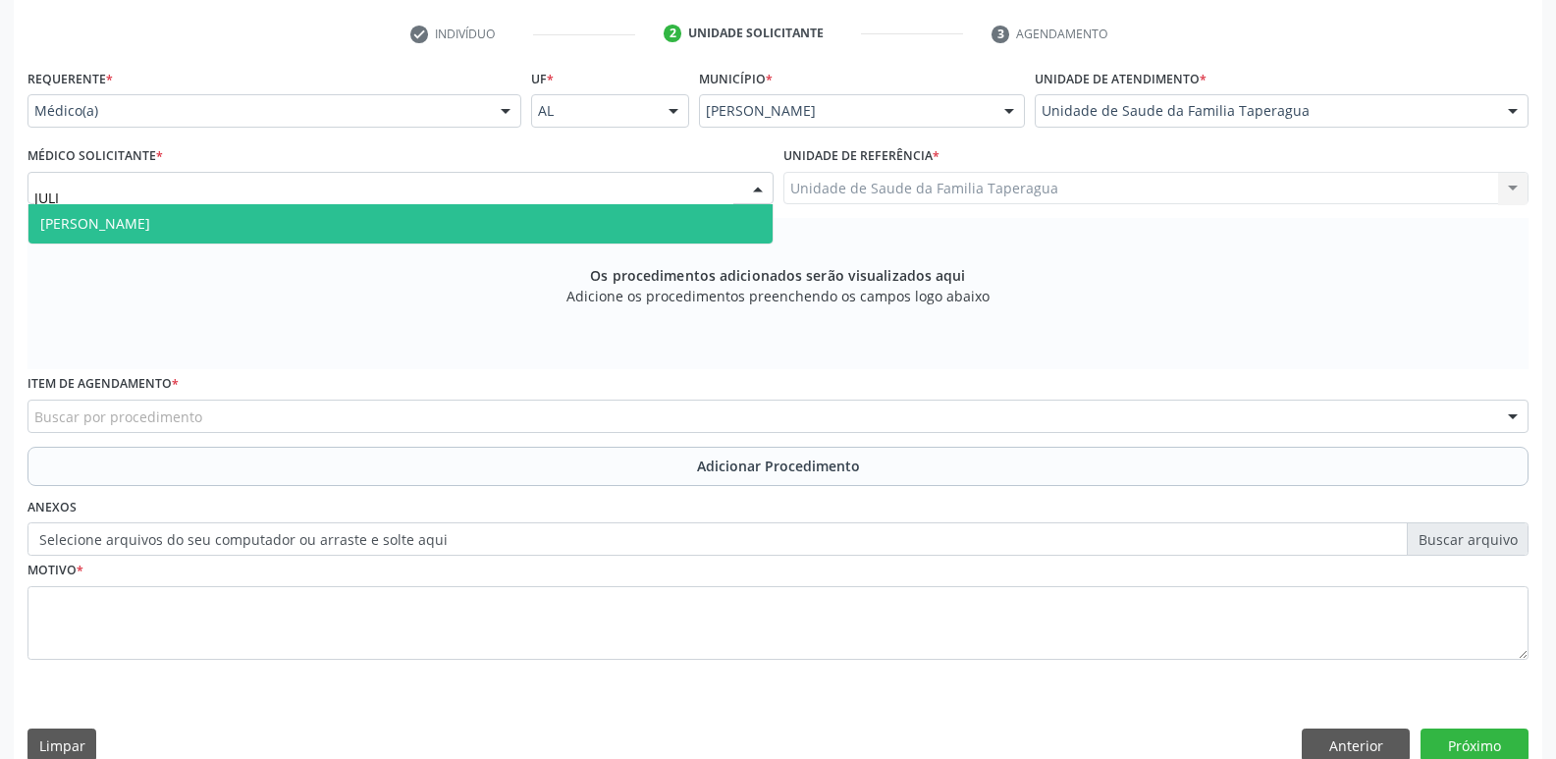
type input "JULIL"
click at [498, 219] on span "Julilda Maria de Medeiros" at bounding box center [400, 223] width 744 height 39
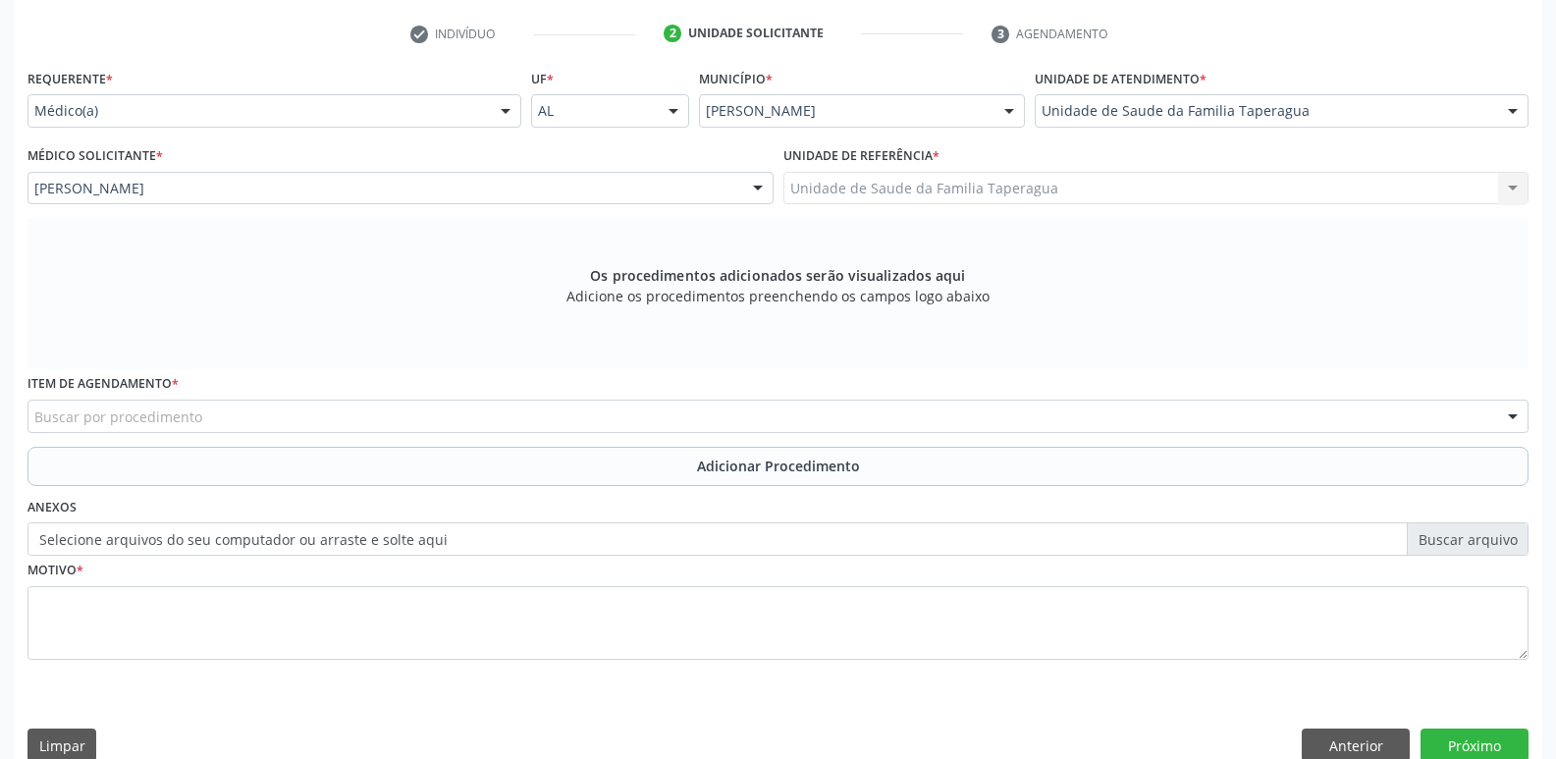
click at [501, 405] on div "Buscar por procedimento" at bounding box center [777, 416] width 1501 height 33
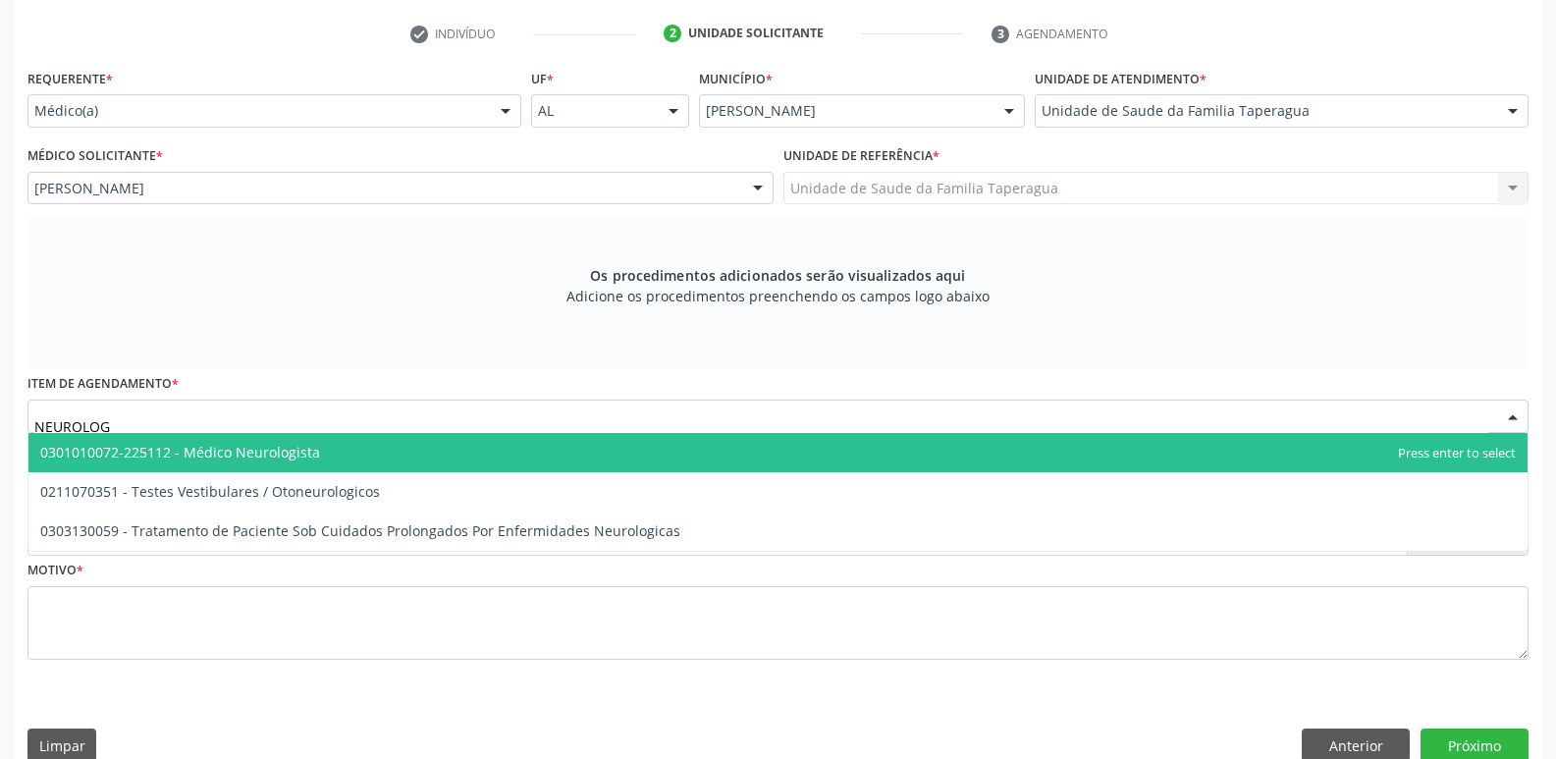
type input "NEUROLOGI"
click at [514, 450] on span "0301010072-225112 - Médico Neurologista" at bounding box center [777, 452] width 1499 height 39
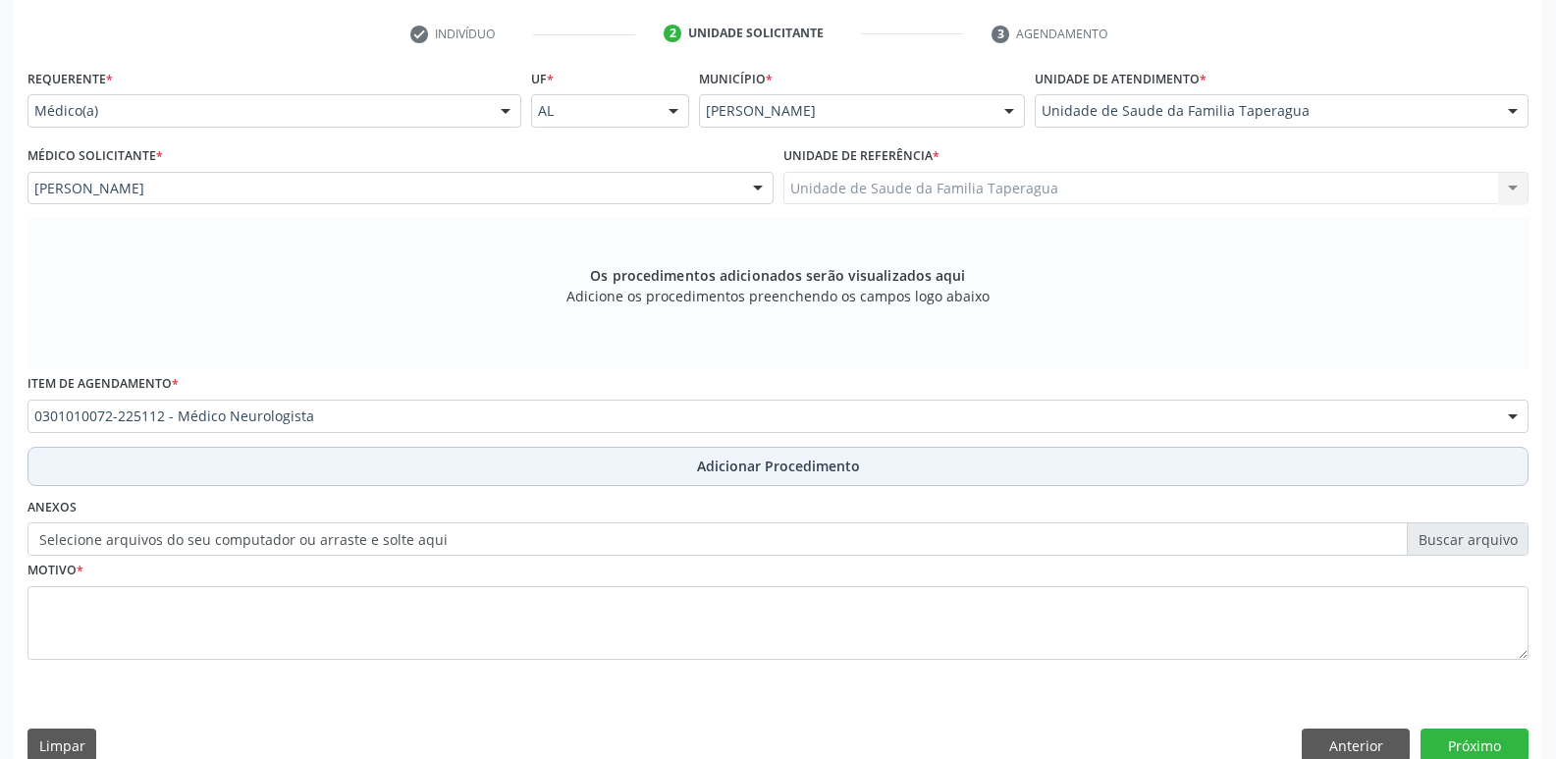
click at [536, 474] on button "Adicionar Procedimento" at bounding box center [777, 466] width 1501 height 39
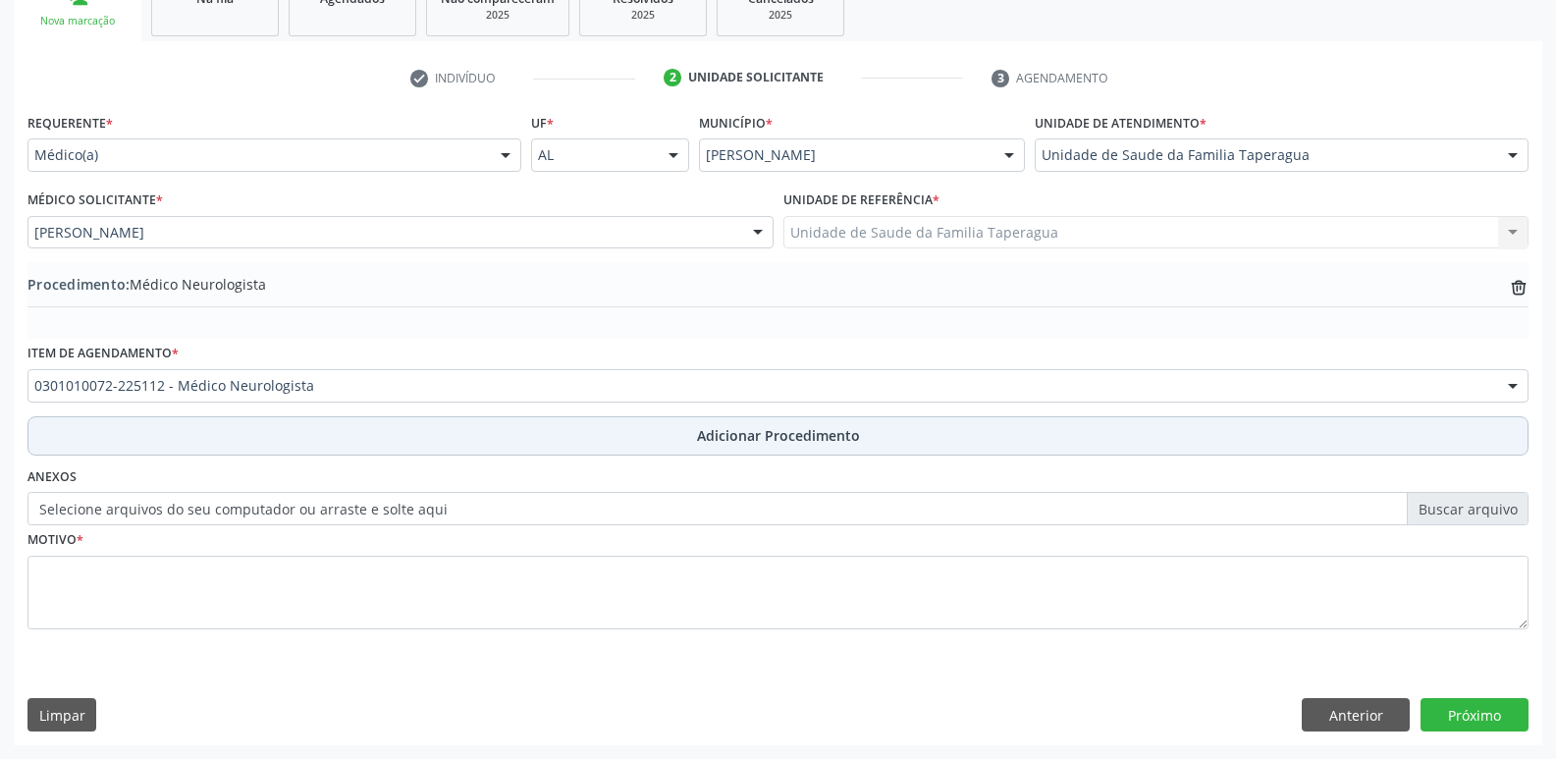
scroll to position [346, 0]
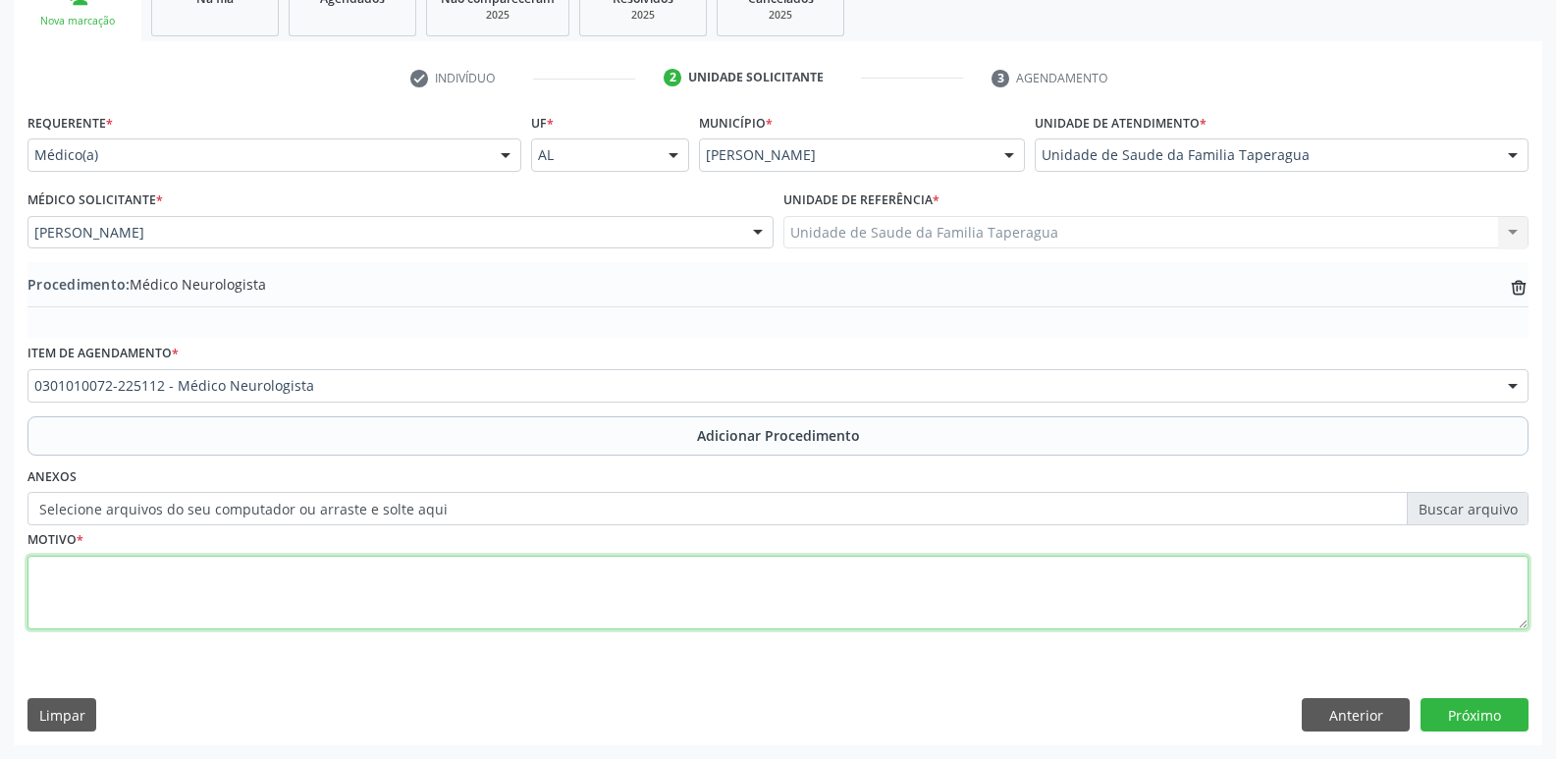
click at [552, 617] on textarea at bounding box center [777, 593] width 1501 height 75
type textarea "MOVIMENTOS INVOLUNTÁRIOS, TREMORES EM MMSS"
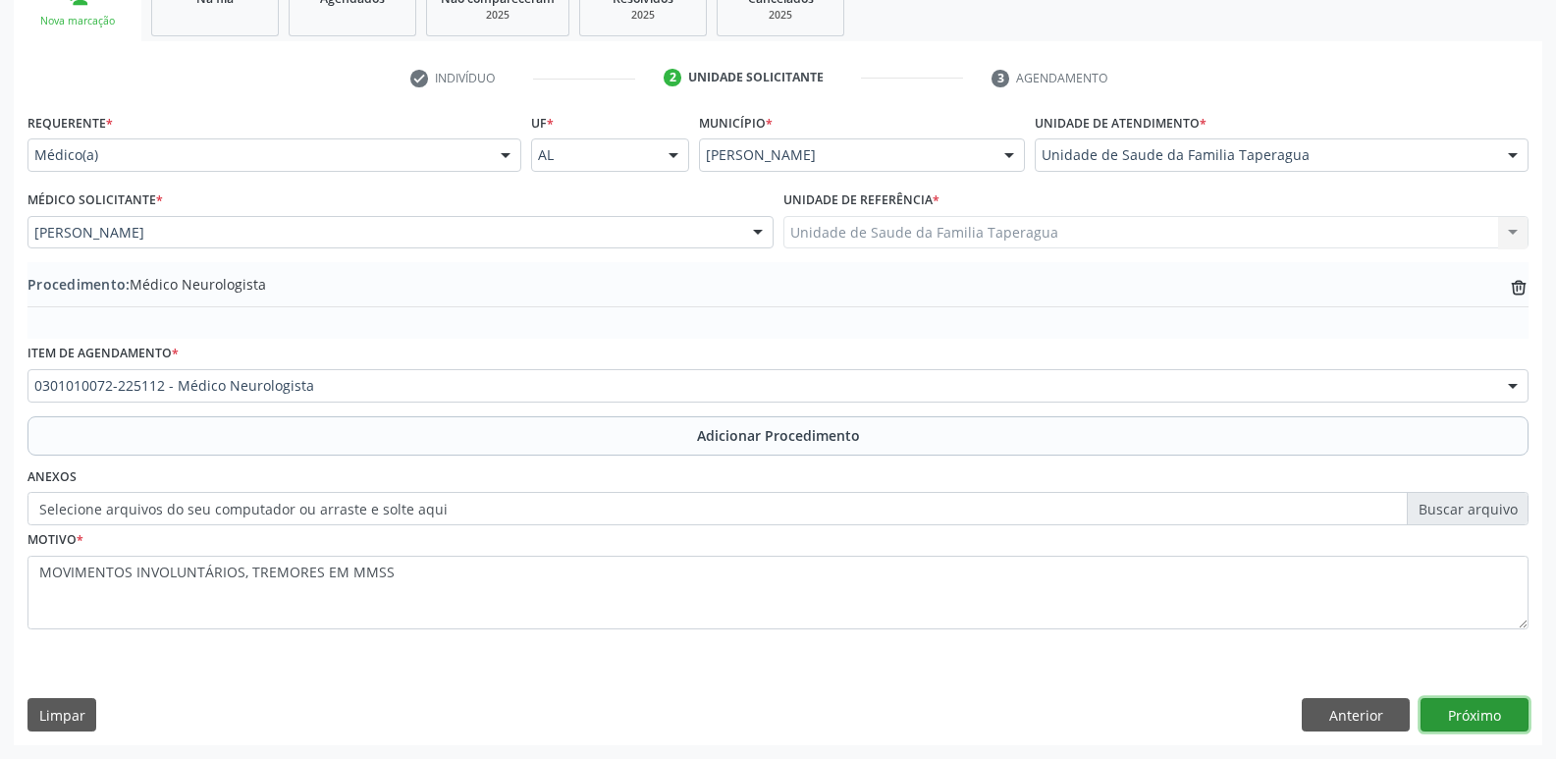
click at [1479, 718] on button "Próximo" at bounding box center [1475, 714] width 108 height 33
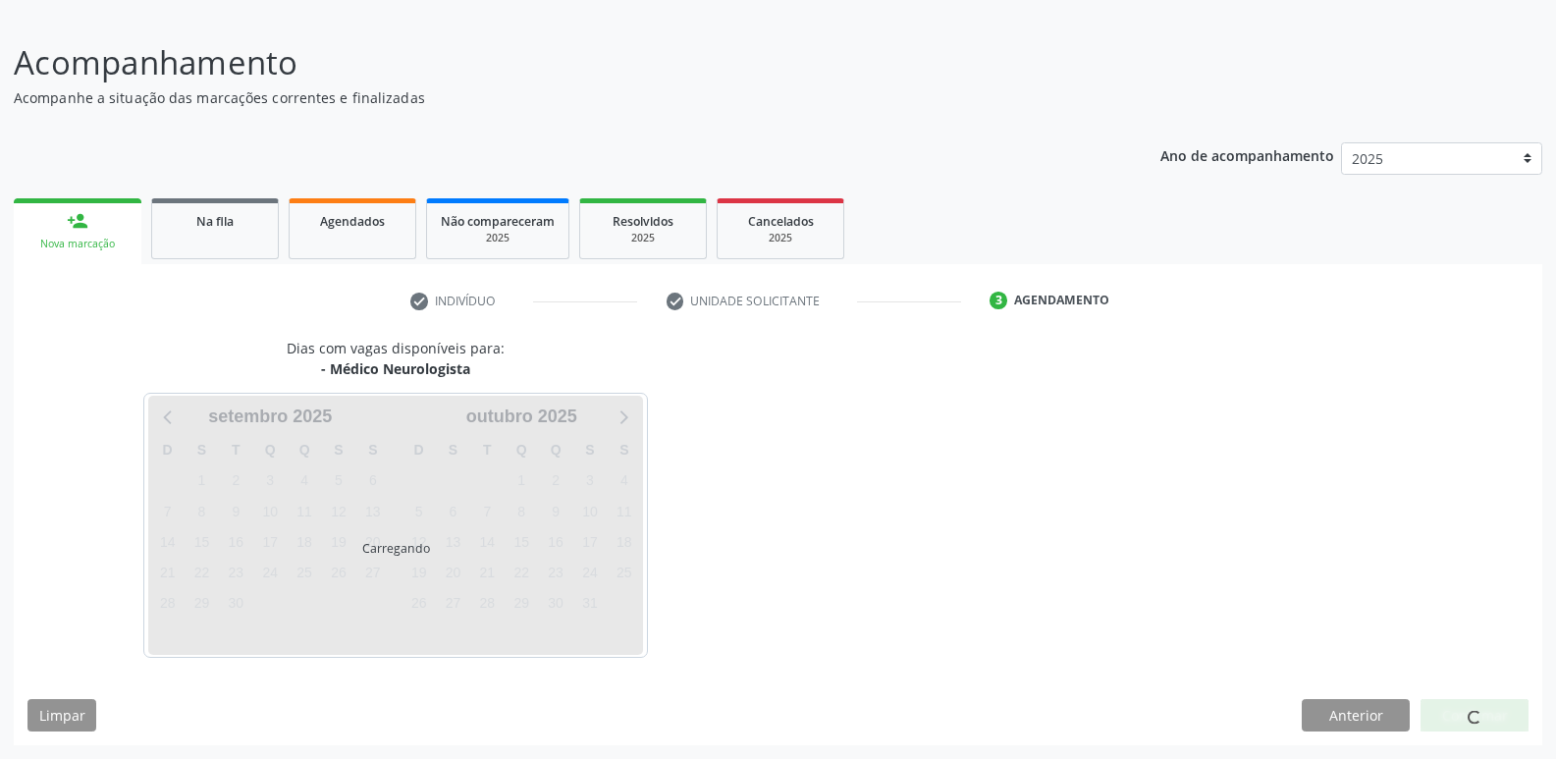
scroll to position [181, 0]
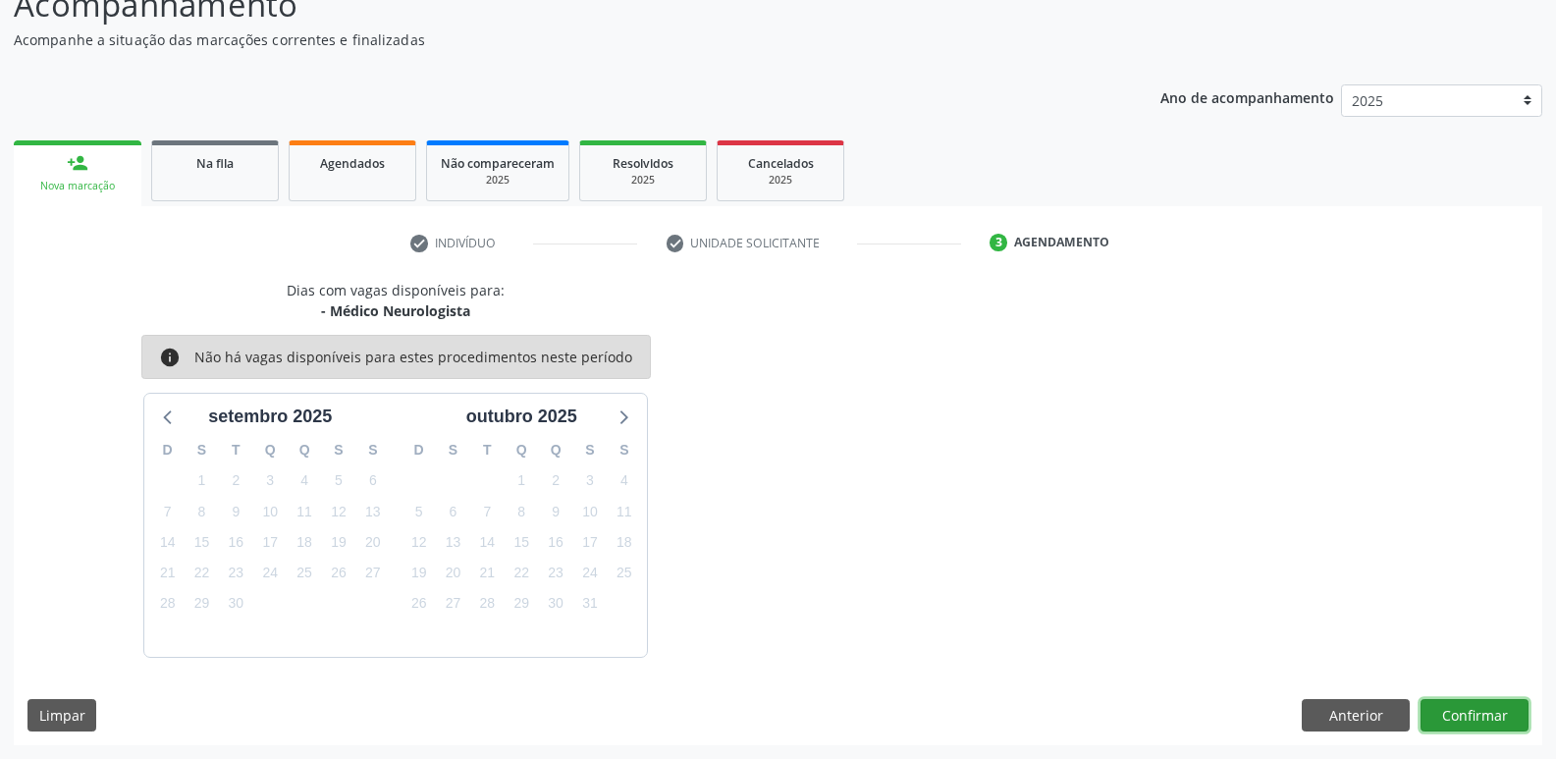
click at [1471, 718] on button "Confirmar" at bounding box center [1475, 715] width 108 height 33
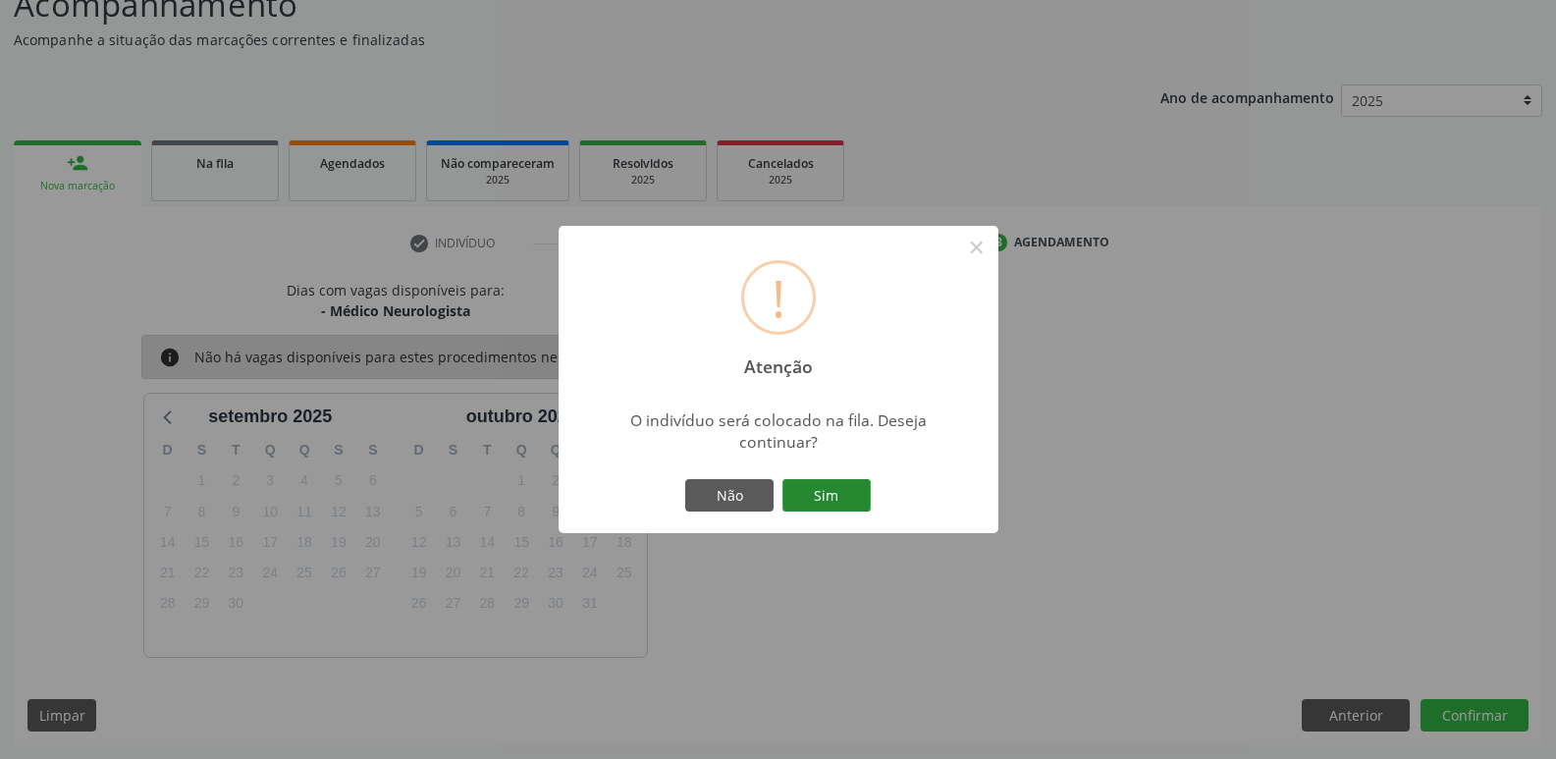
click at [843, 503] on button "Sim" at bounding box center [827, 495] width 88 height 33
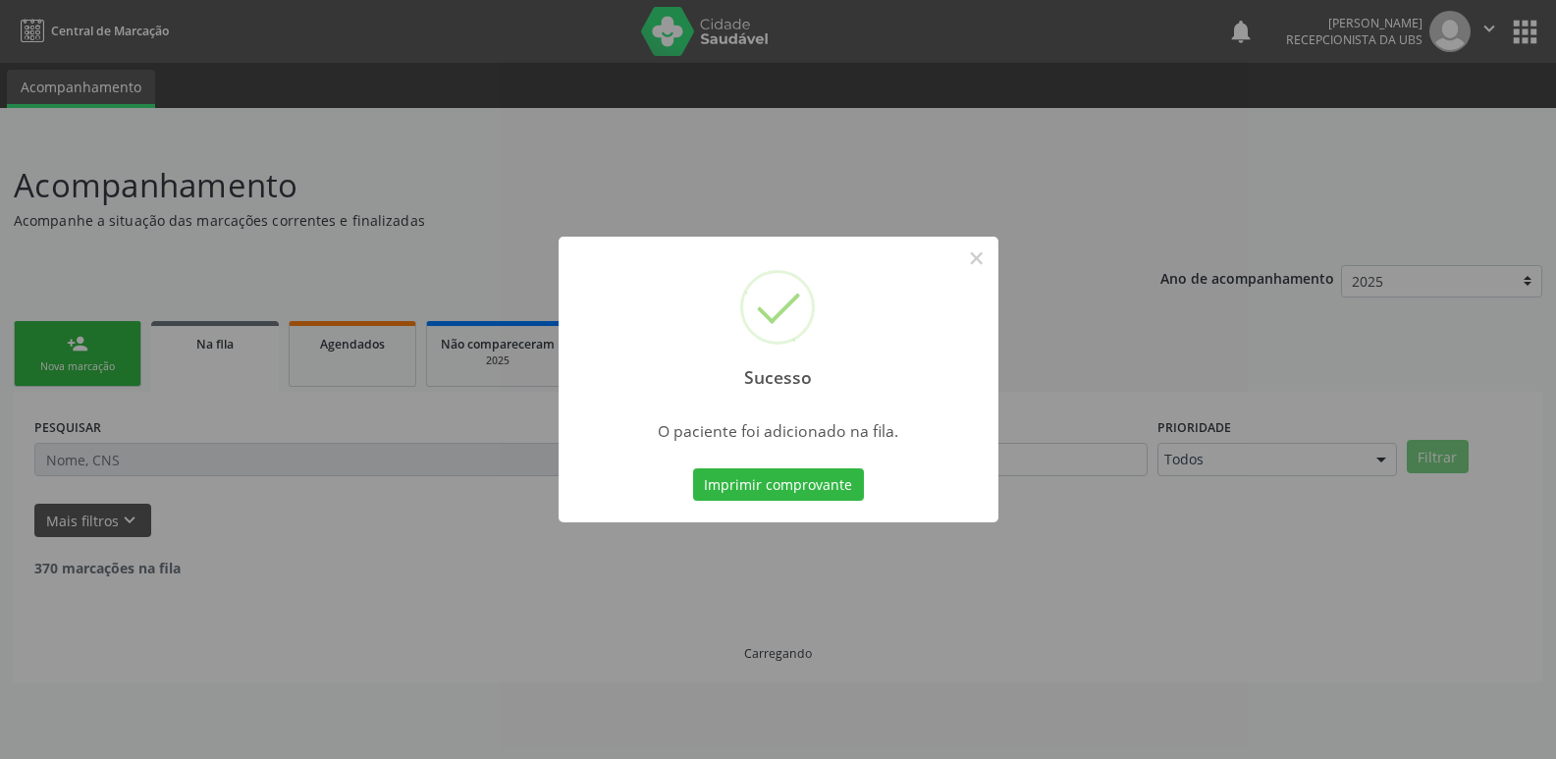
scroll to position [0, 0]
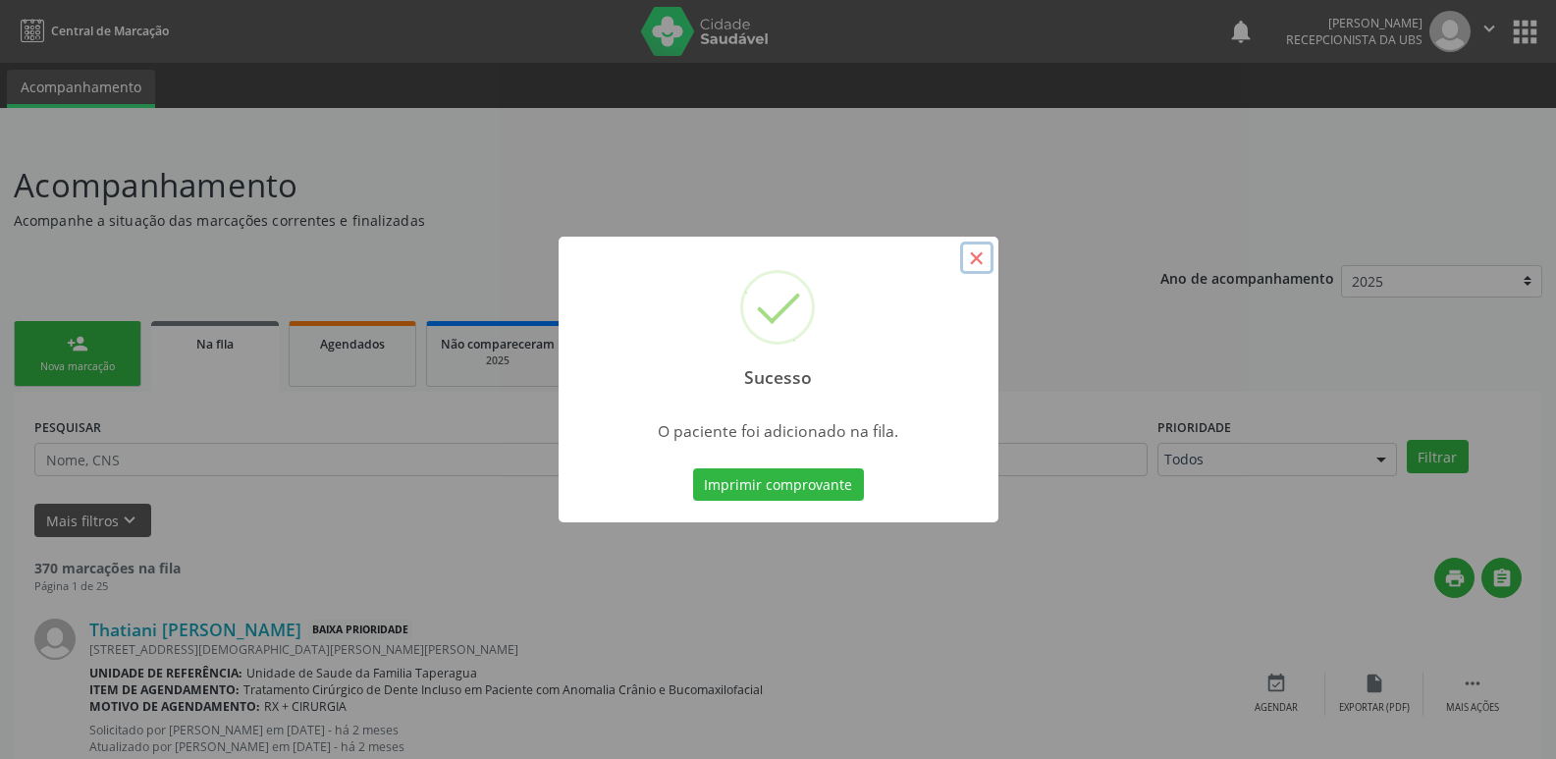
click at [975, 271] on button "×" at bounding box center [976, 258] width 33 height 33
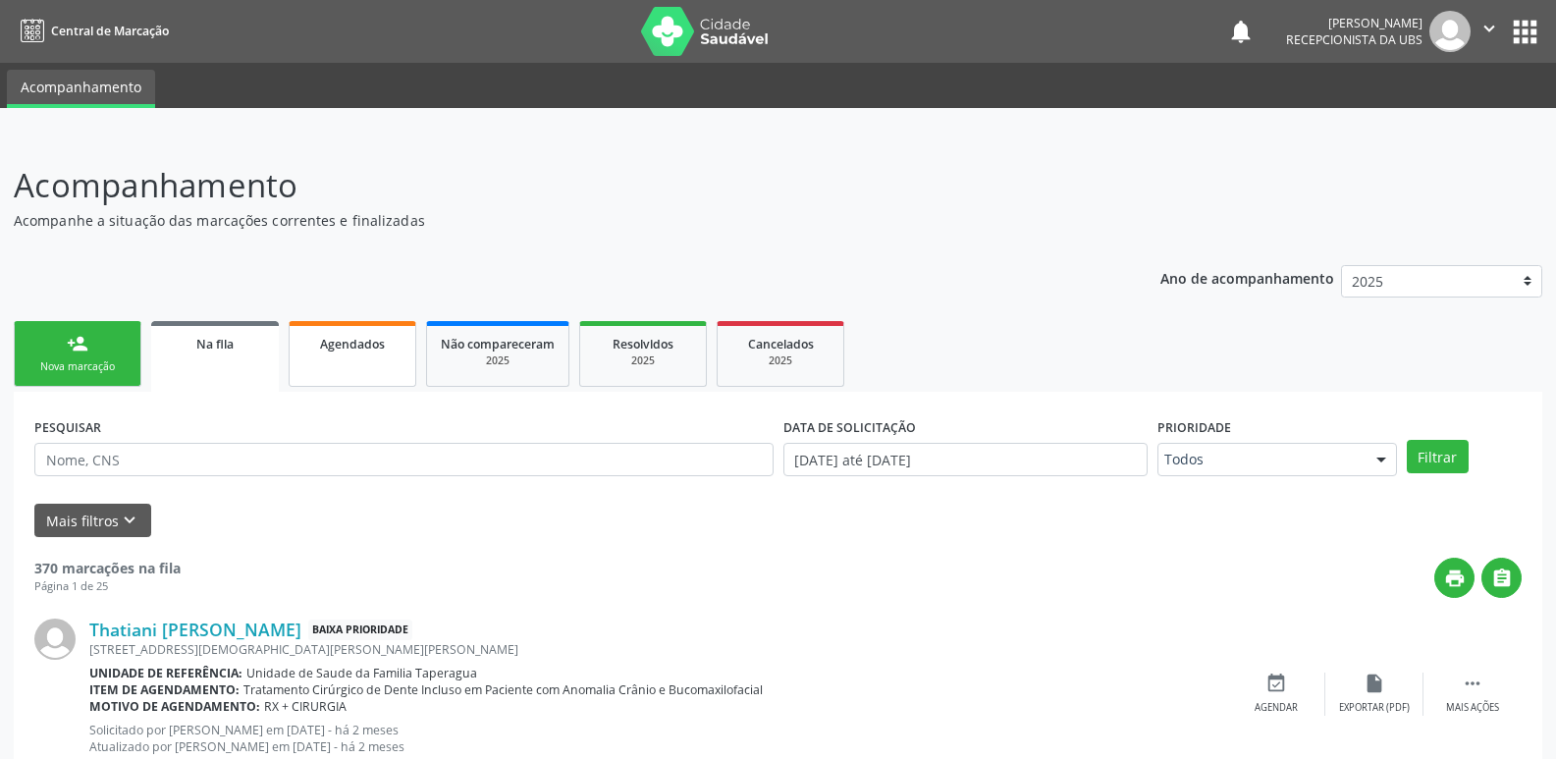
click at [379, 359] on link "Agendados" at bounding box center [353, 354] width 128 height 66
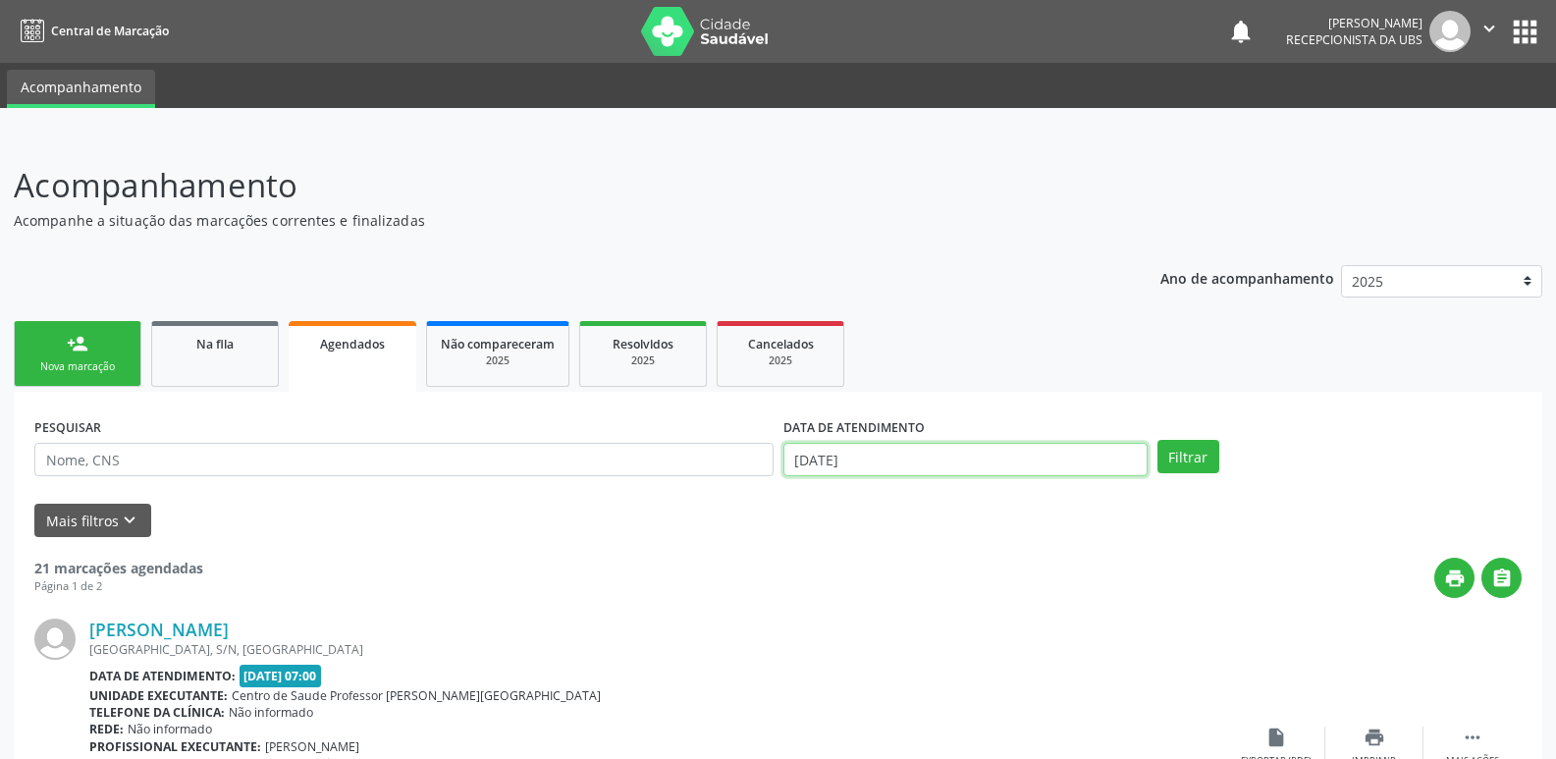
click at [956, 456] on input "[DATE]" at bounding box center [966, 459] width 364 height 33
click at [497, 343] on span "Não compareceram" at bounding box center [498, 344] width 114 height 17
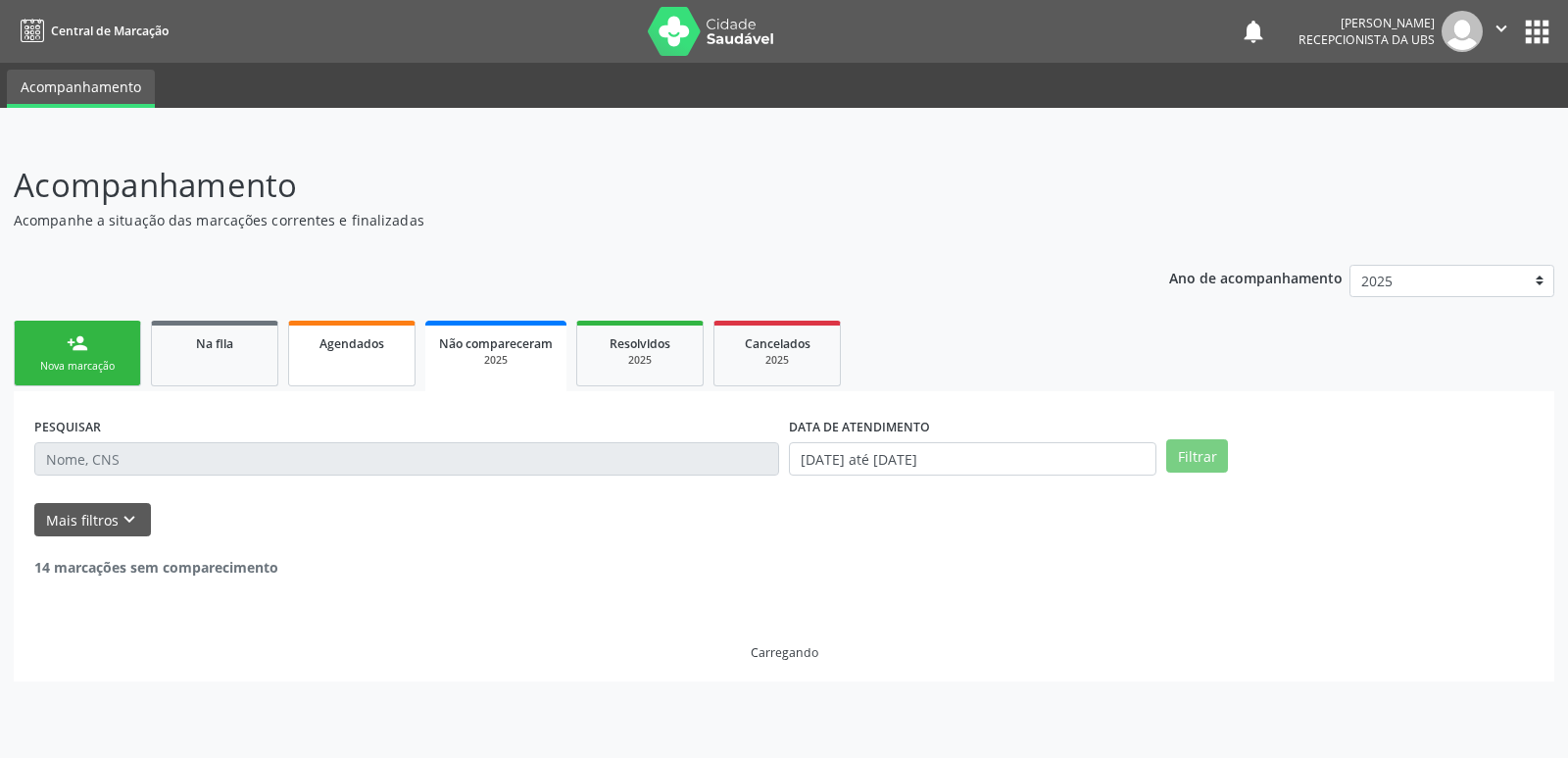
click at [335, 342] on span "Agendados" at bounding box center [351, 344] width 65 height 17
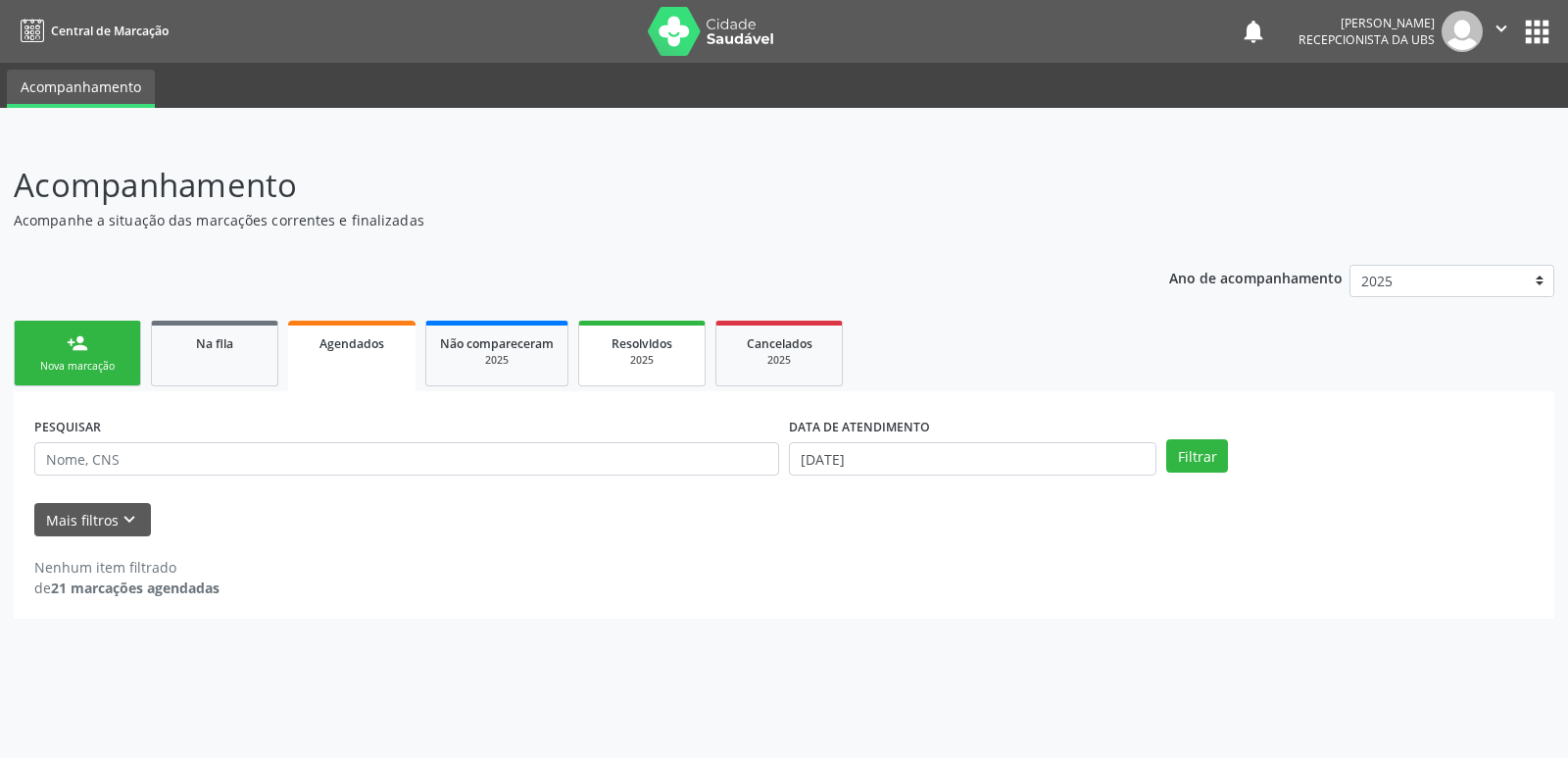
click at [651, 366] on div "2025" at bounding box center [642, 360] width 98 height 15
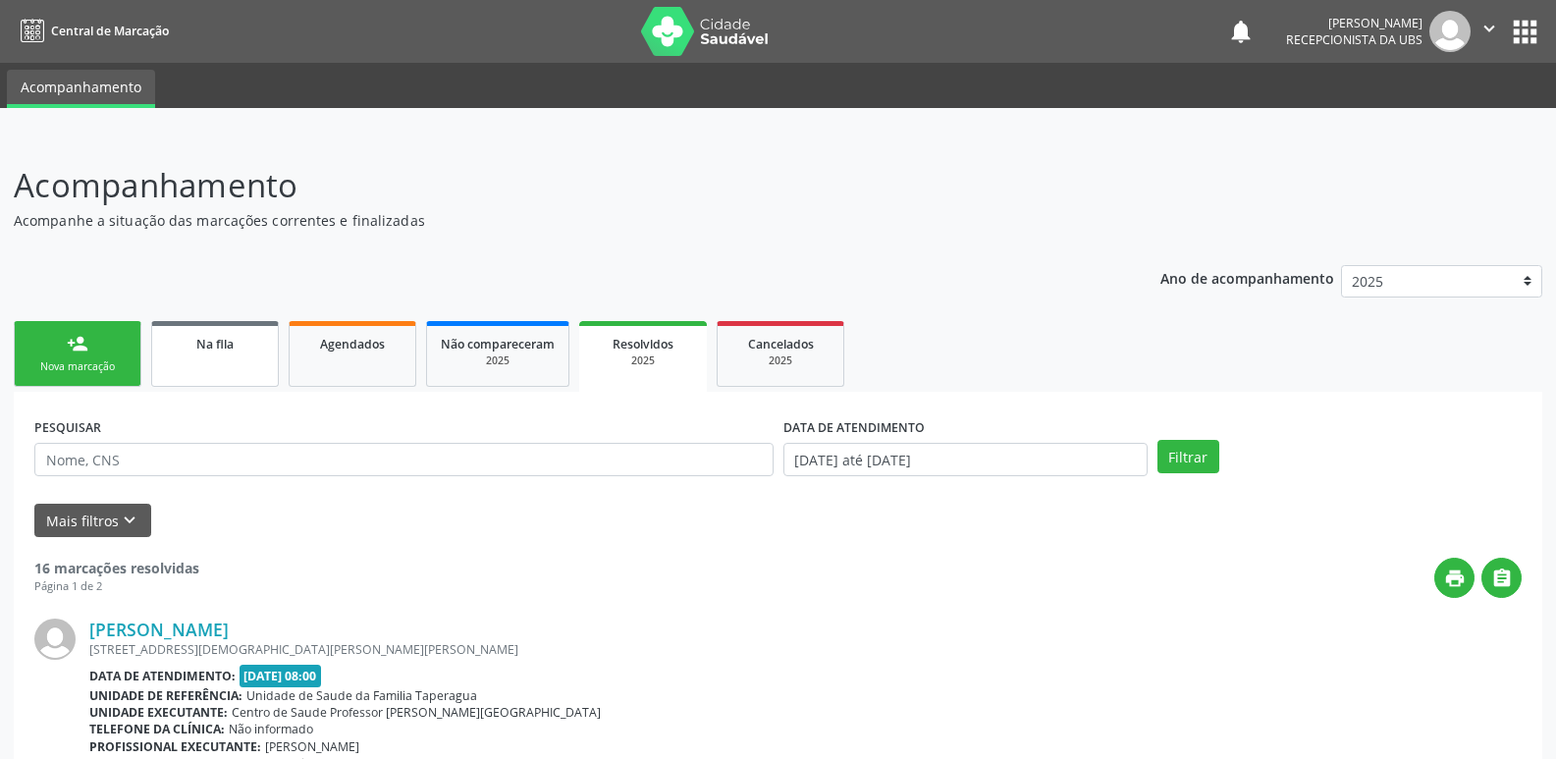
click at [241, 349] on div "Na fila" at bounding box center [215, 343] width 98 height 21
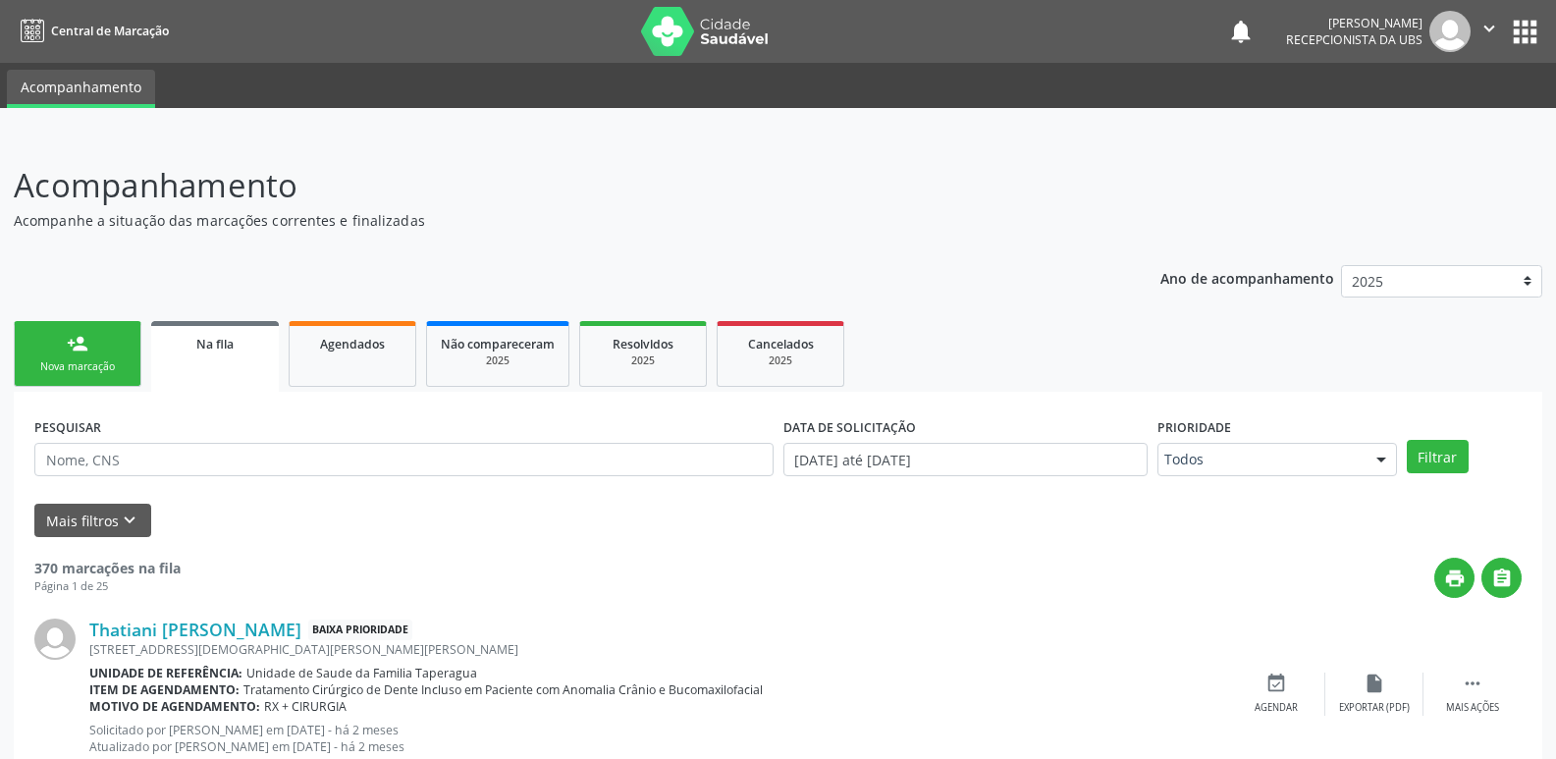
click at [1473, 23] on button "" at bounding box center [1489, 31] width 37 height 41
click at [1423, 131] on link "Sair" at bounding box center [1439, 119] width 135 height 27
